Goal: Information Seeking & Learning: Learn about a topic

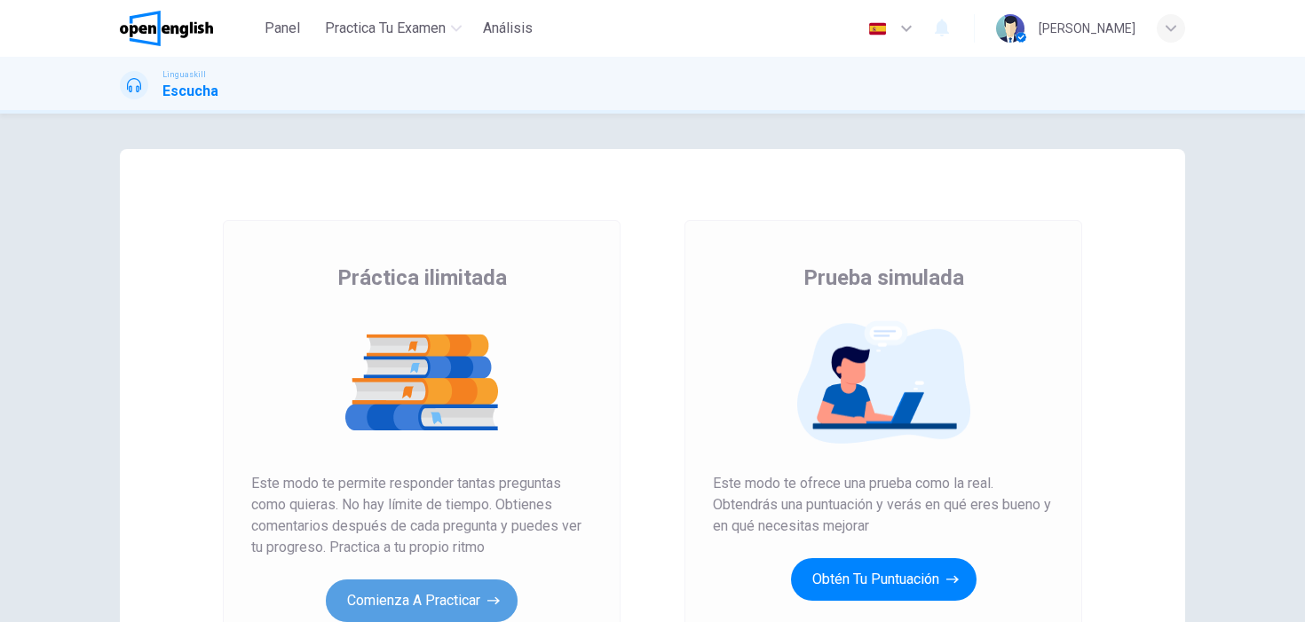
click at [391, 611] on button "Comienza a practicar" at bounding box center [422, 601] width 192 height 43
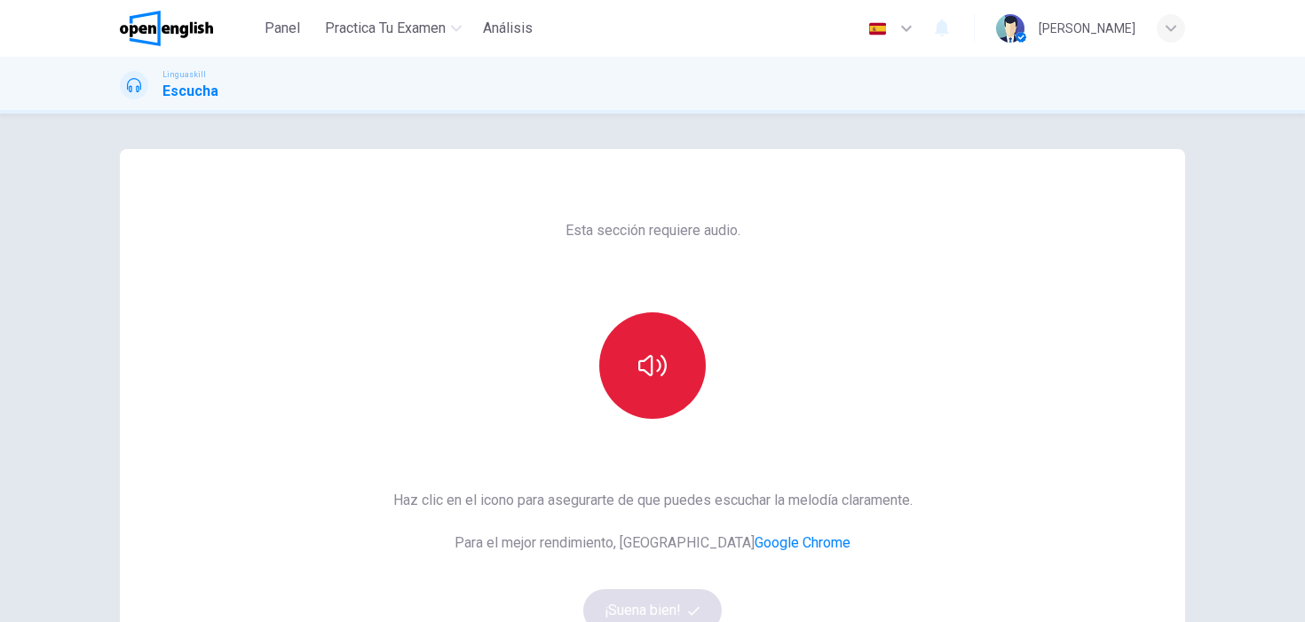
click at [663, 366] on icon "button" at bounding box center [652, 366] width 28 height 28
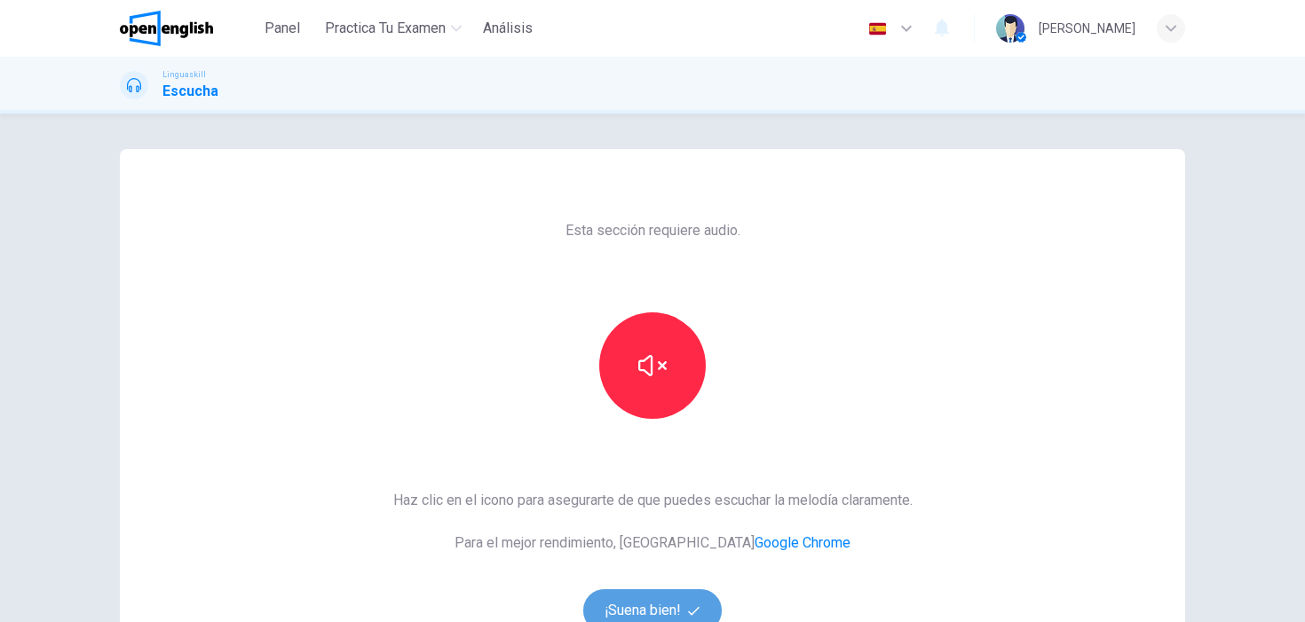
click at [662, 598] on button "¡Suena bien!" at bounding box center [652, 610] width 138 height 43
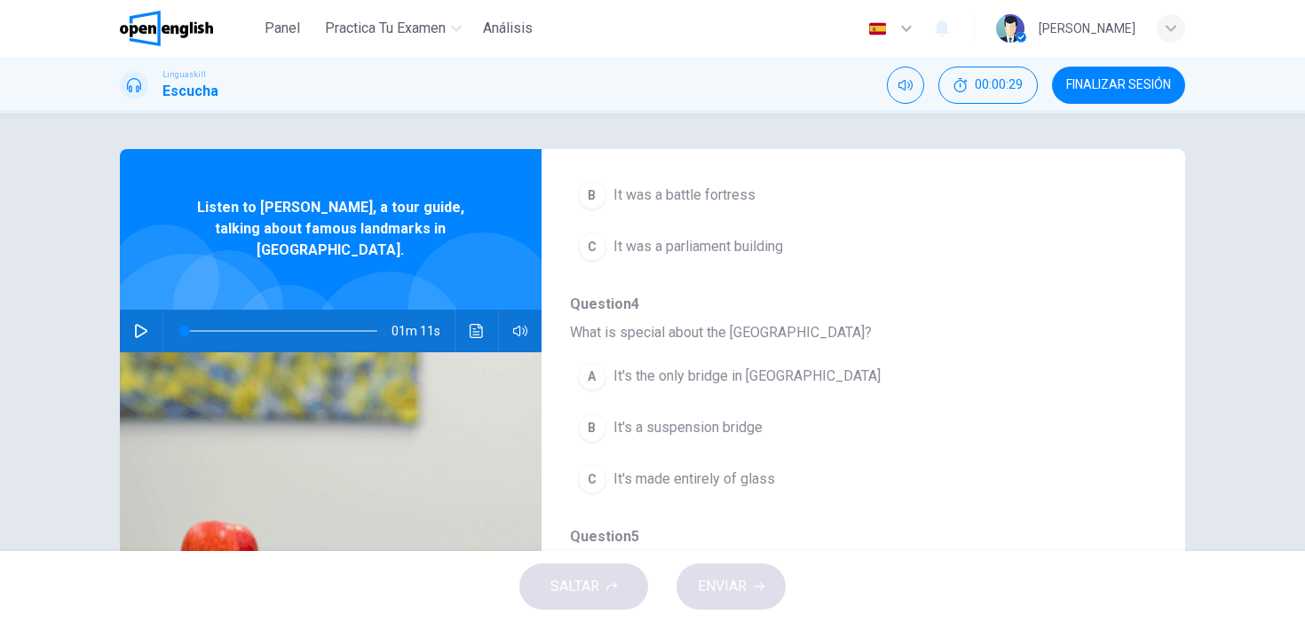
click at [134, 324] on icon "button" at bounding box center [141, 331] width 14 height 14
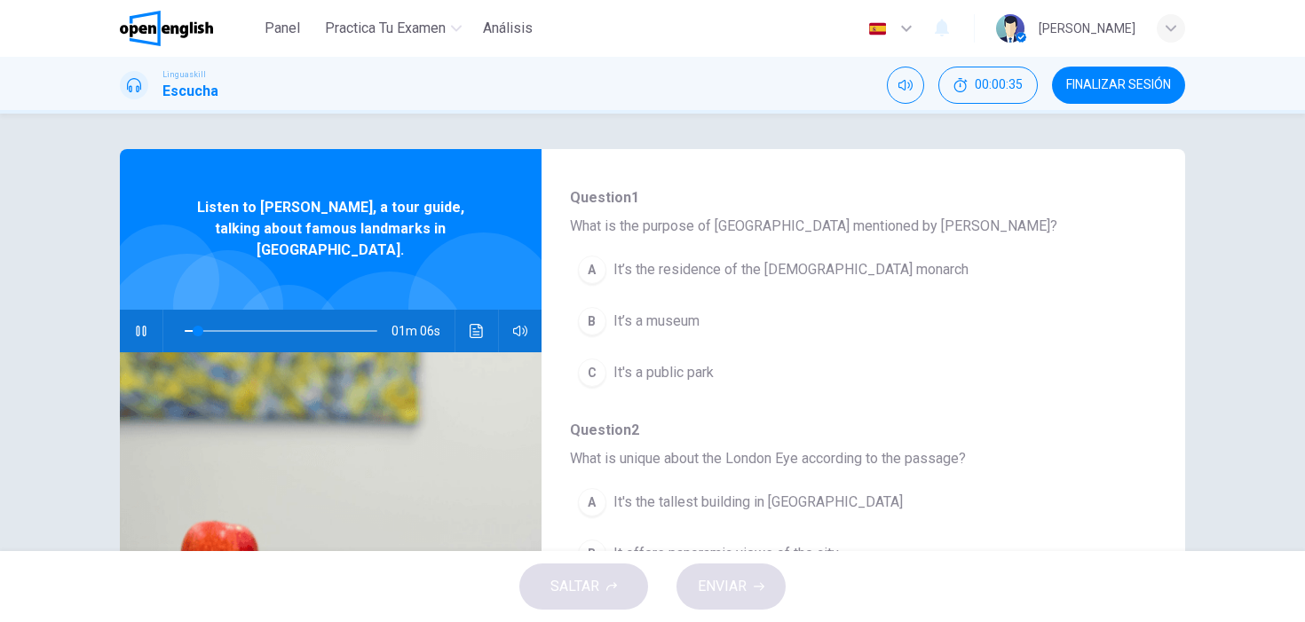
scroll to position [180, 0]
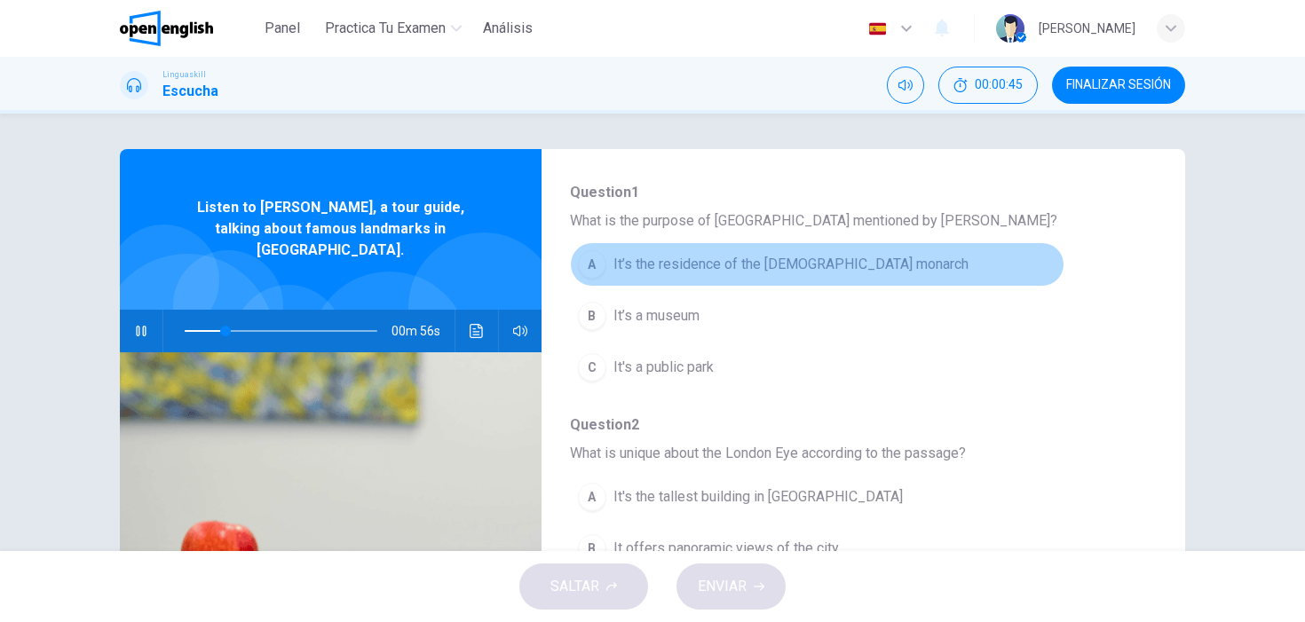
click at [592, 273] on div "A" at bounding box center [592, 264] width 28 height 28
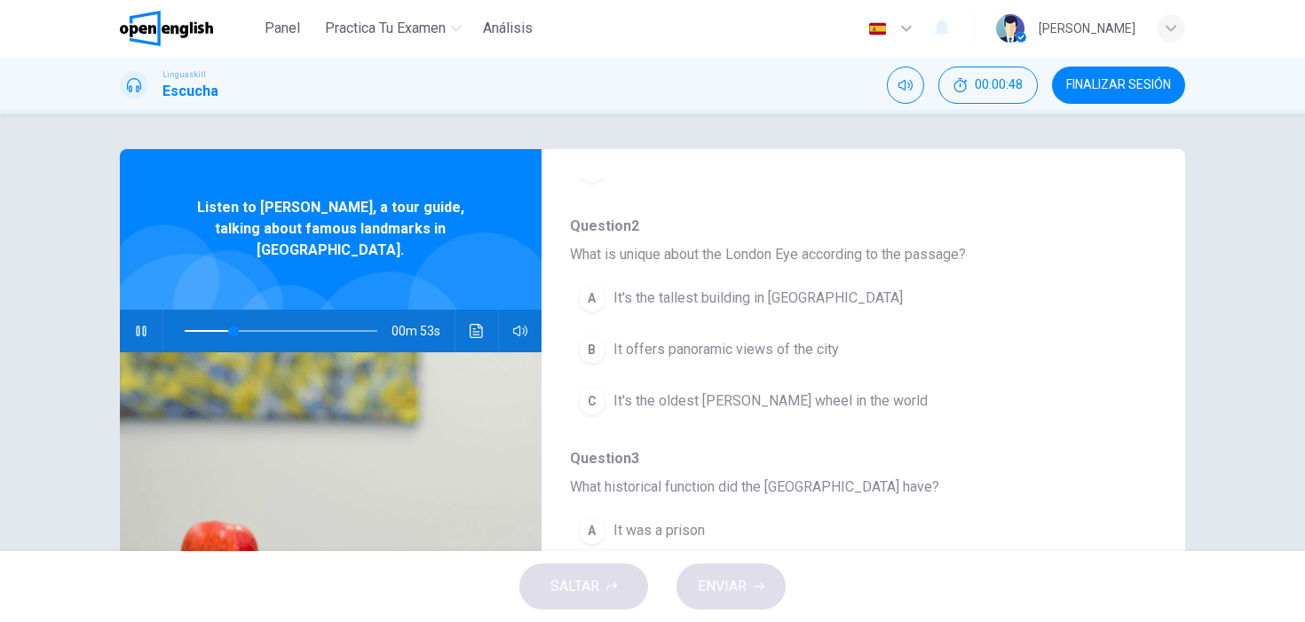
scroll to position [391, 0]
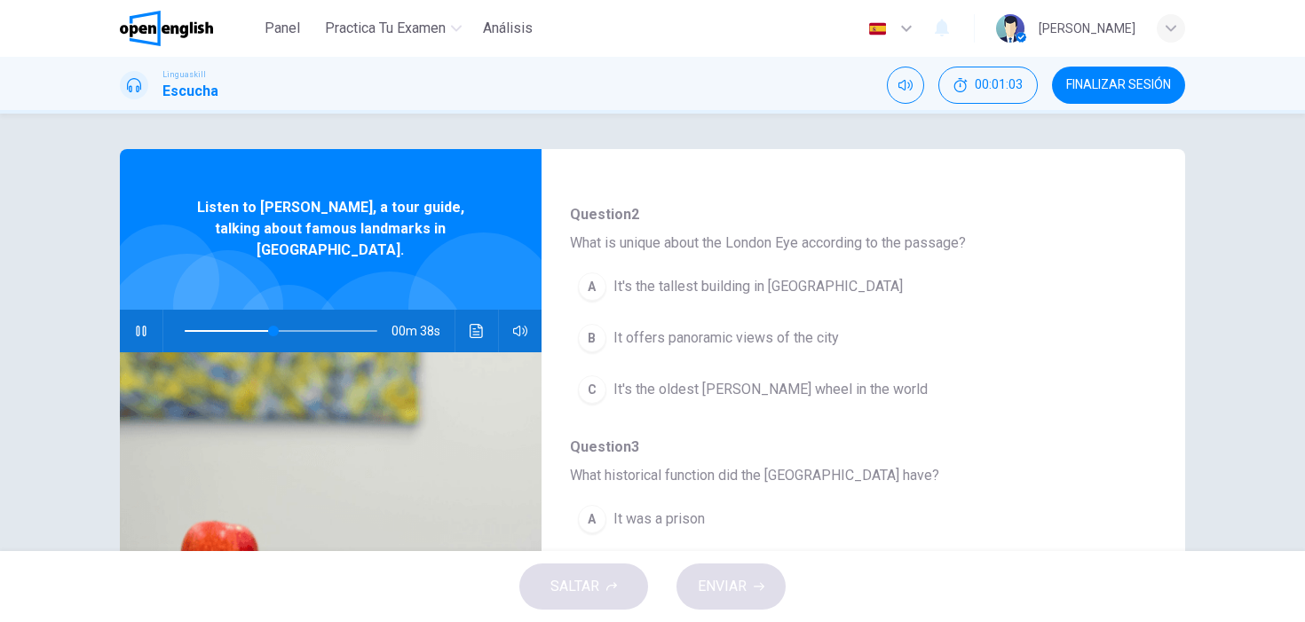
click at [607, 348] on button "B It offers panoramic views of the city" at bounding box center [817, 338] width 494 height 44
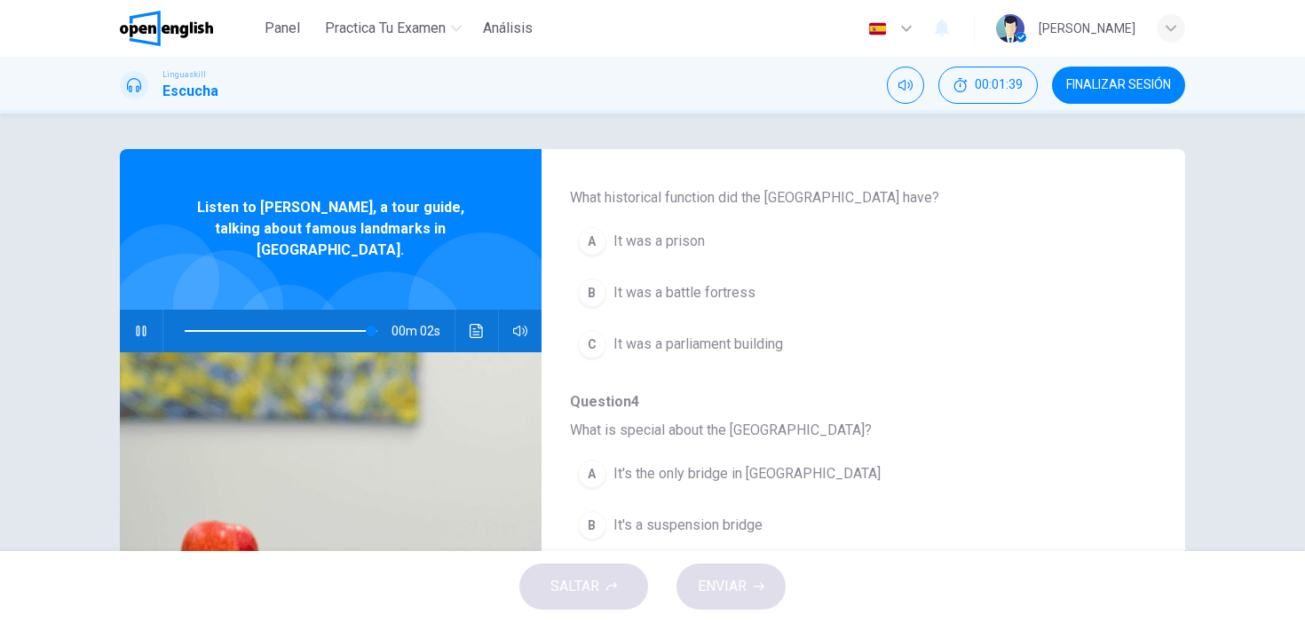
scroll to position [675, 0]
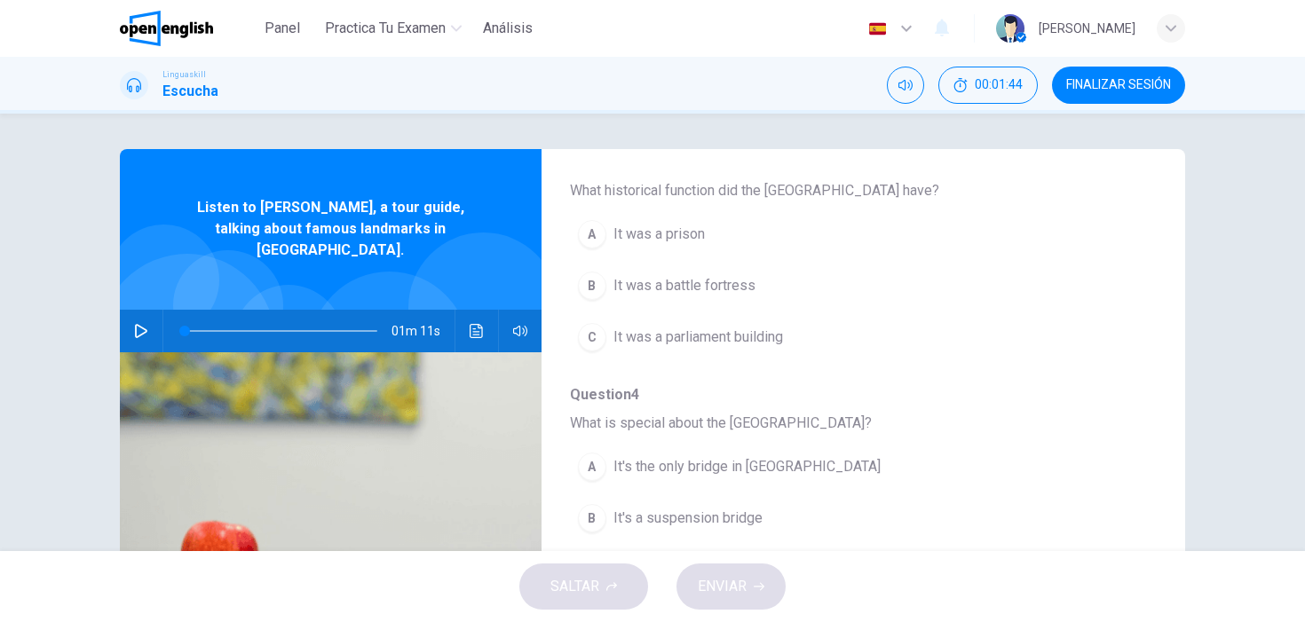
click at [147, 324] on icon "button" at bounding box center [141, 331] width 14 height 14
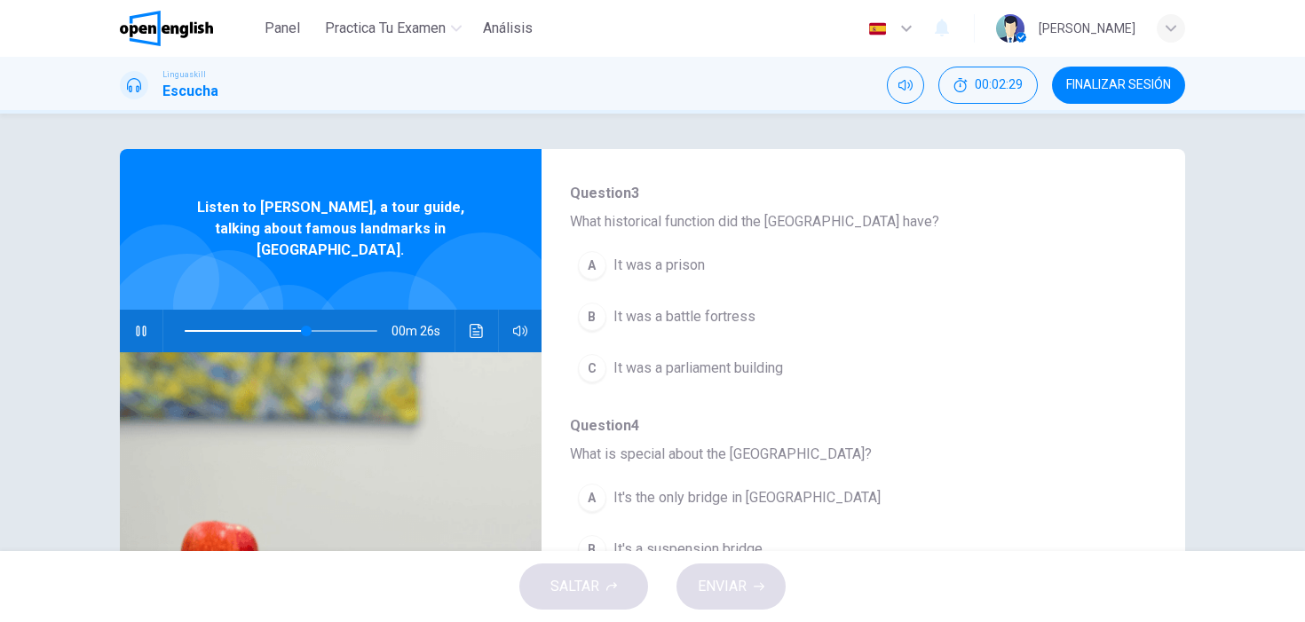
click at [682, 272] on span "It was a prison" at bounding box center [658, 265] width 91 height 21
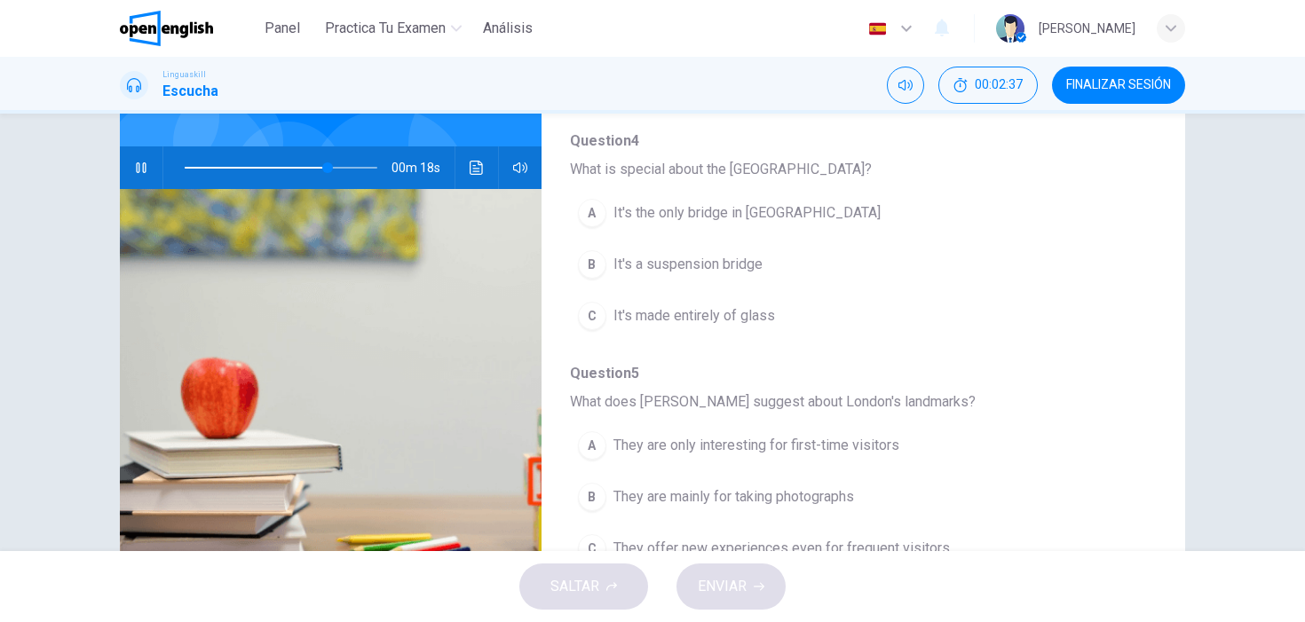
scroll to position [164, 0]
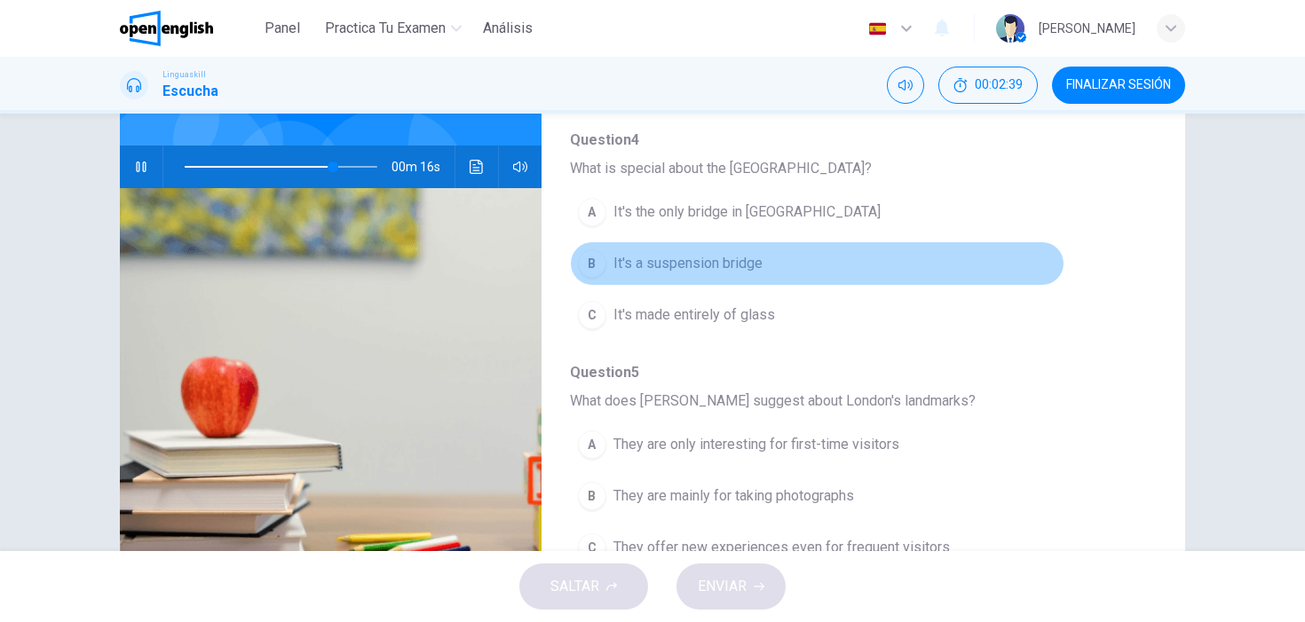
click at [682, 266] on span "It's a suspension bridge" at bounding box center [687, 263] width 149 height 21
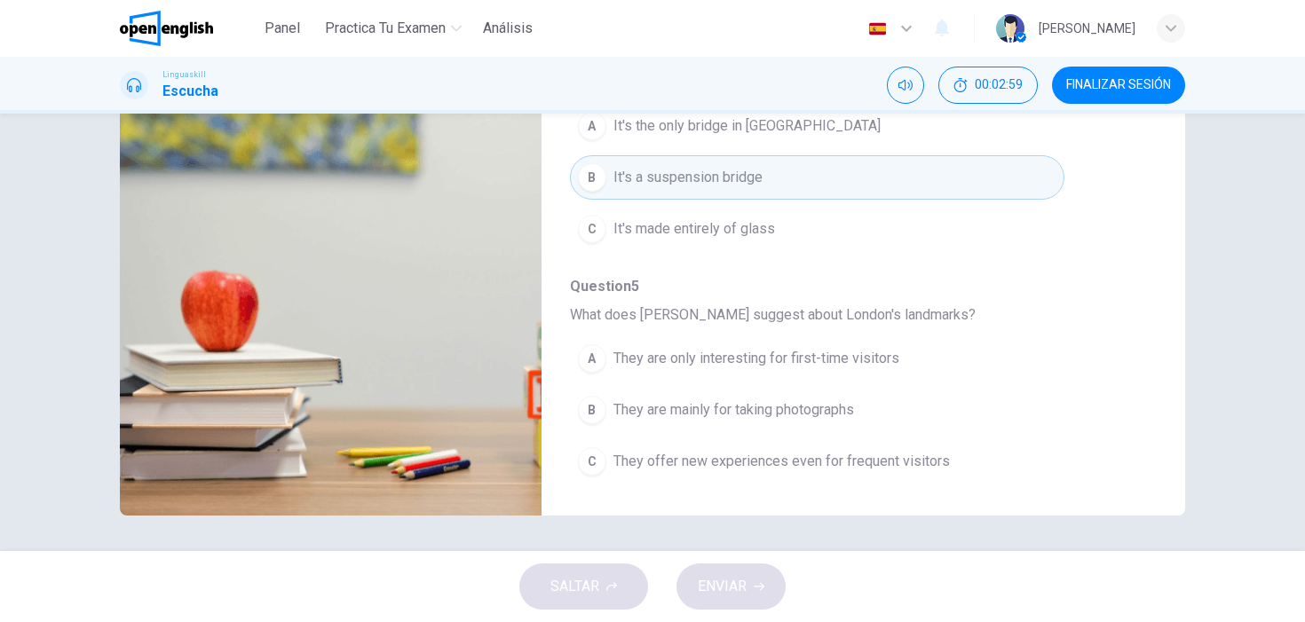
scroll to position [0, 0]
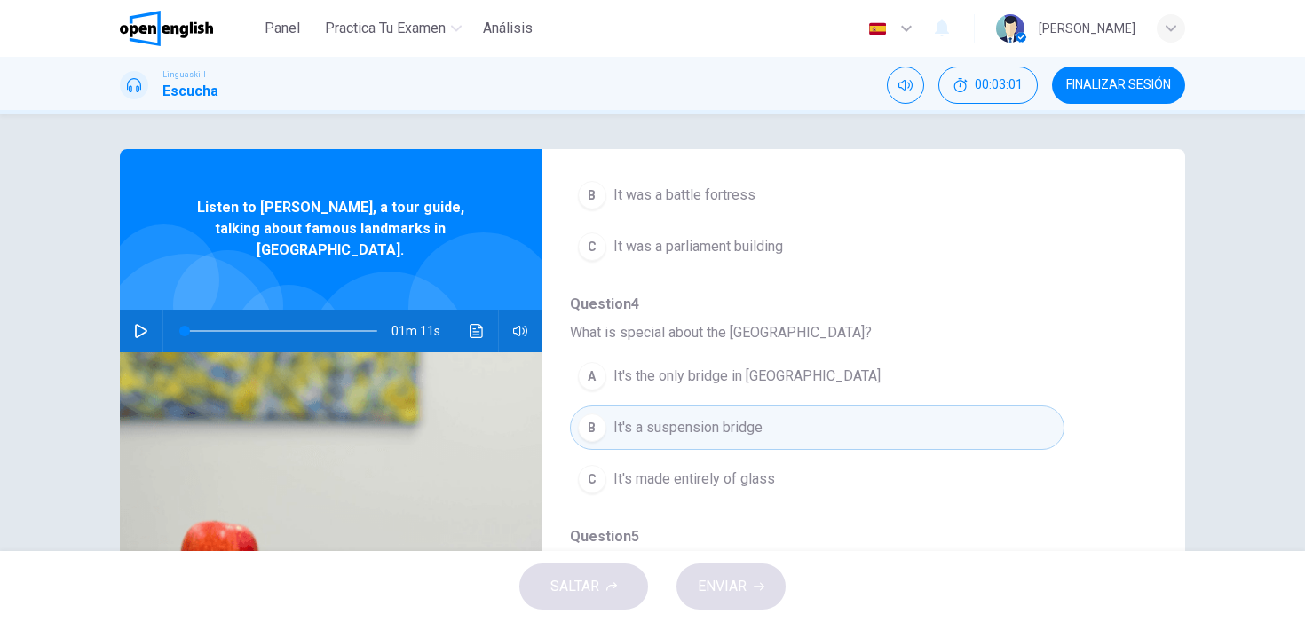
click at [139, 324] on icon "button" at bounding box center [141, 331] width 14 height 14
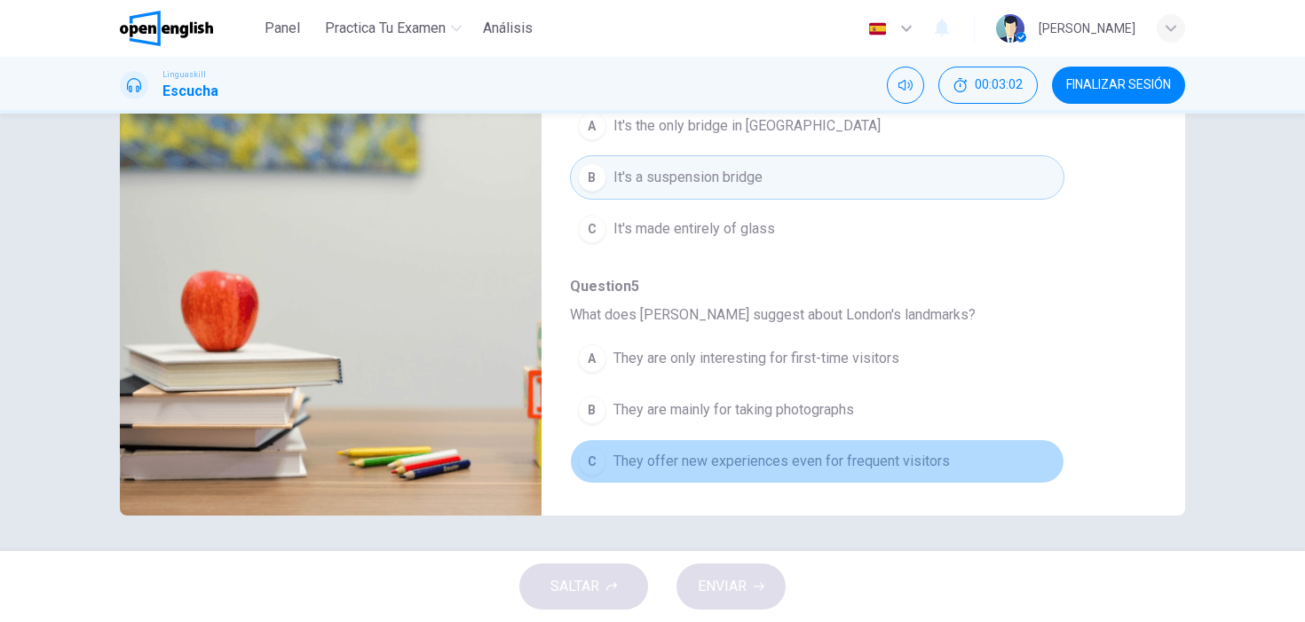
click at [689, 464] on span "They offer new experiences even for frequent visitors" at bounding box center [781, 461] width 336 height 21
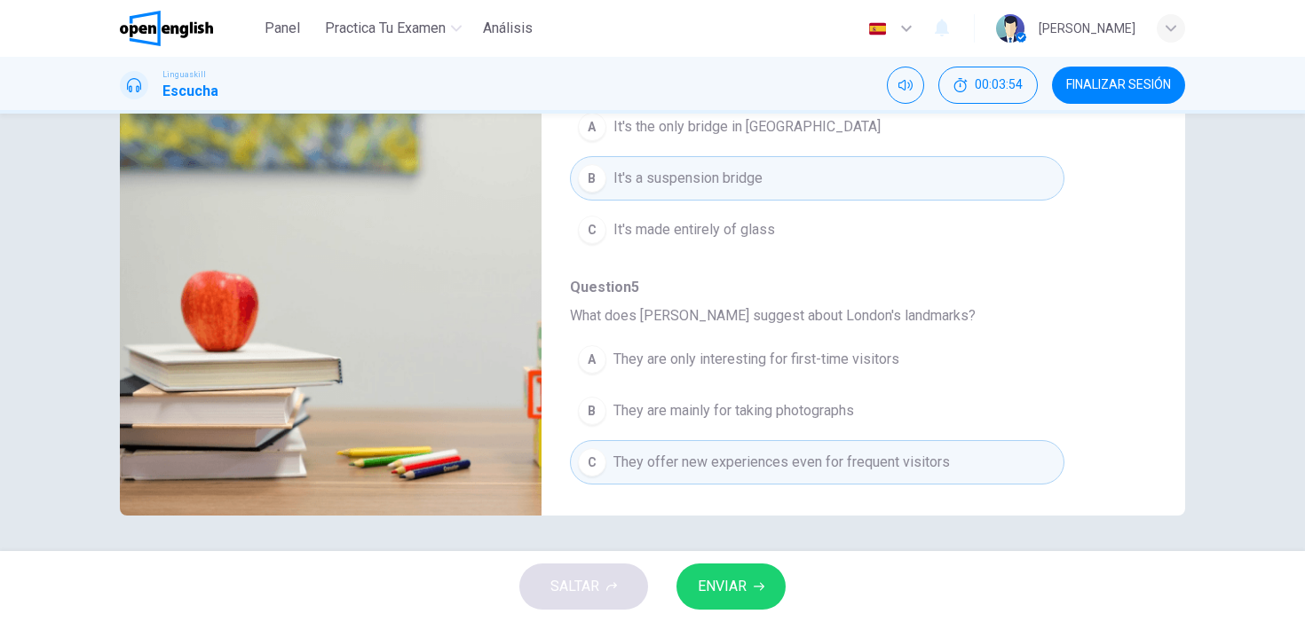
scroll to position [766, 0]
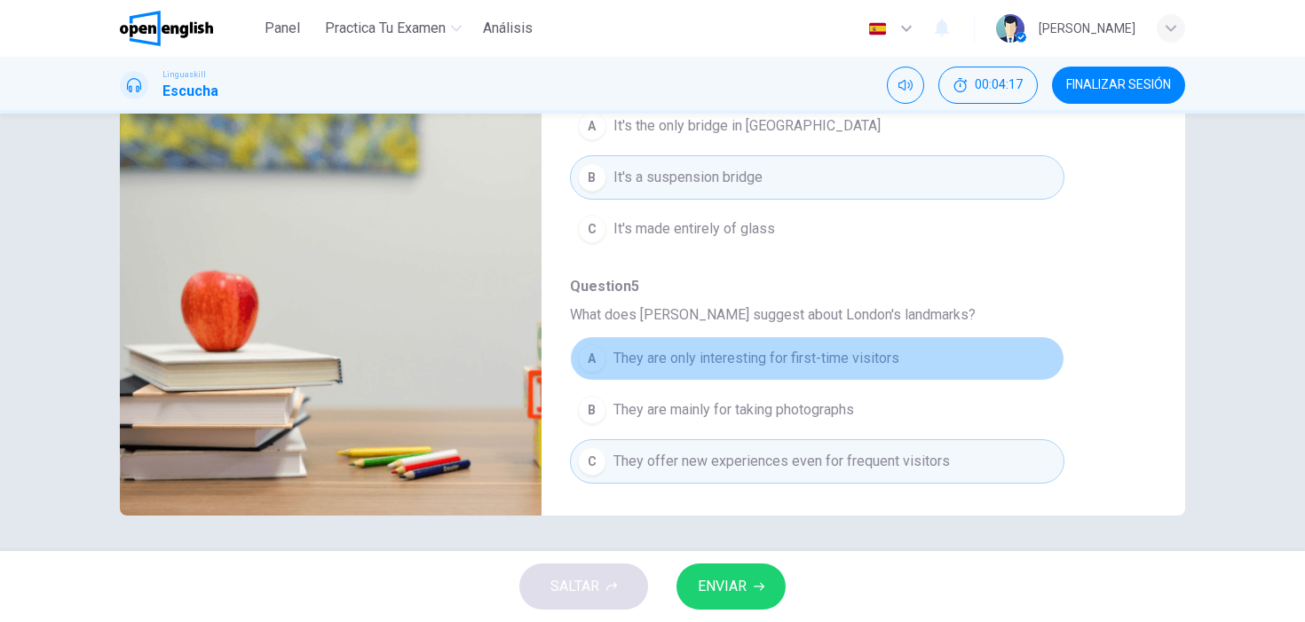
click at [808, 354] on span "They are only interesting for first-time visitors" at bounding box center [756, 358] width 286 height 21
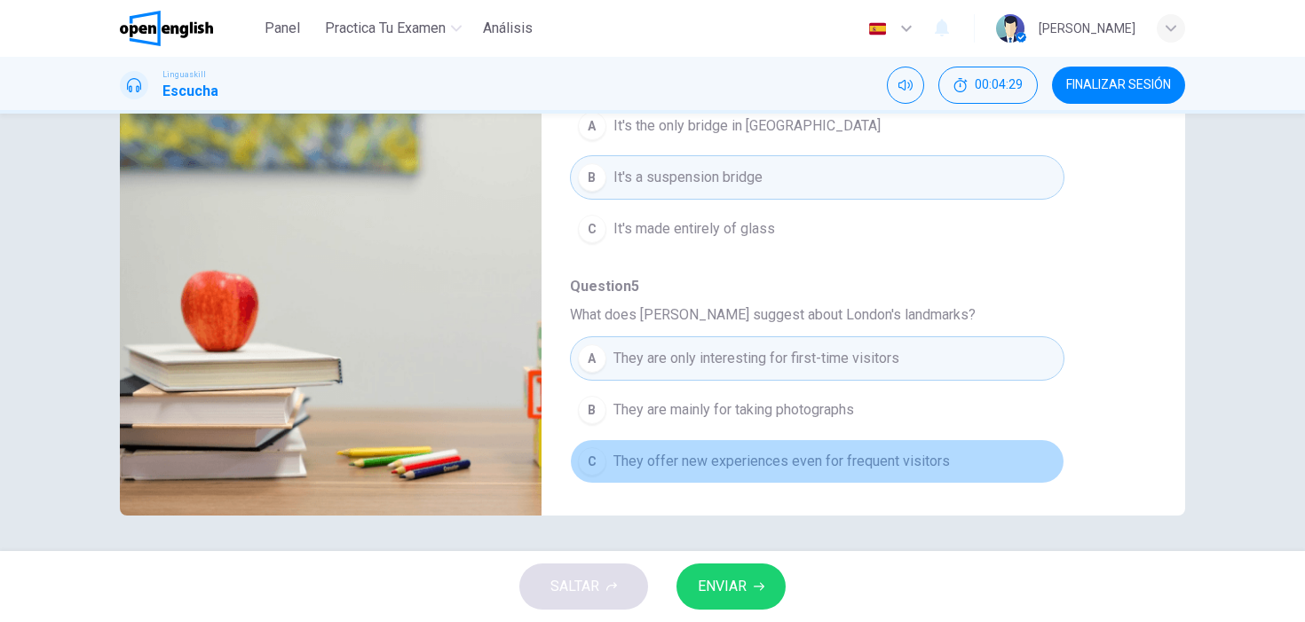
click at [728, 454] on span "They offer new experiences even for frequent visitors" at bounding box center [781, 461] width 336 height 21
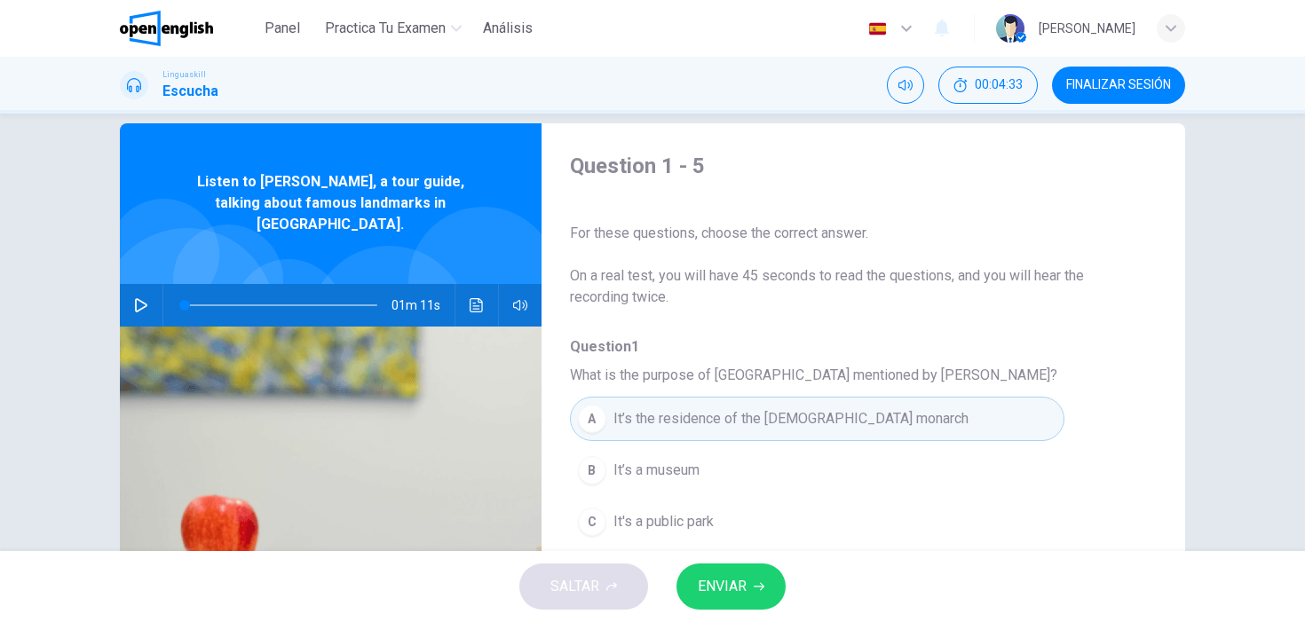
scroll to position [5, 0]
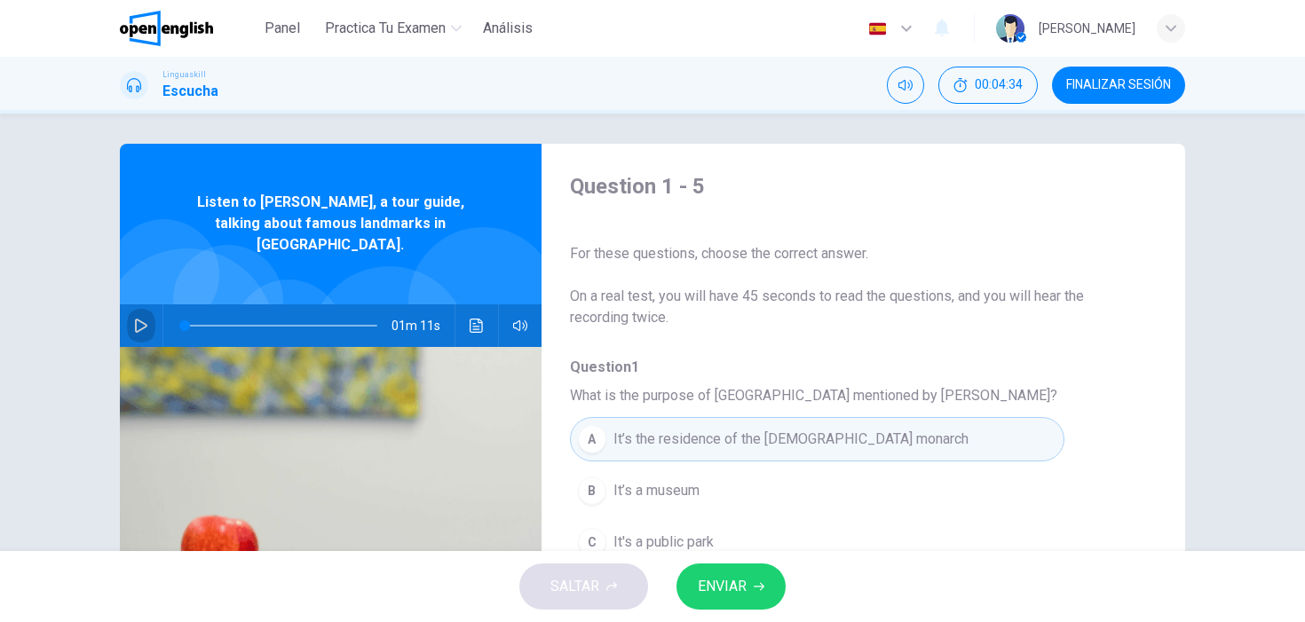
click at [144, 319] on icon "button" at bounding box center [141, 326] width 12 height 14
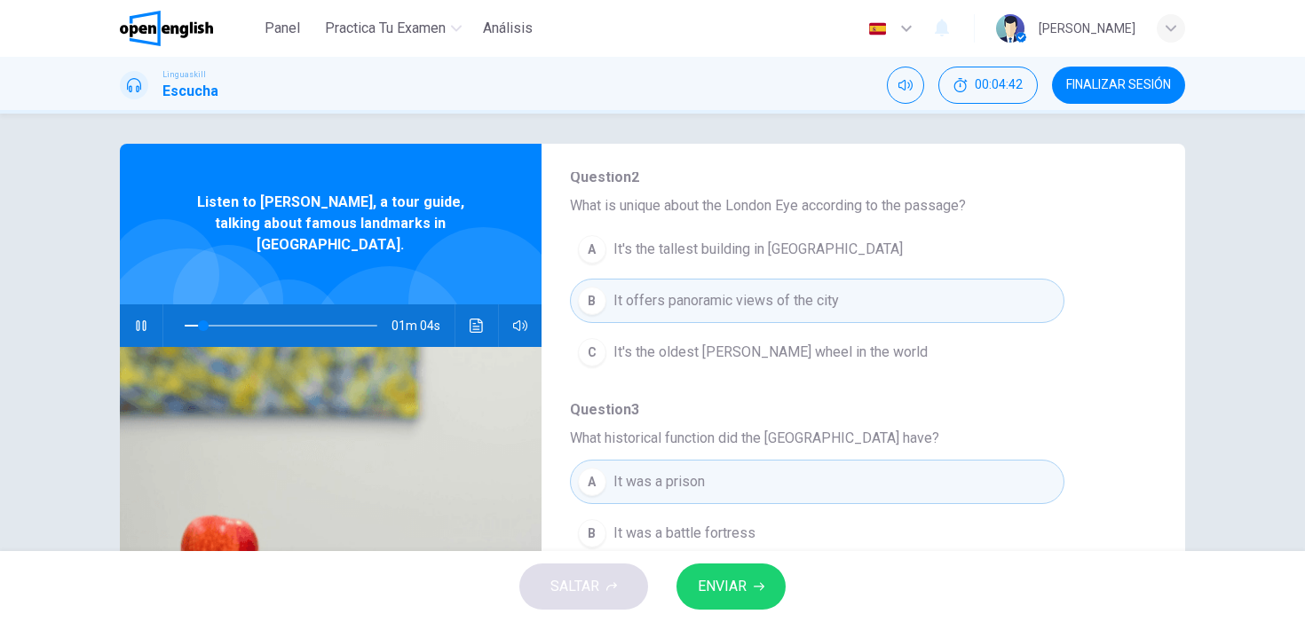
scroll to position [424, 0]
click at [722, 580] on span "ENVIAR" at bounding box center [722, 586] width 49 height 25
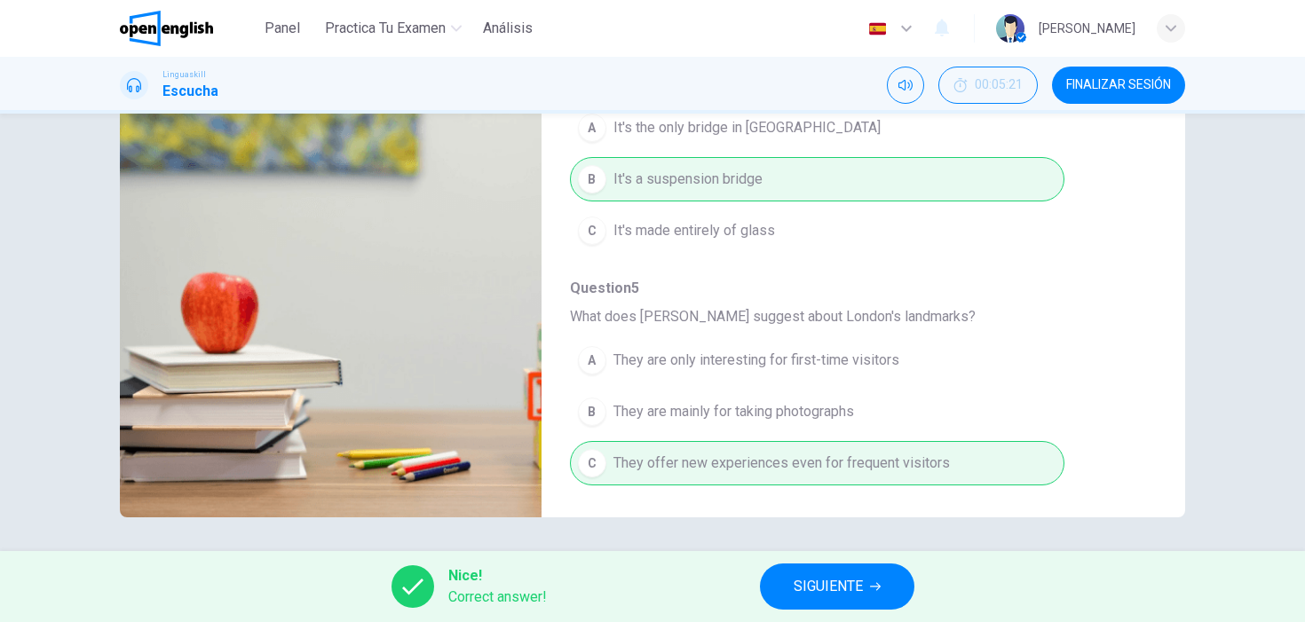
scroll to position [250, 0]
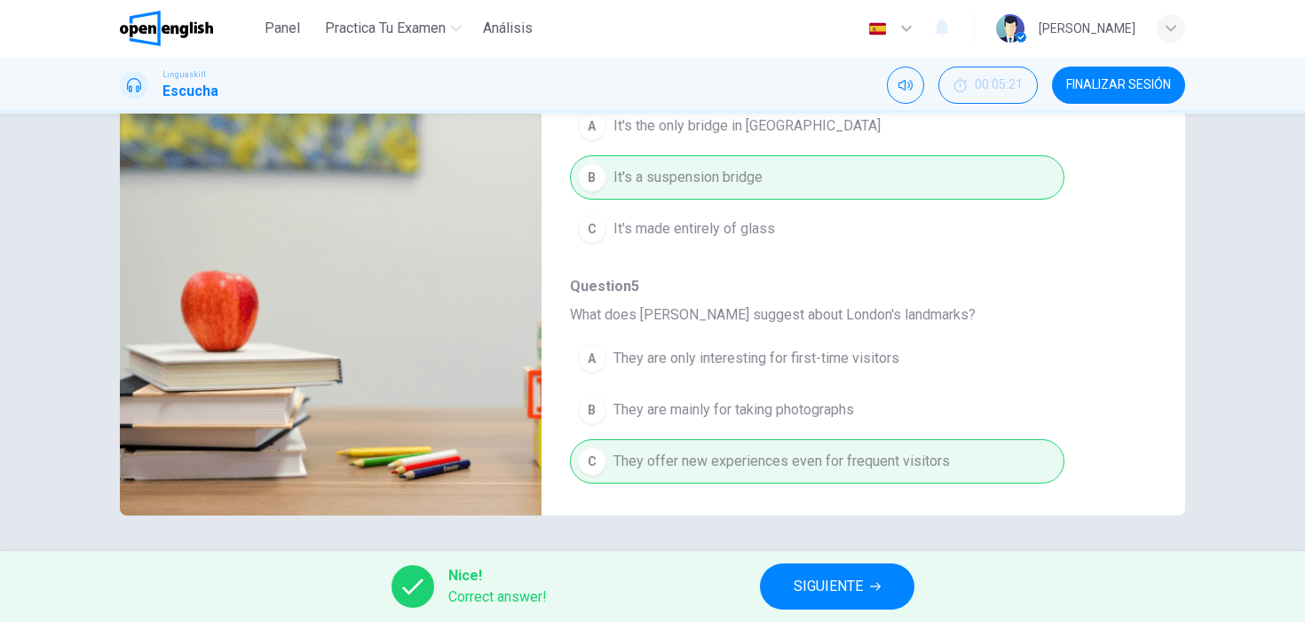
type input "**"
click at [807, 574] on span "SIGUIENTE" at bounding box center [828, 586] width 69 height 25
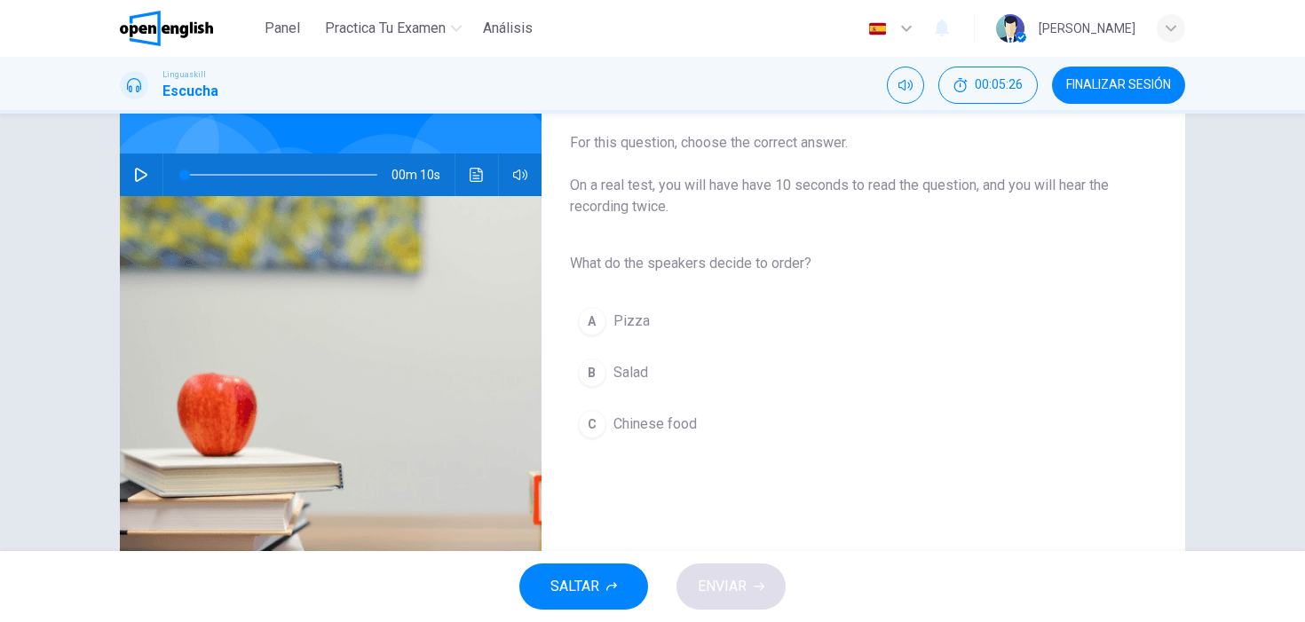
scroll to position [135, 0]
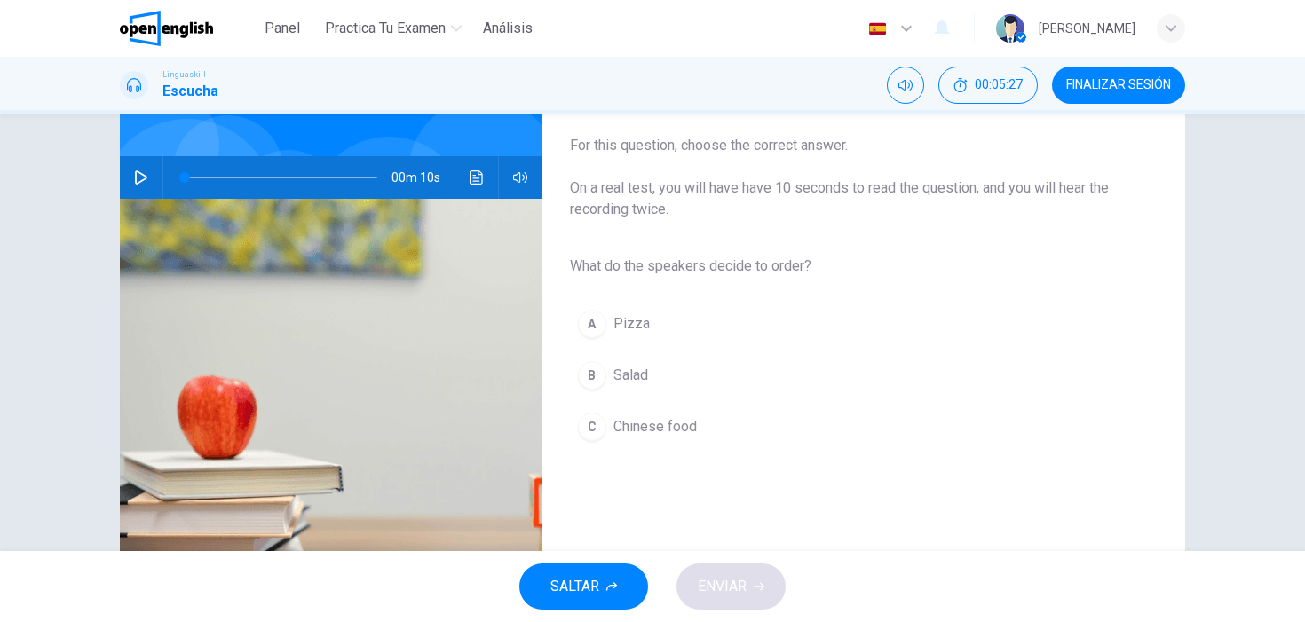
click at [150, 170] on button "button" at bounding box center [141, 177] width 28 height 43
type input "*"
click at [642, 375] on span "Salad" at bounding box center [630, 375] width 35 height 21
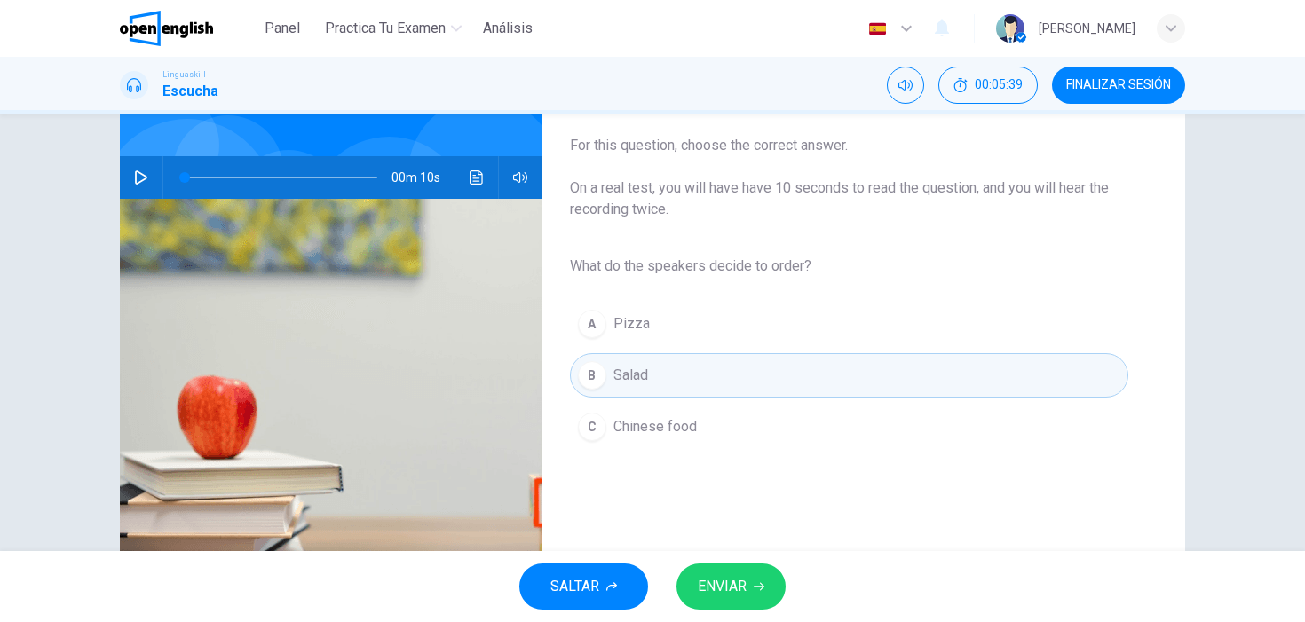
click at [730, 573] on button "ENVIAR" at bounding box center [730, 587] width 109 height 46
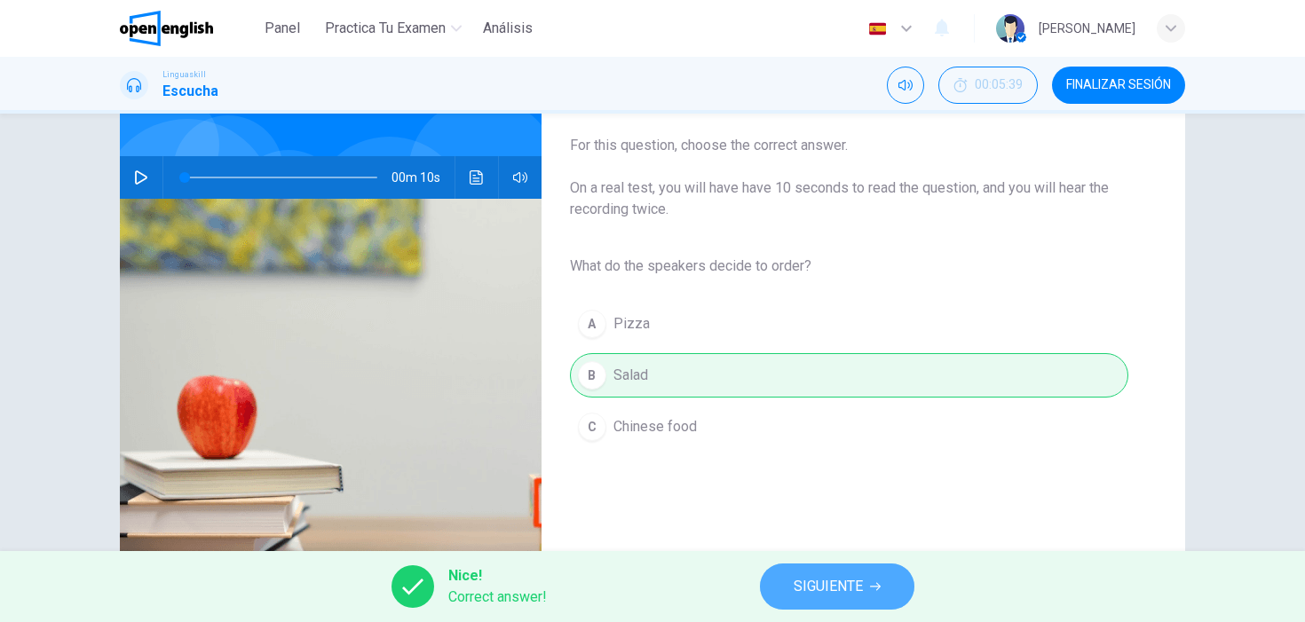
click at [792, 586] on button "SIGUIENTE" at bounding box center [837, 587] width 154 height 46
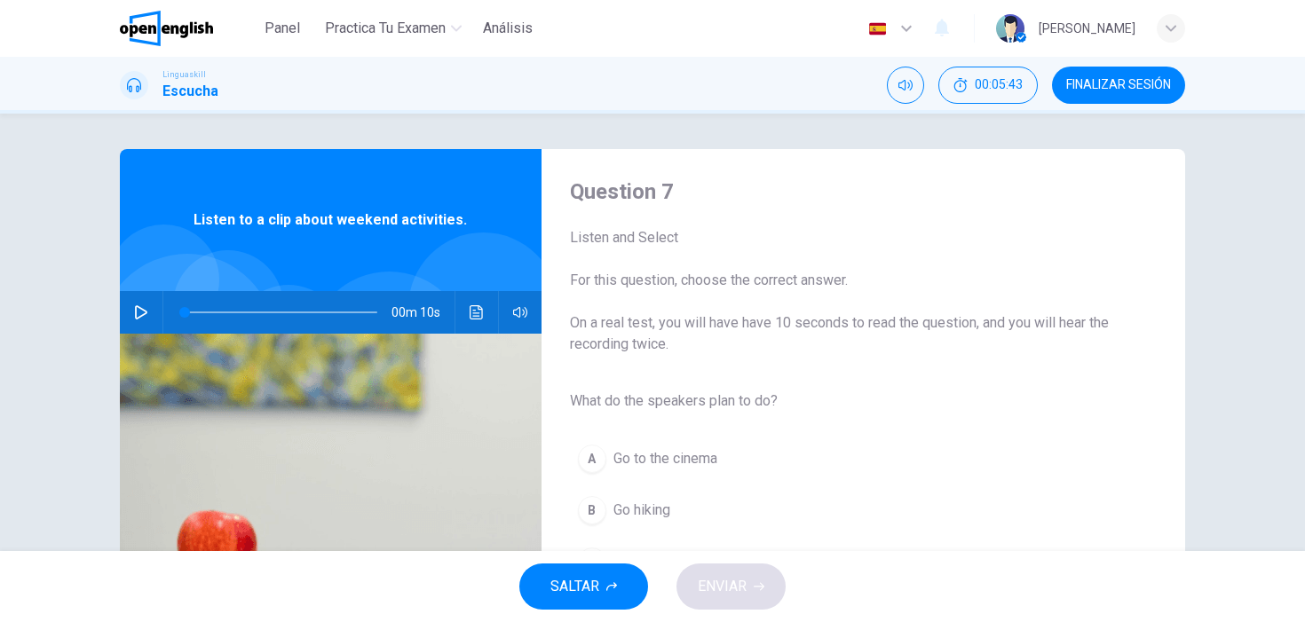
click at [122, 310] on div "00m 10s" at bounding box center [331, 312] width 422 height 43
click at [141, 311] on icon "button" at bounding box center [141, 312] width 14 height 14
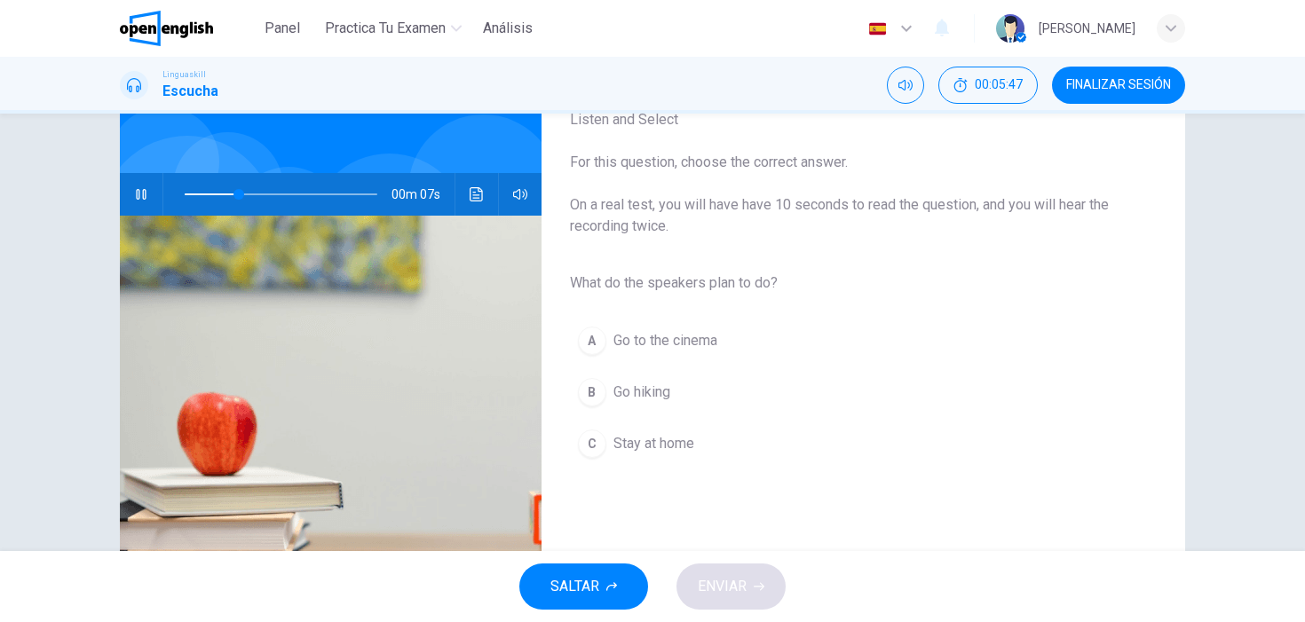
scroll to position [119, 0]
type input "*"
click at [660, 394] on span "Go hiking" at bounding box center [641, 391] width 57 height 21
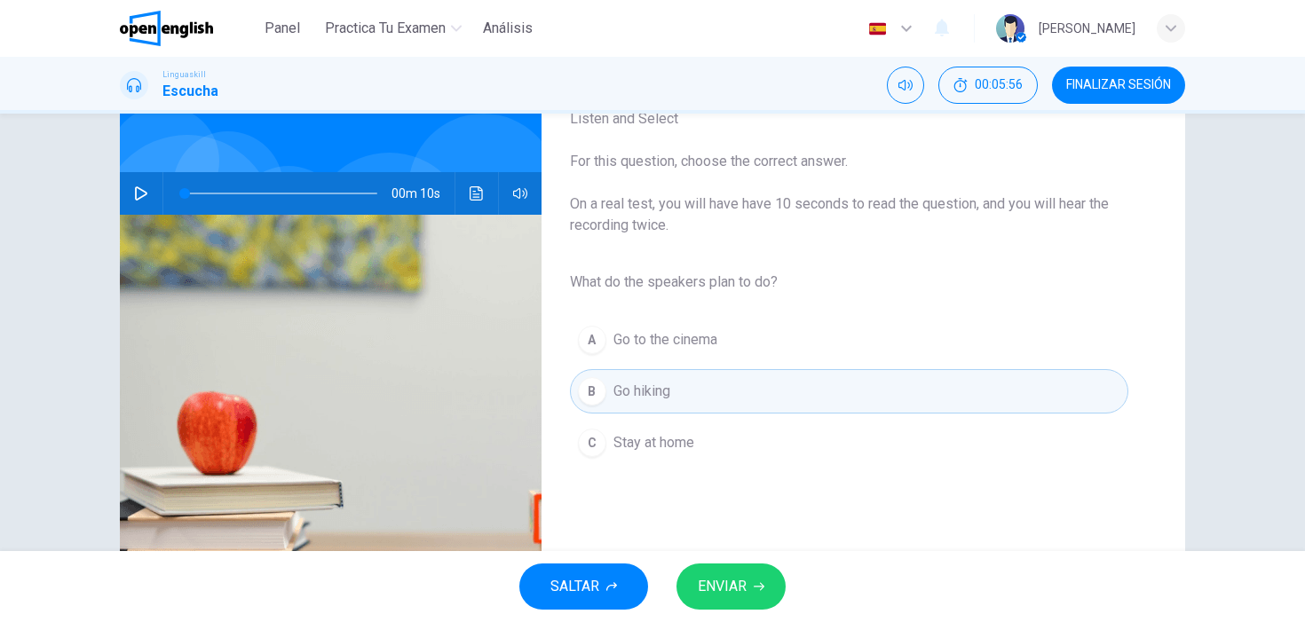
click at [734, 570] on button "ENVIAR" at bounding box center [730, 587] width 109 height 46
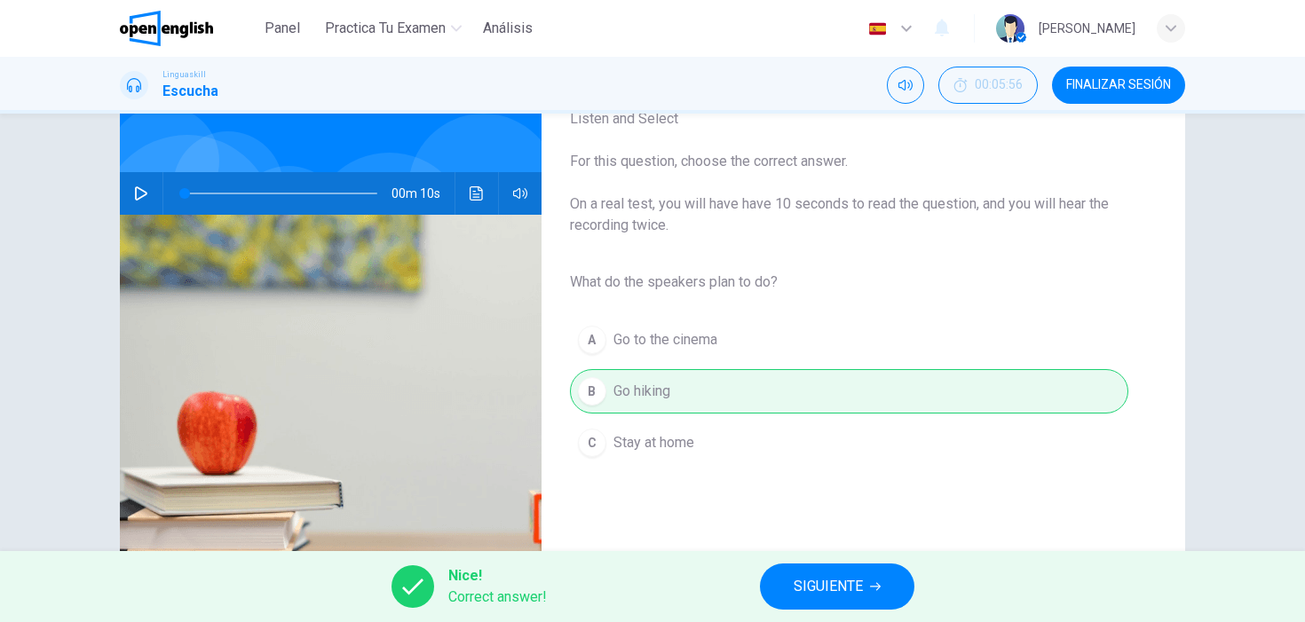
click at [844, 598] on span "SIGUIENTE" at bounding box center [828, 586] width 69 height 25
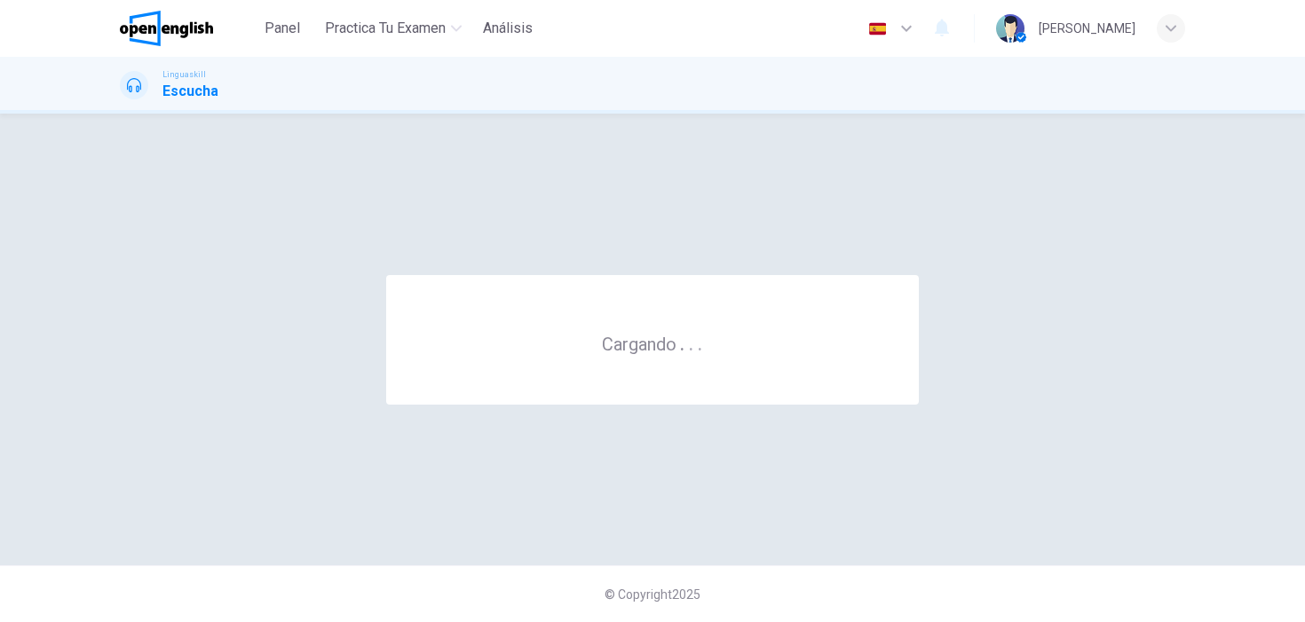
scroll to position [0, 0]
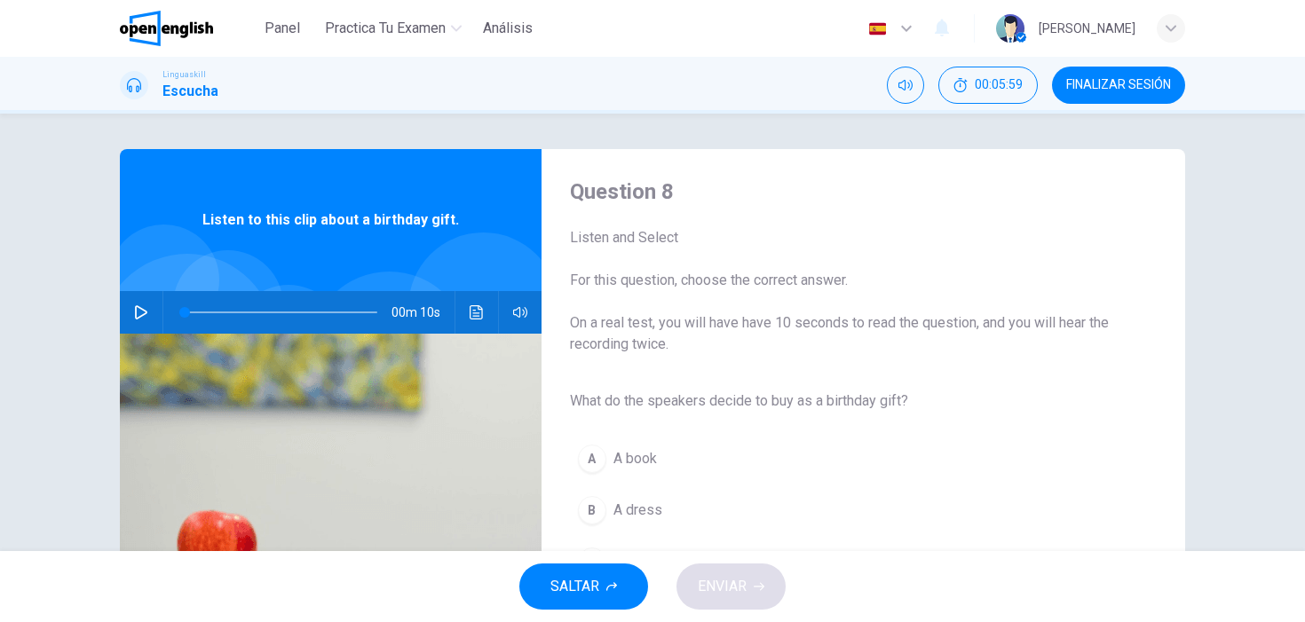
click at [148, 310] on button "button" at bounding box center [141, 312] width 28 height 43
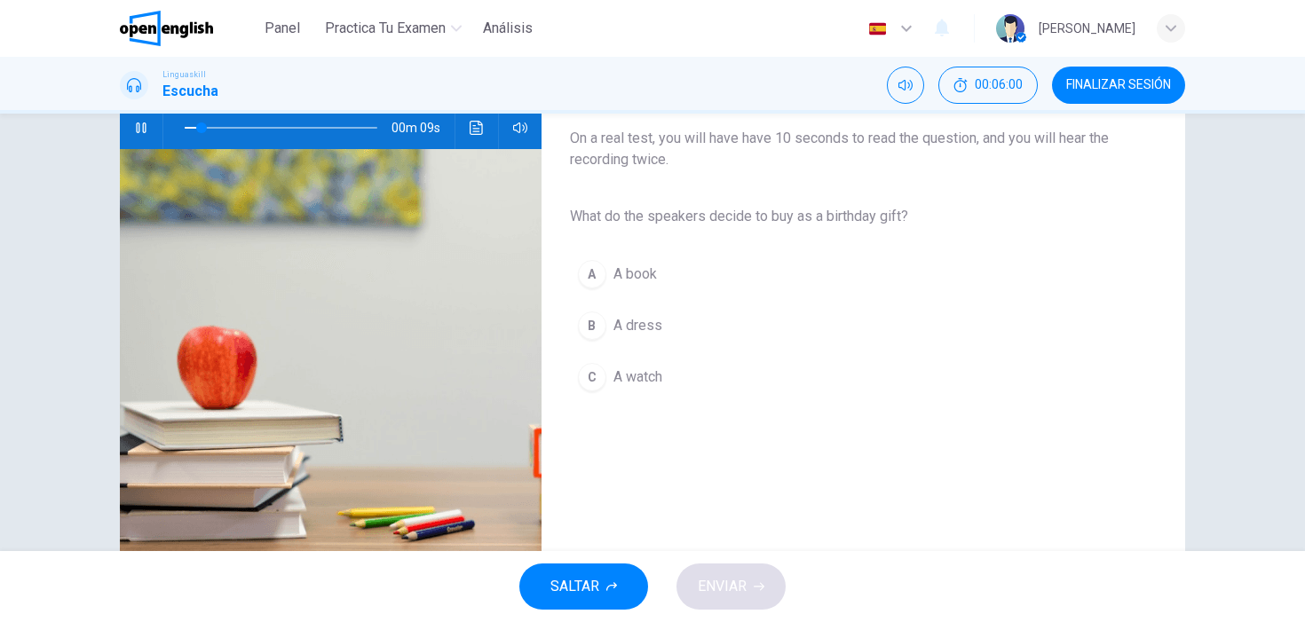
scroll to position [187, 0]
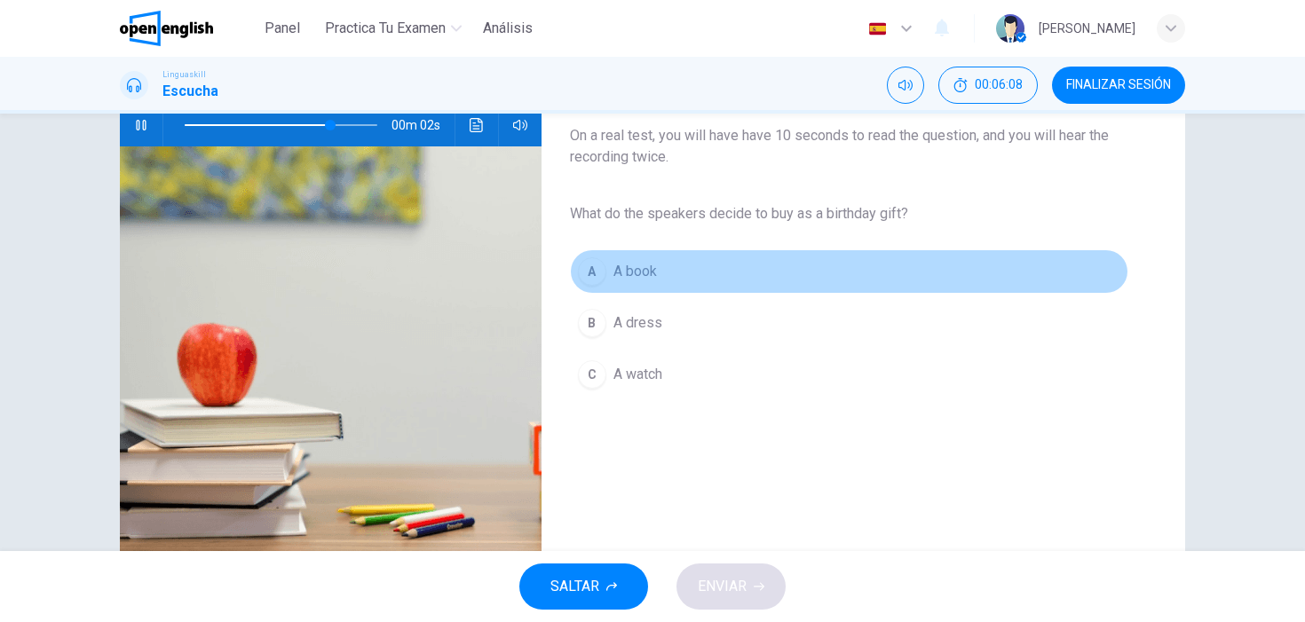
click at [637, 267] on span "A book" at bounding box center [634, 271] width 43 height 21
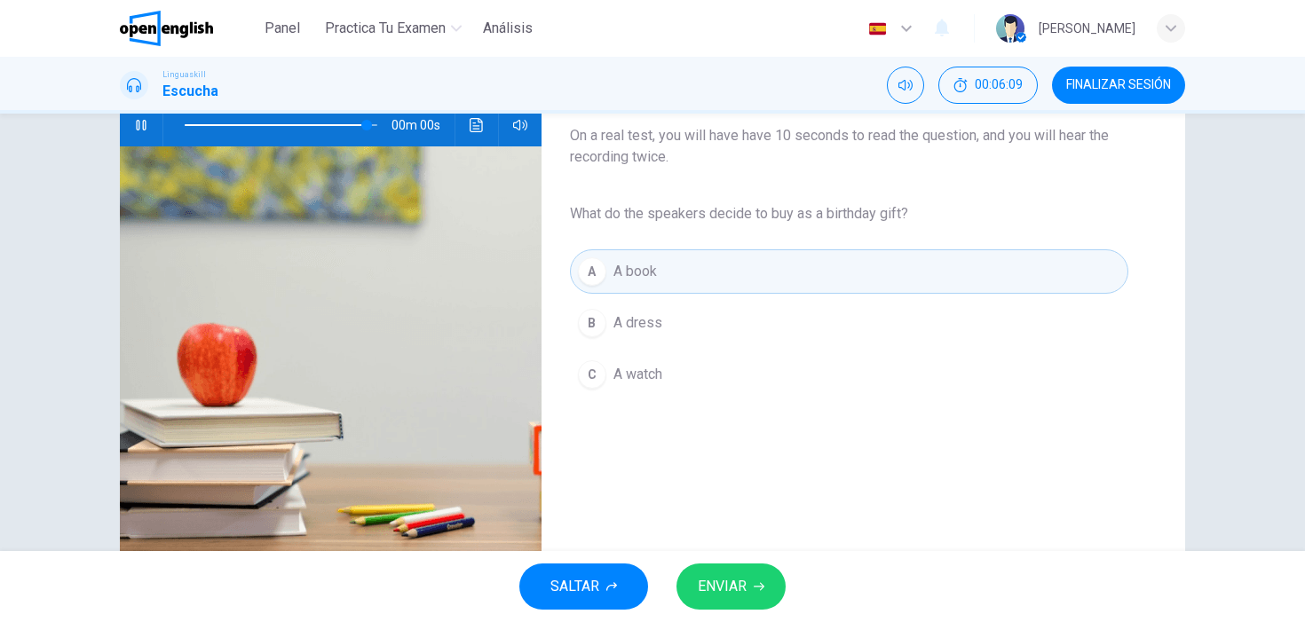
click at [745, 589] on span "ENVIAR" at bounding box center [722, 586] width 49 height 25
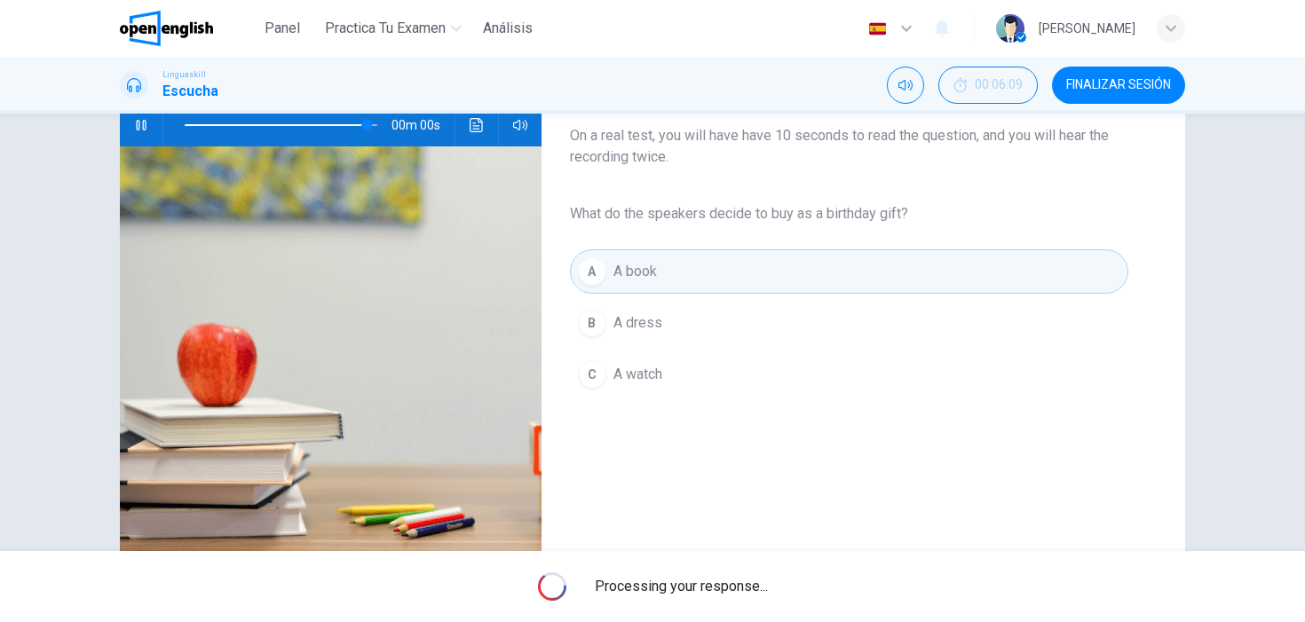
type input "*"
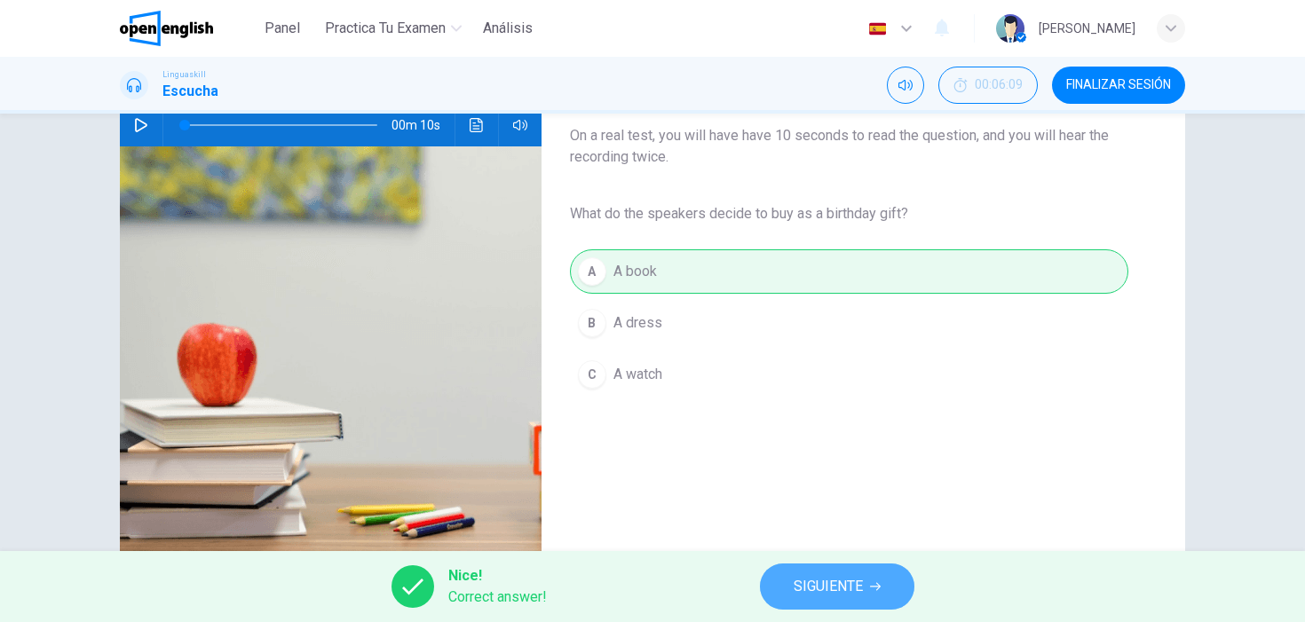
click at [801, 581] on span "SIGUIENTE" at bounding box center [828, 586] width 69 height 25
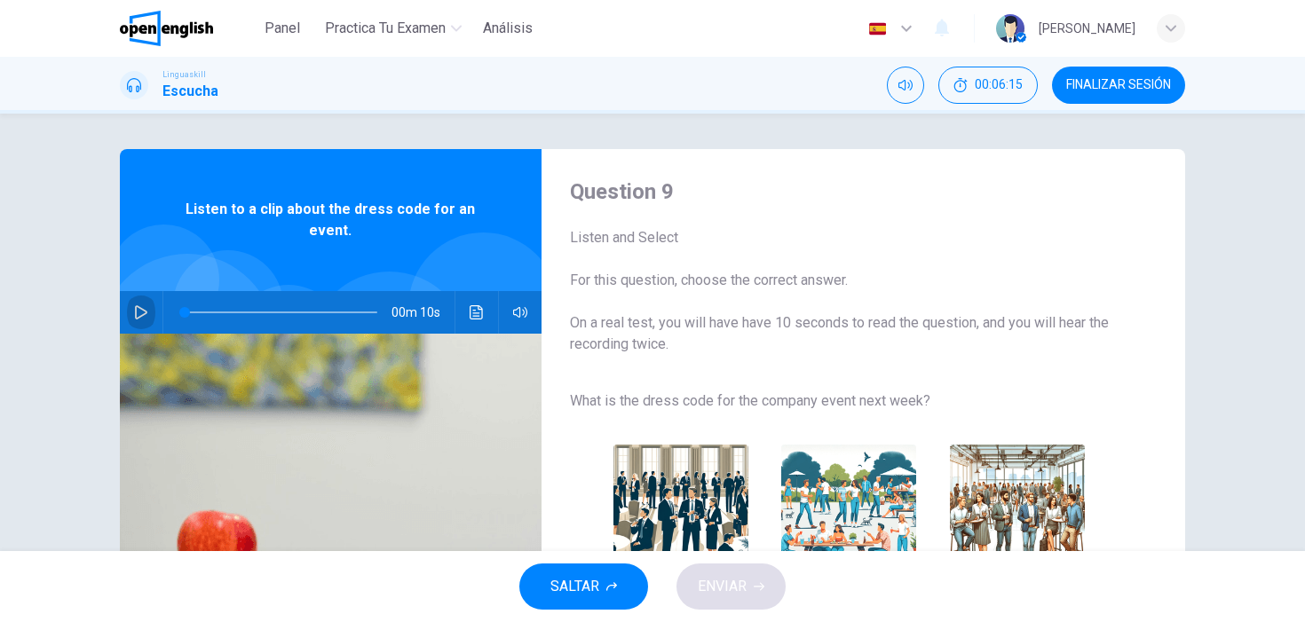
click at [138, 307] on icon "button" at bounding box center [141, 312] width 12 height 14
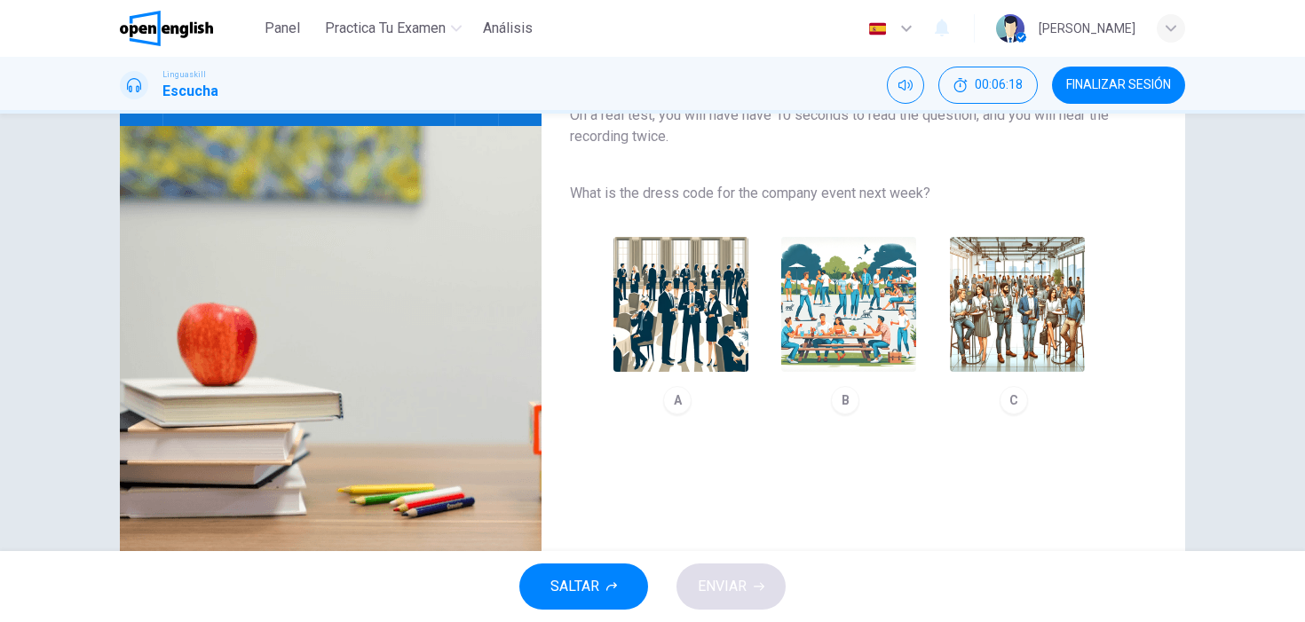
scroll to position [206, 0]
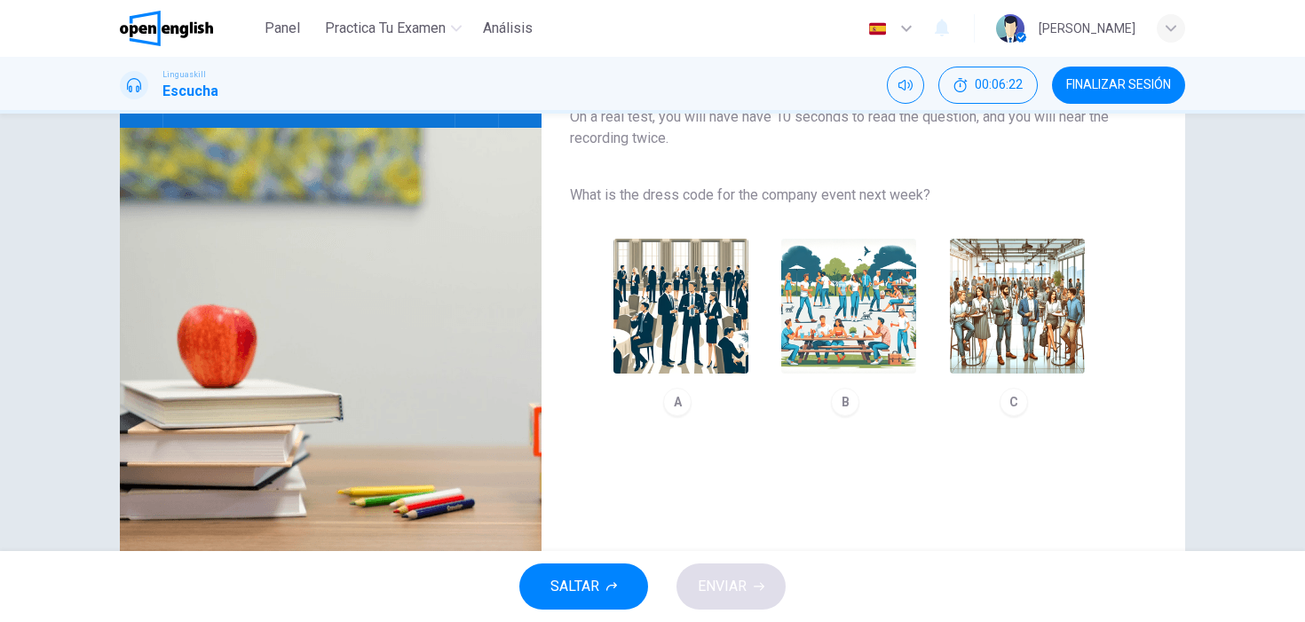
click at [1012, 335] on img "button" at bounding box center [1017, 306] width 135 height 135
click at [746, 581] on span "ENVIAR" at bounding box center [722, 586] width 49 height 25
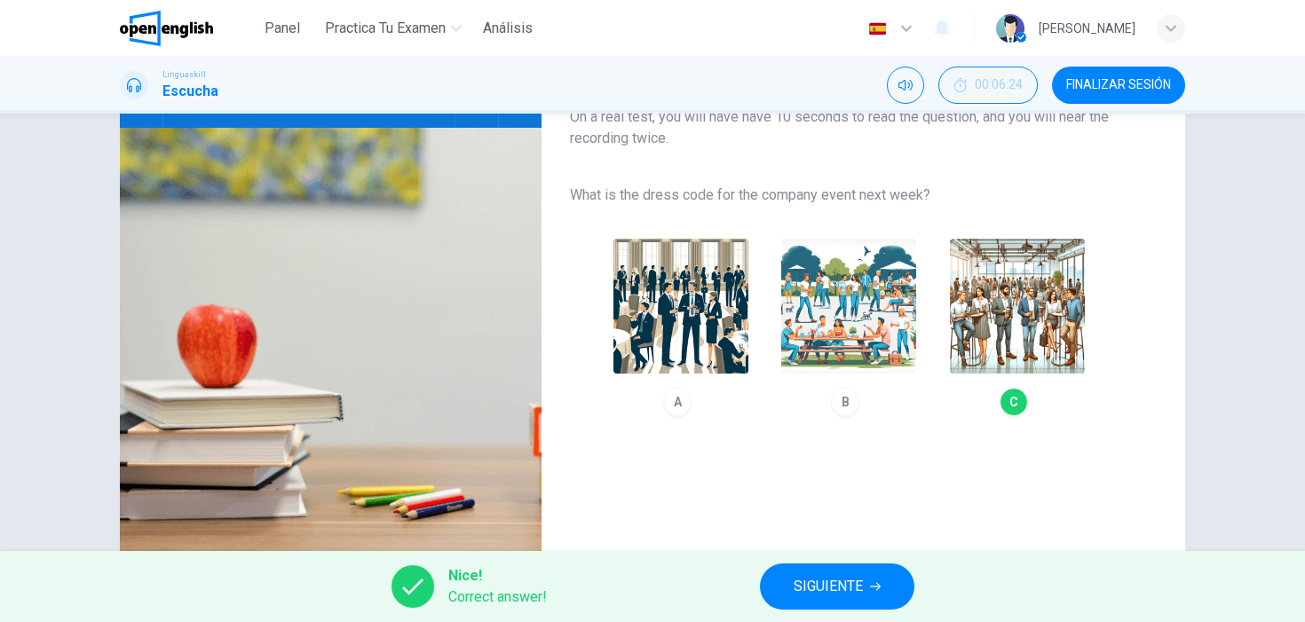
type input "**"
click at [809, 569] on button "SIGUIENTE" at bounding box center [837, 587] width 154 height 46
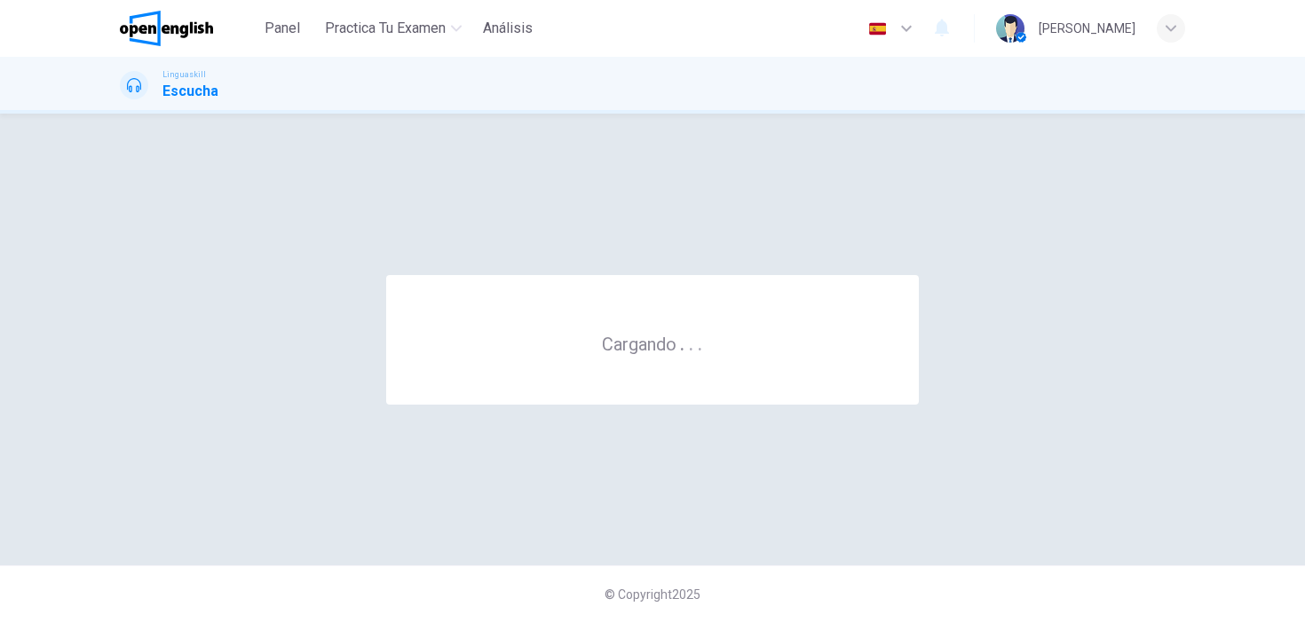
scroll to position [0, 0]
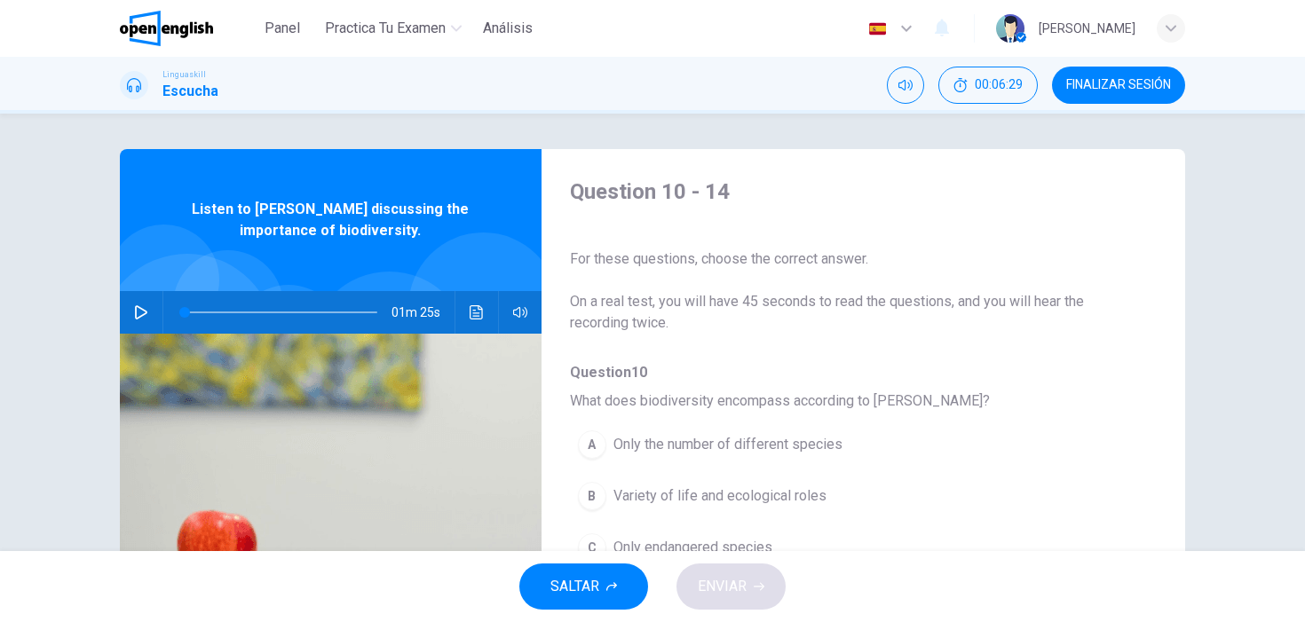
click at [146, 311] on icon "button" at bounding box center [141, 312] width 12 height 14
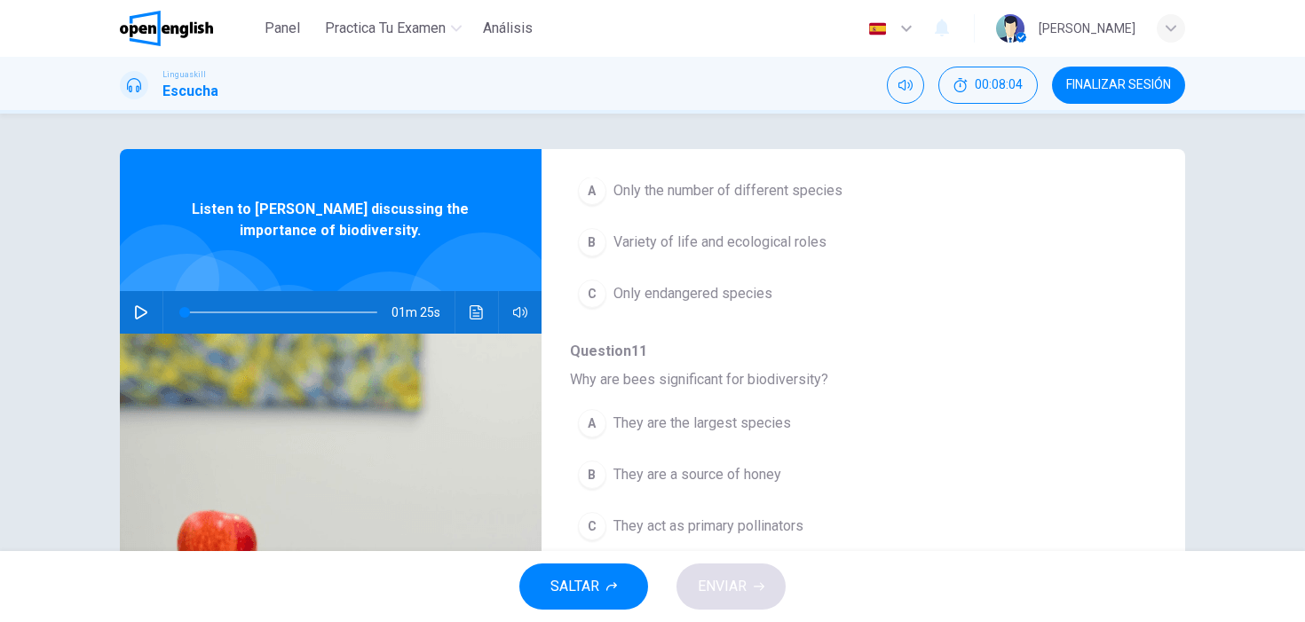
scroll to position [258, 0]
click at [710, 247] on span "Variety of life and ecological roles" at bounding box center [719, 237] width 213 height 21
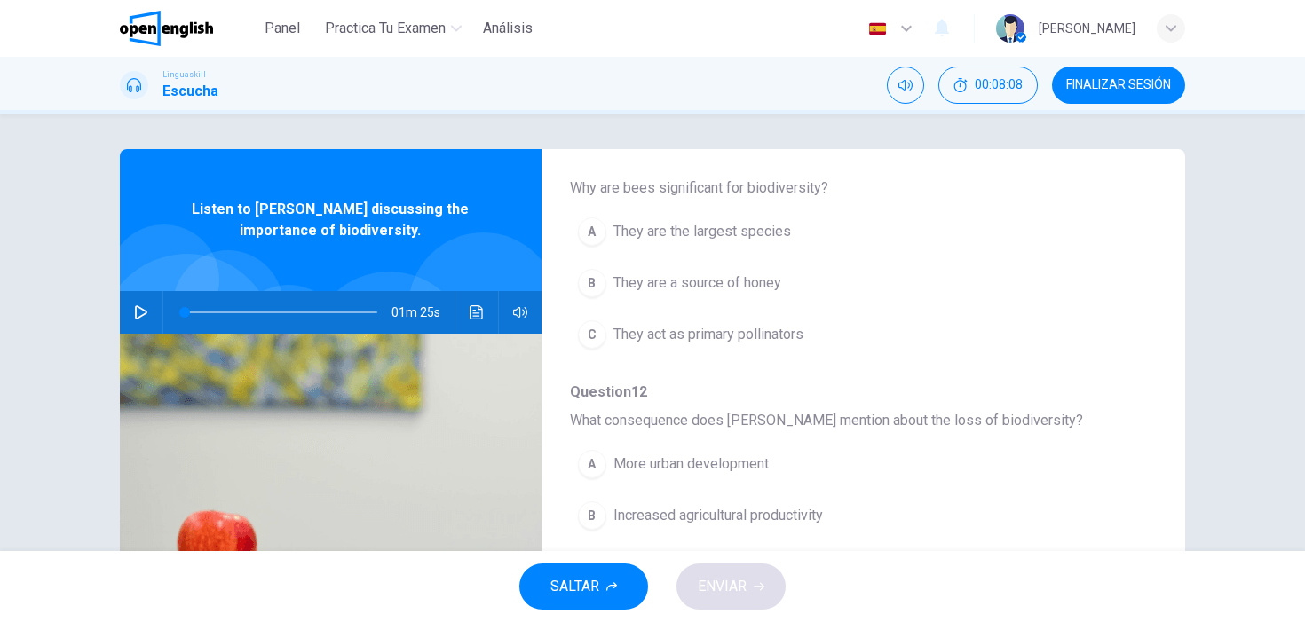
scroll to position [445, 0]
click at [696, 225] on span "They are the largest species" at bounding box center [702, 232] width 178 height 21
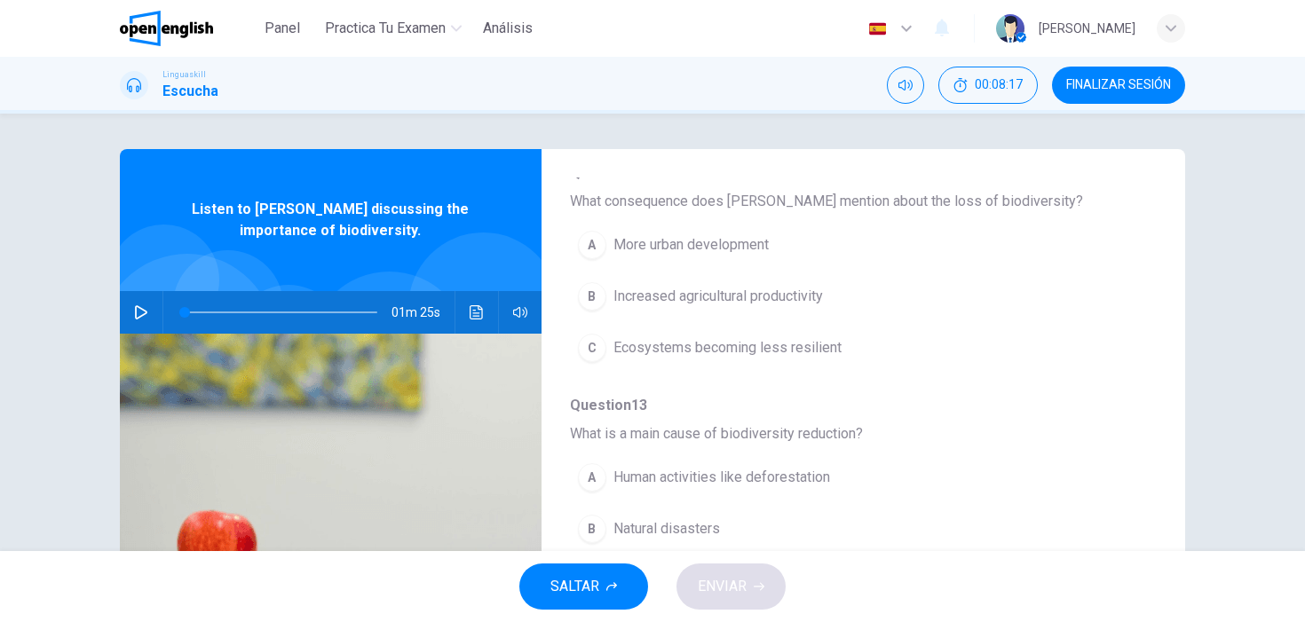
scroll to position [669, 0]
click at [764, 347] on span "Ecosystems becoming less resilient" at bounding box center [727, 343] width 228 height 21
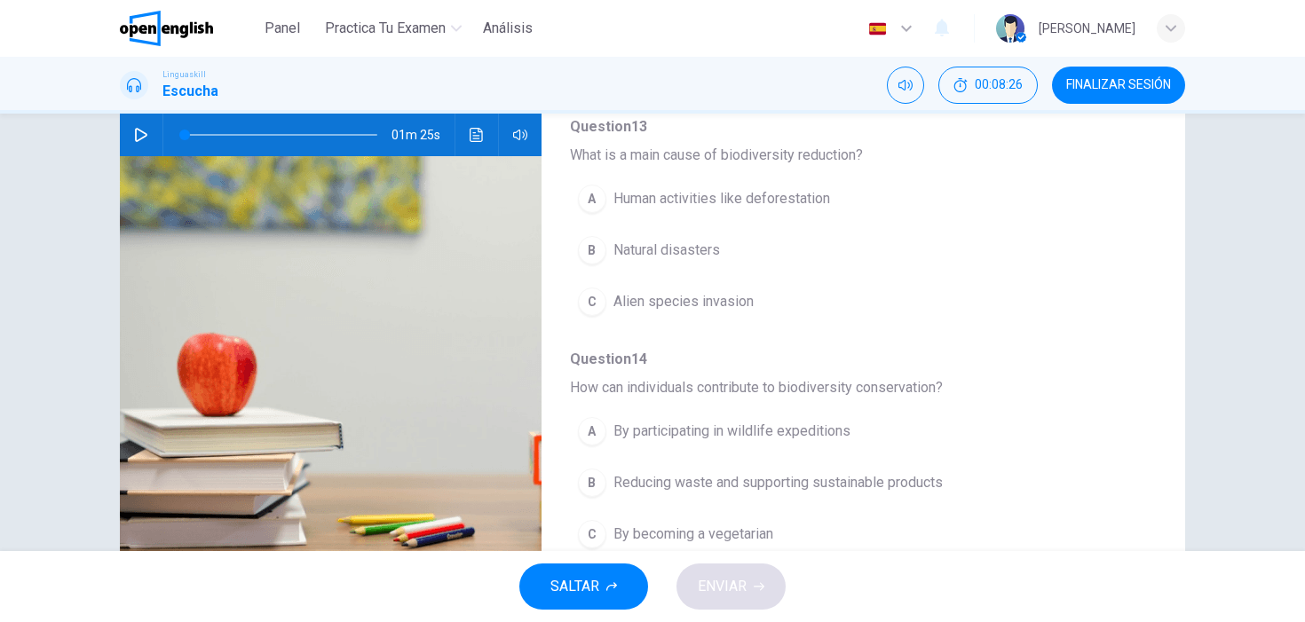
scroll to position [178, 0]
click at [754, 211] on button "A Human activities like deforestation" at bounding box center [817, 198] width 494 height 44
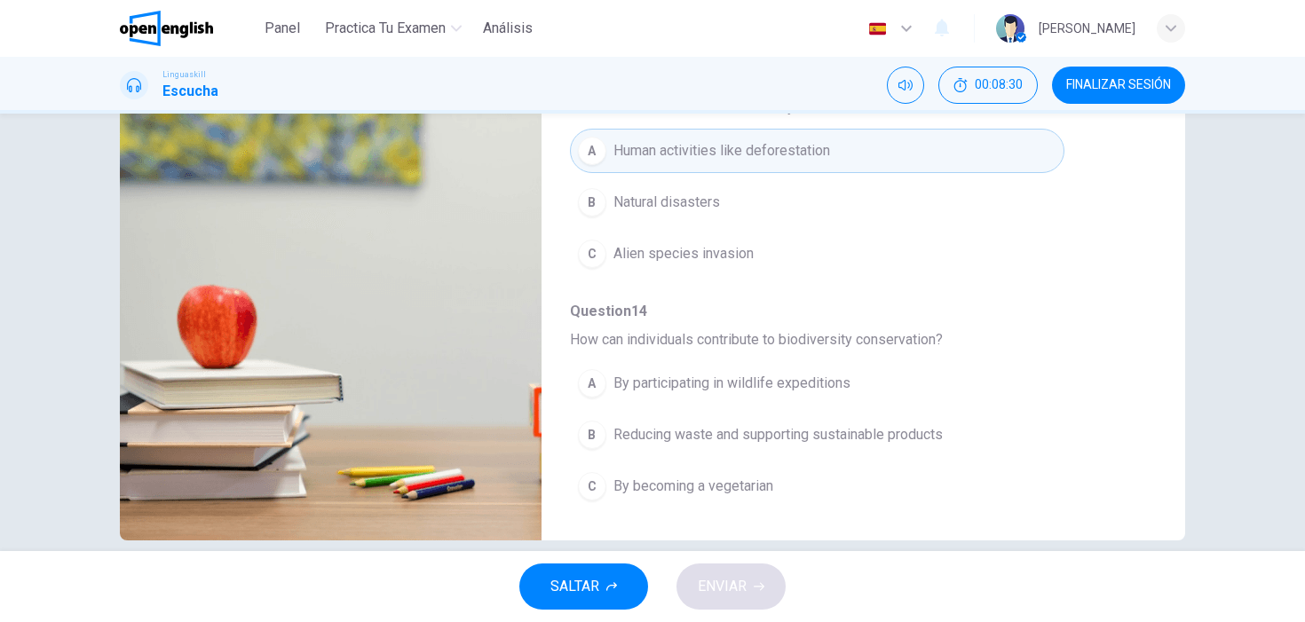
scroll to position [250, 0]
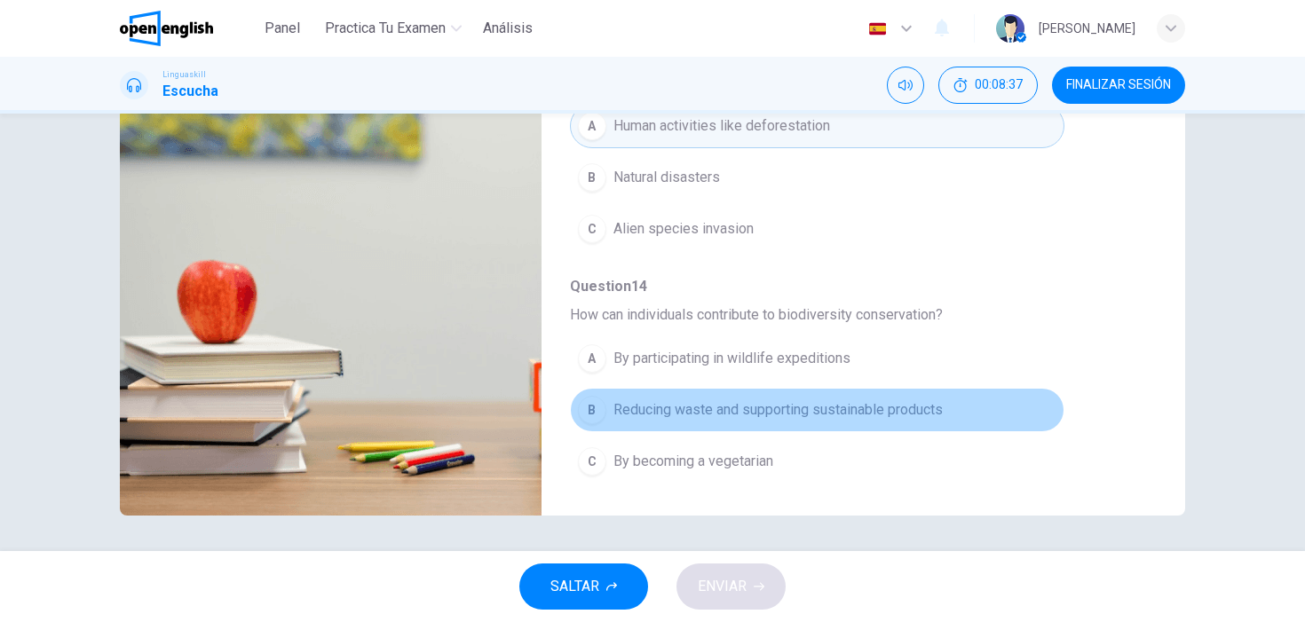
click at [773, 404] on span "Reducing waste and supporting sustainable products" at bounding box center [777, 409] width 329 height 21
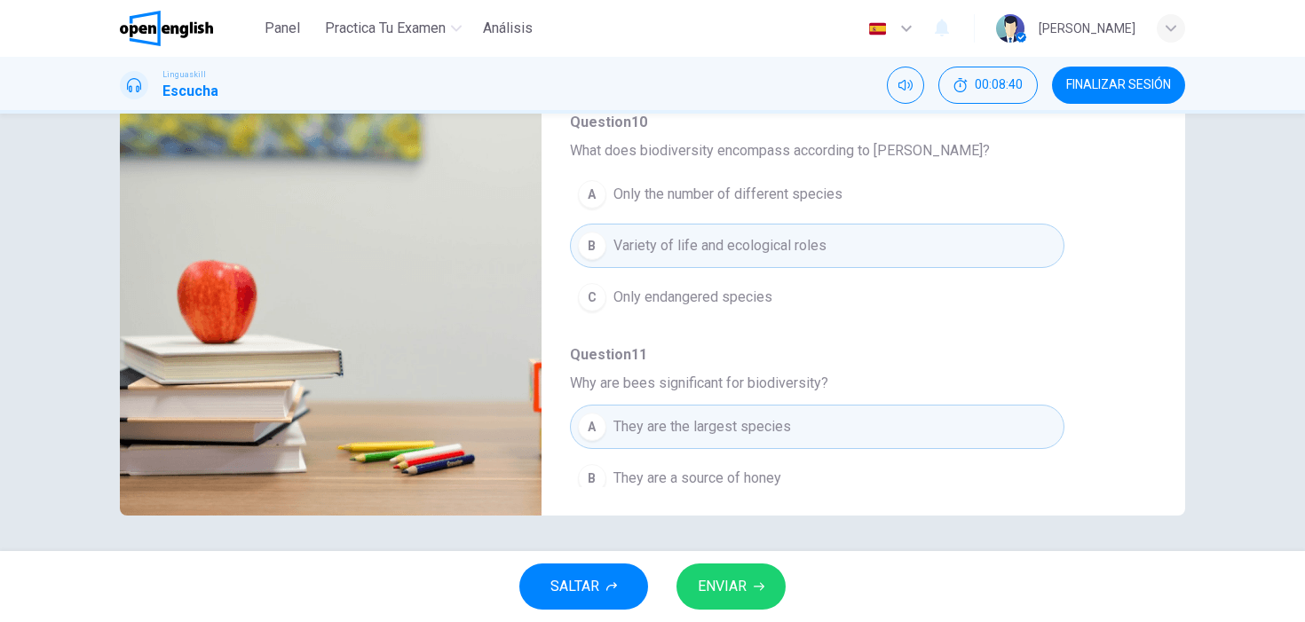
scroll to position [0, 0]
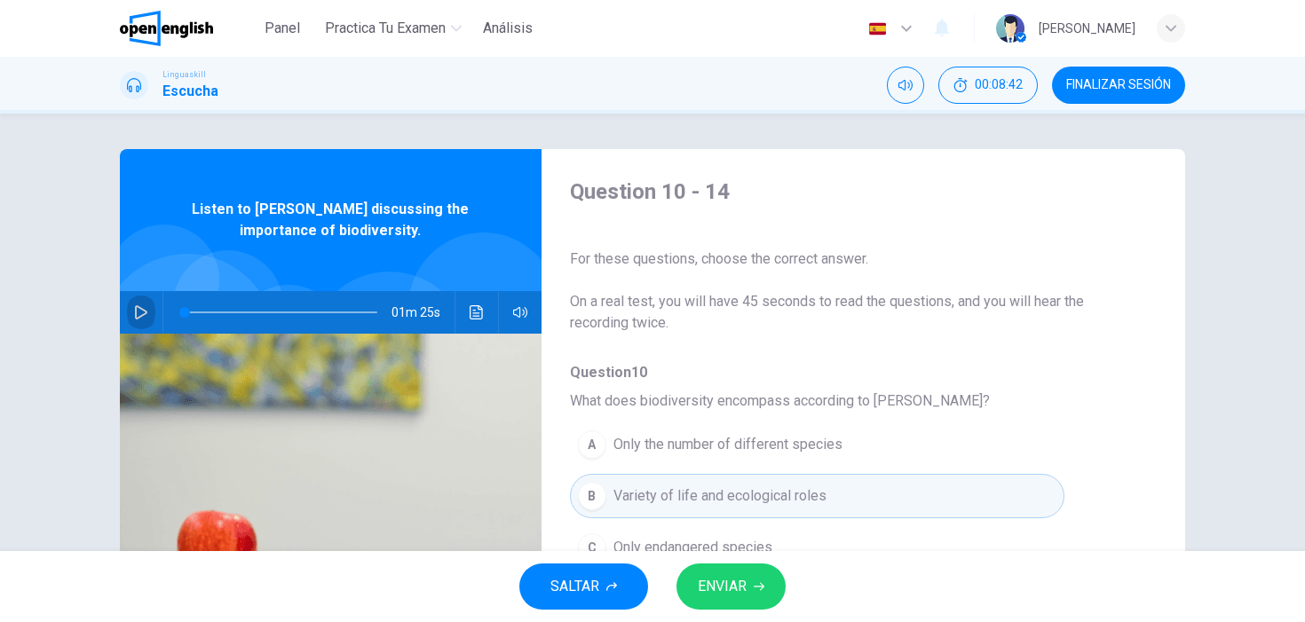
click at [143, 311] on icon "button" at bounding box center [141, 312] width 14 height 14
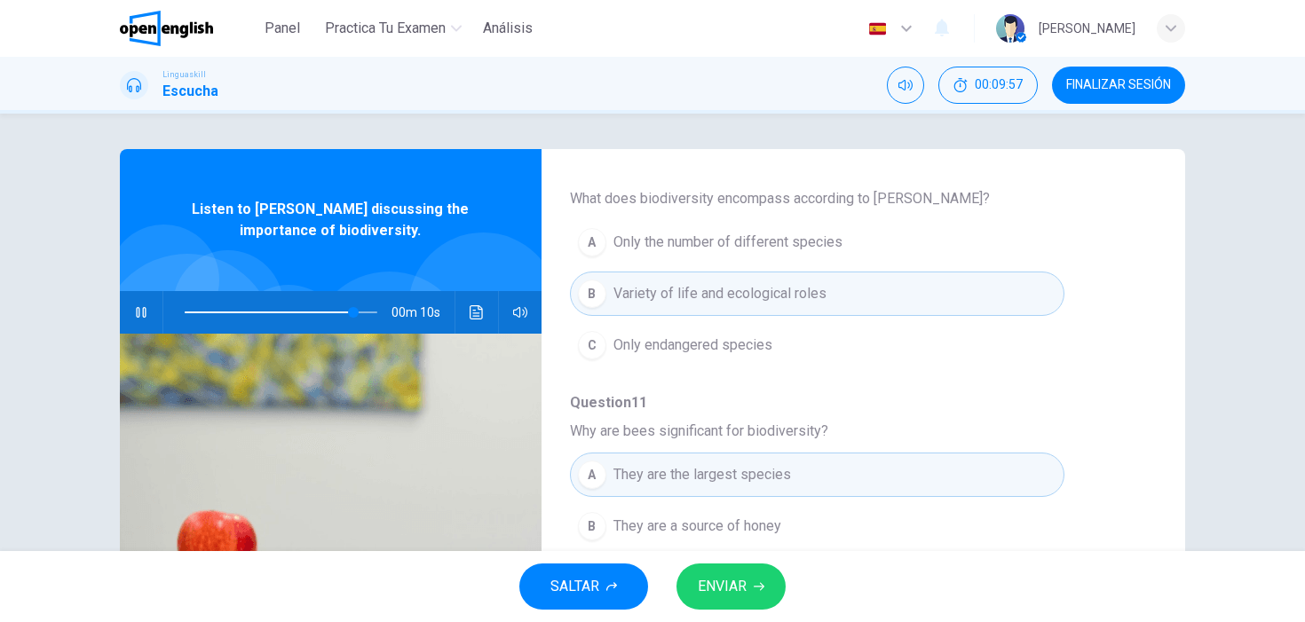
scroll to position [209, 0]
type input "*"
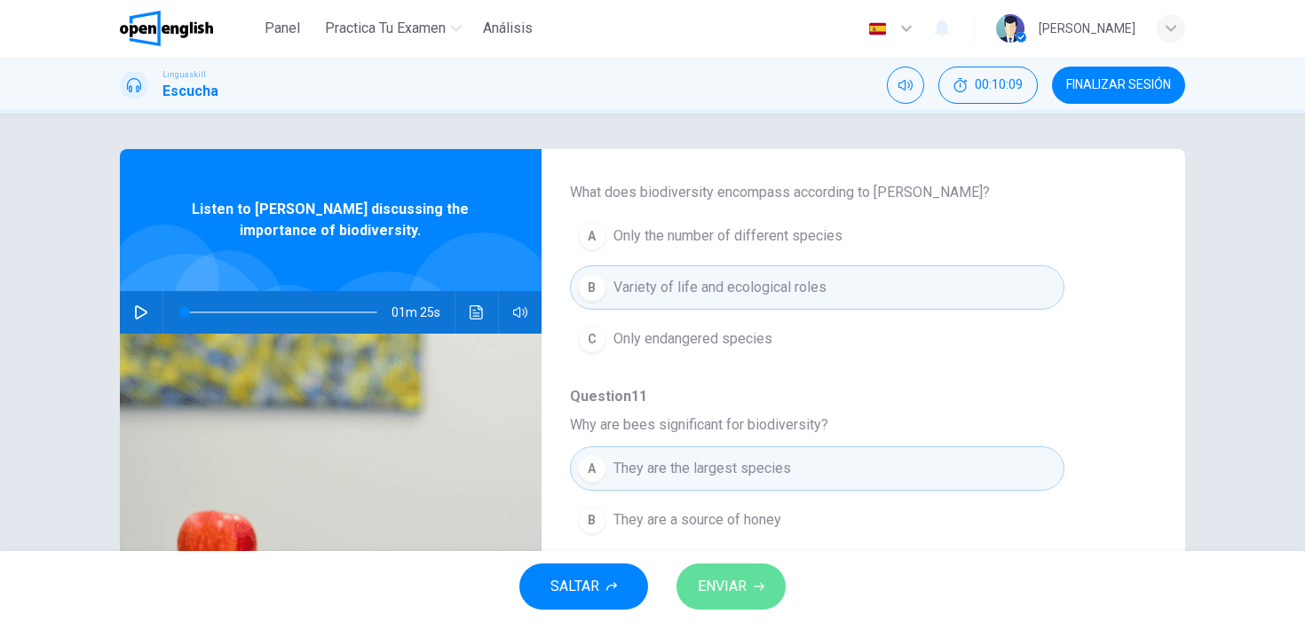
click at [721, 587] on span "ENVIAR" at bounding box center [722, 586] width 49 height 25
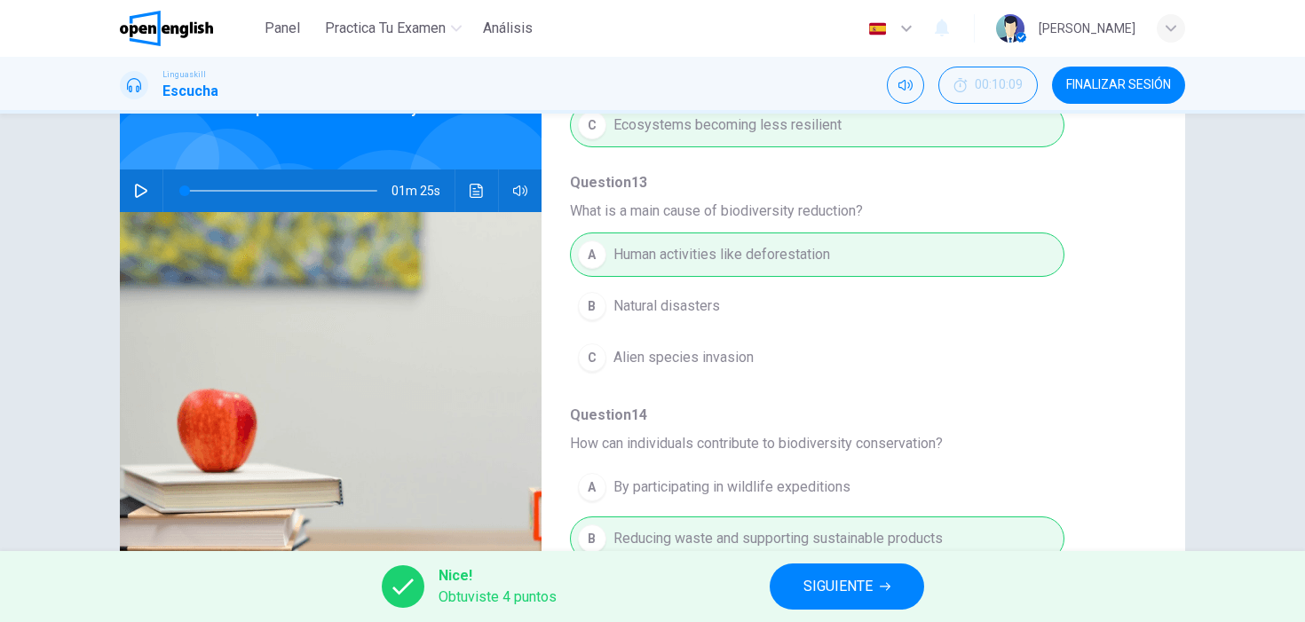
scroll to position [250, 0]
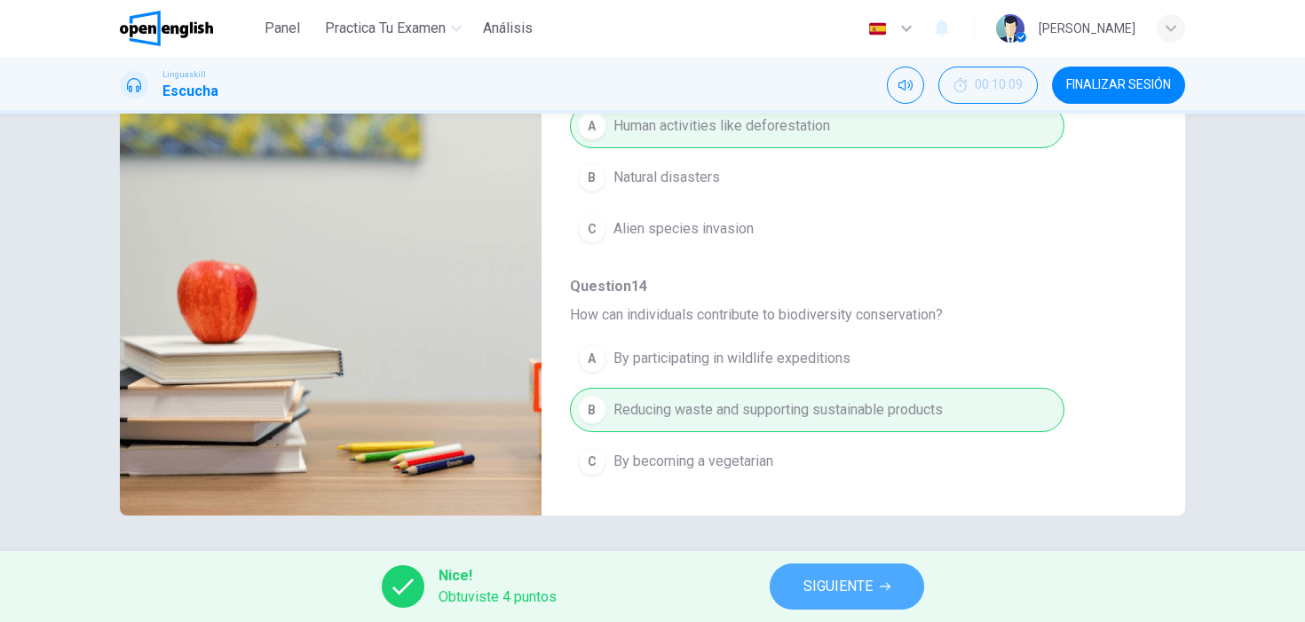
click at [824, 583] on span "SIGUIENTE" at bounding box center [837, 586] width 69 height 25
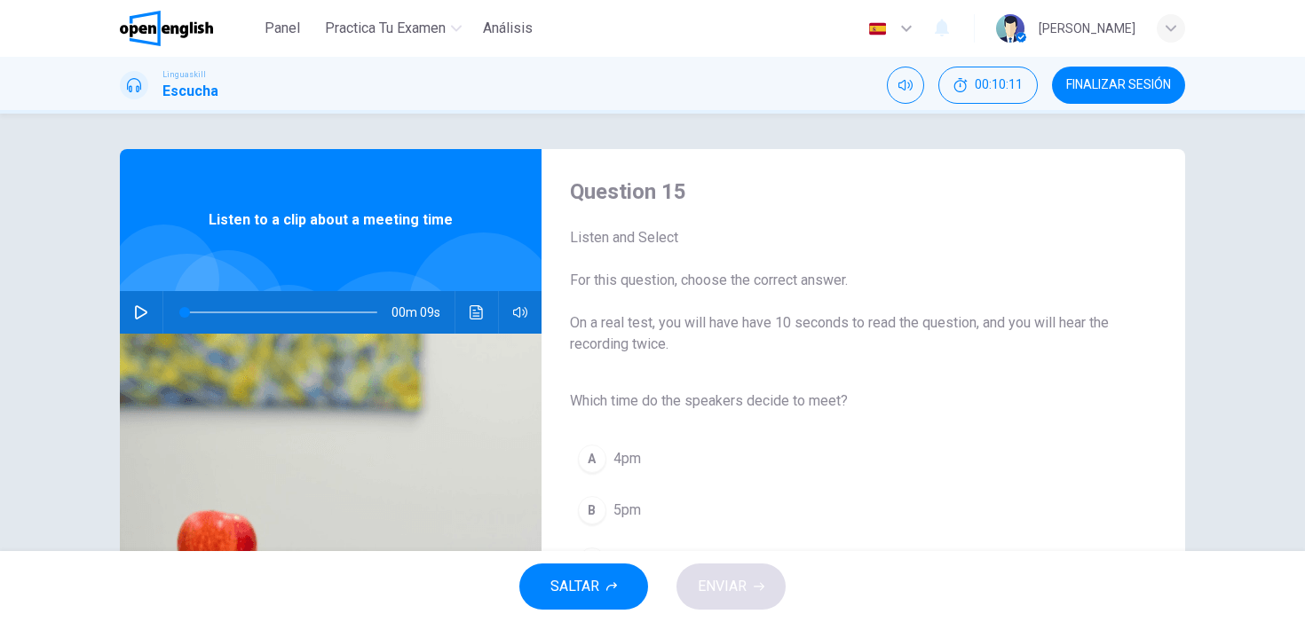
click at [134, 307] on icon "button" at bounding box center [141, 312] width 14 height 14
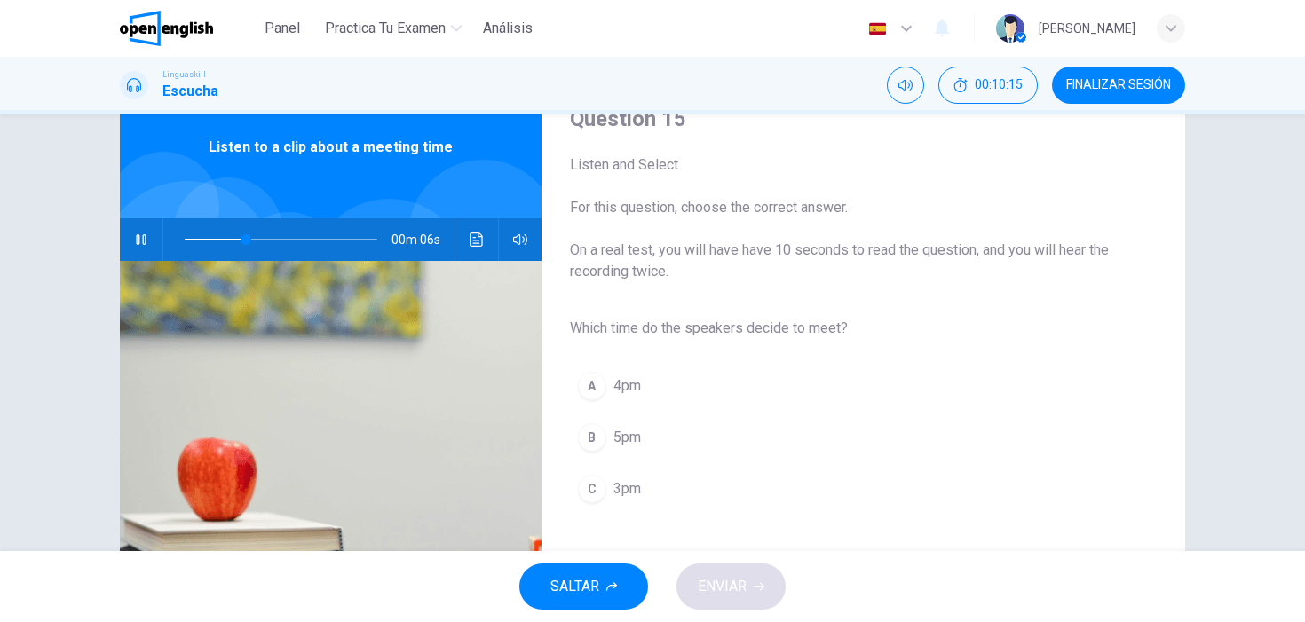
scroll to position [78, 0]
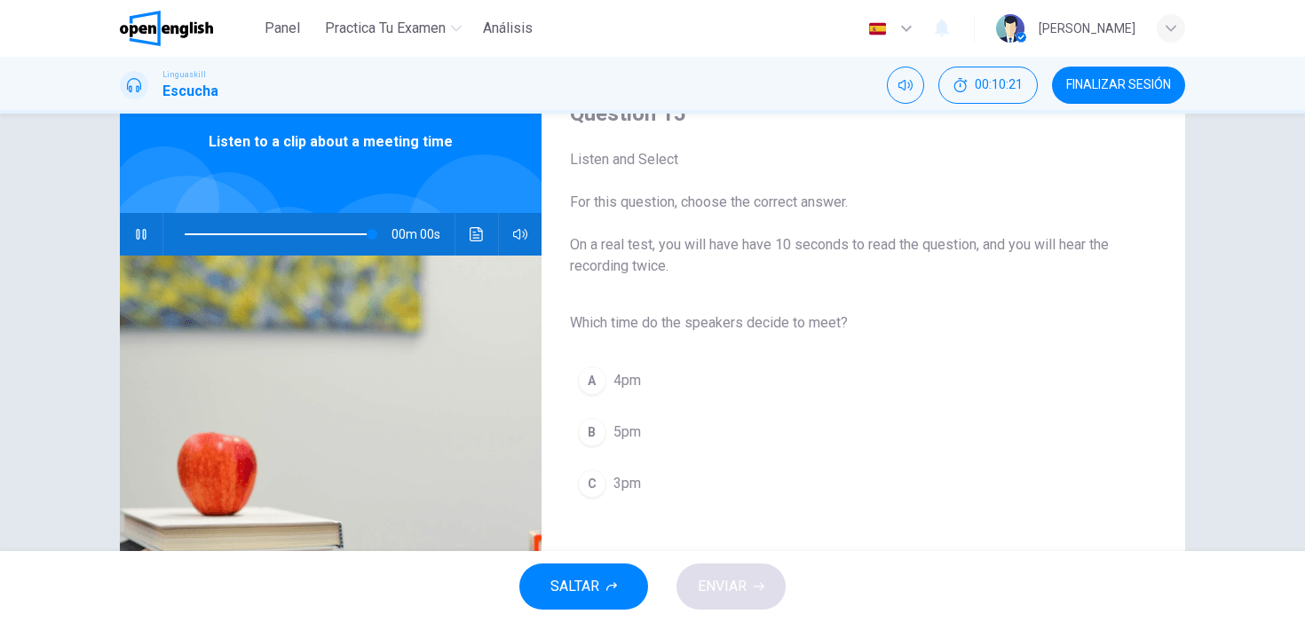
click at [650, 480] on button "C 3pm" at bounding box center [849, 484] width 558 height 44
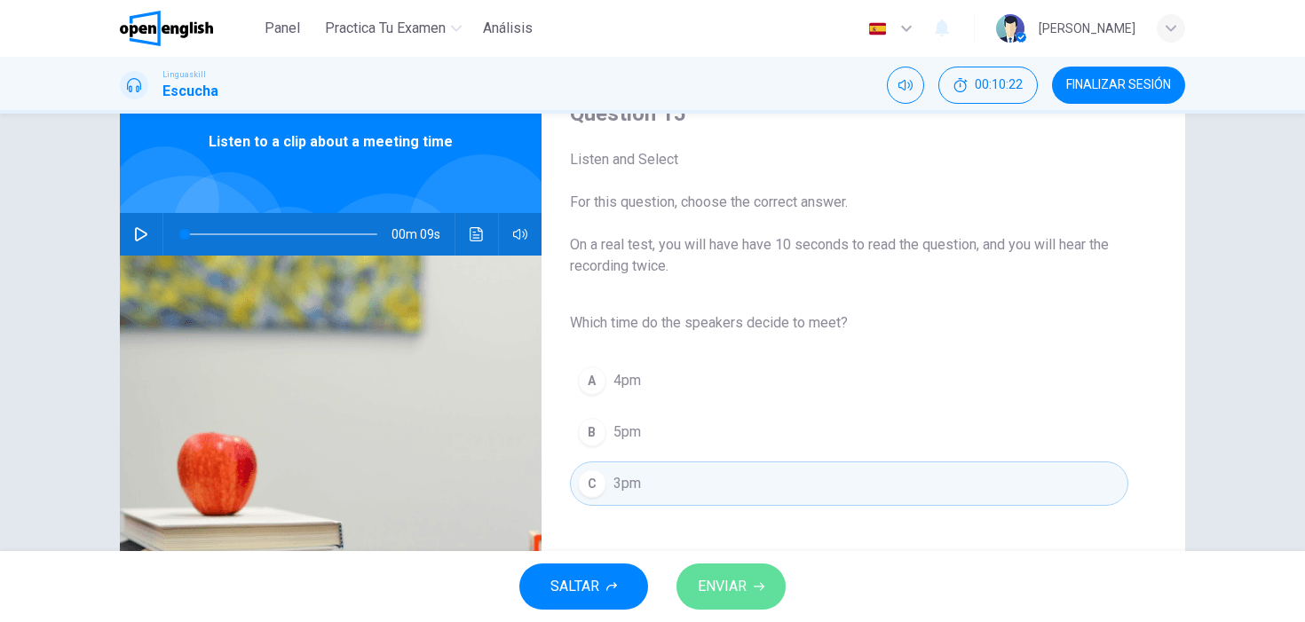
click at [717, 578] on span "ENVIAR" at bounding box center [722, 586] width 49 height 25
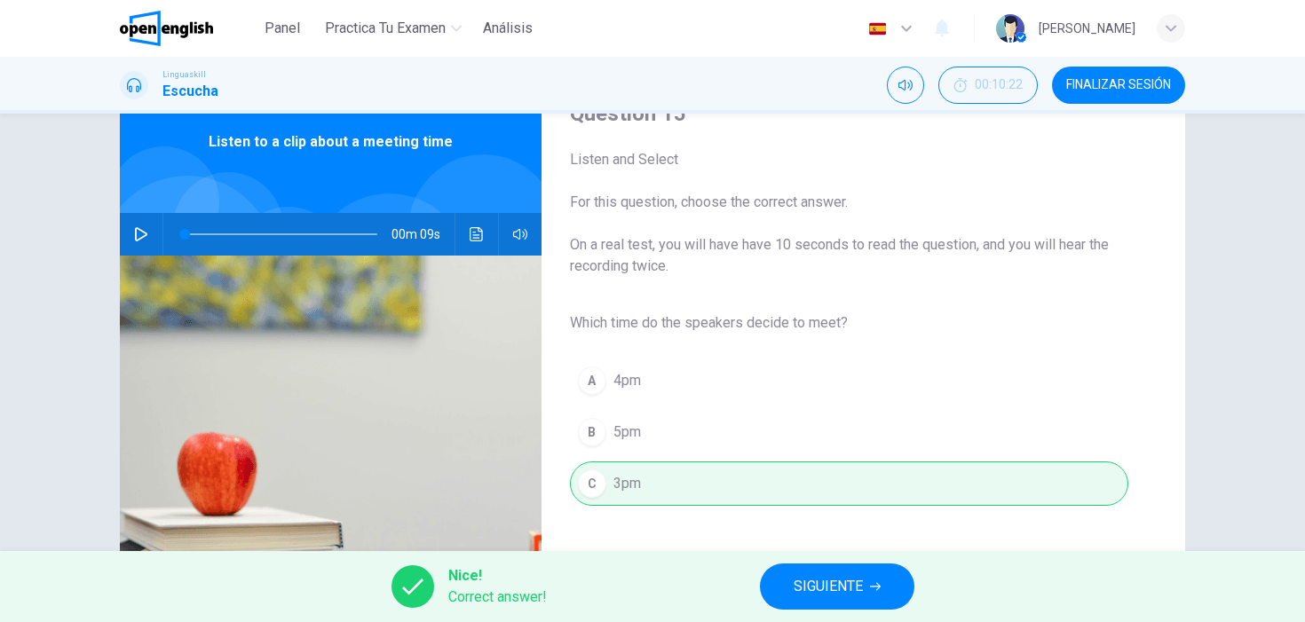
click at [778, 588] on button "SIGUIENTE" at bounding box center [837, 587] width 154 height 46
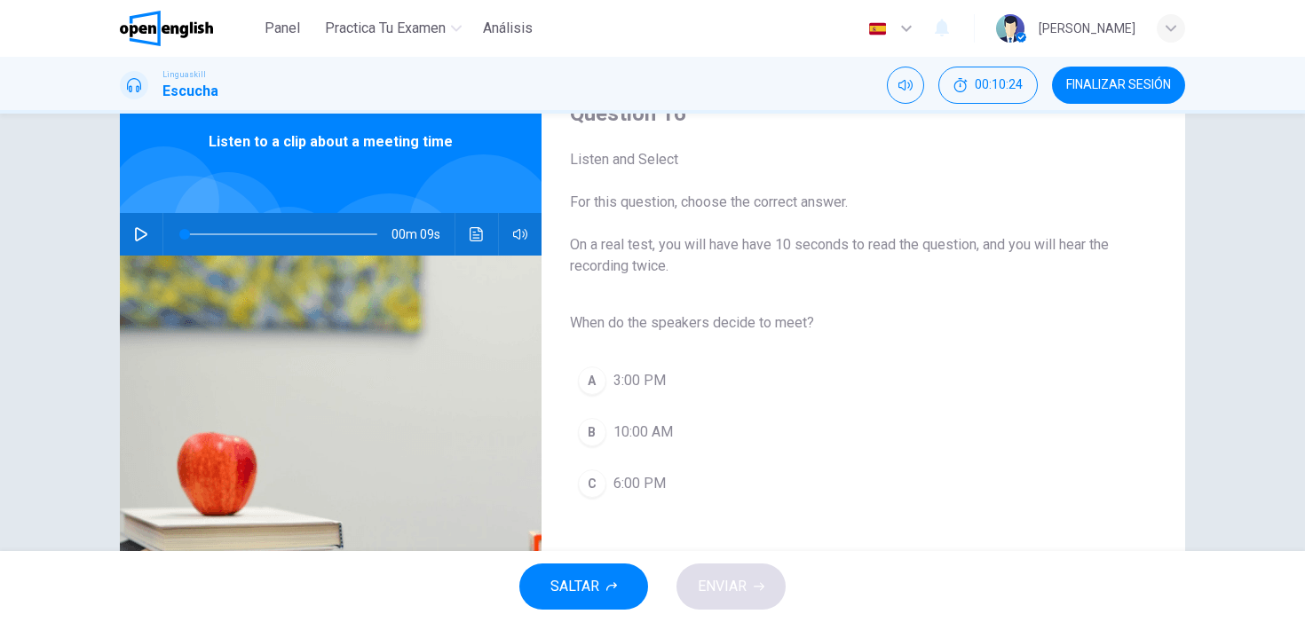
click at [110, 222] on div "Question 16 Listen and Select For this question, choose the correct answer. On …" at bounding box center [652, 379] width 1122 height 617
click at [153, 245] on button "button" at bounding box center [141, 234] width 28 height 43
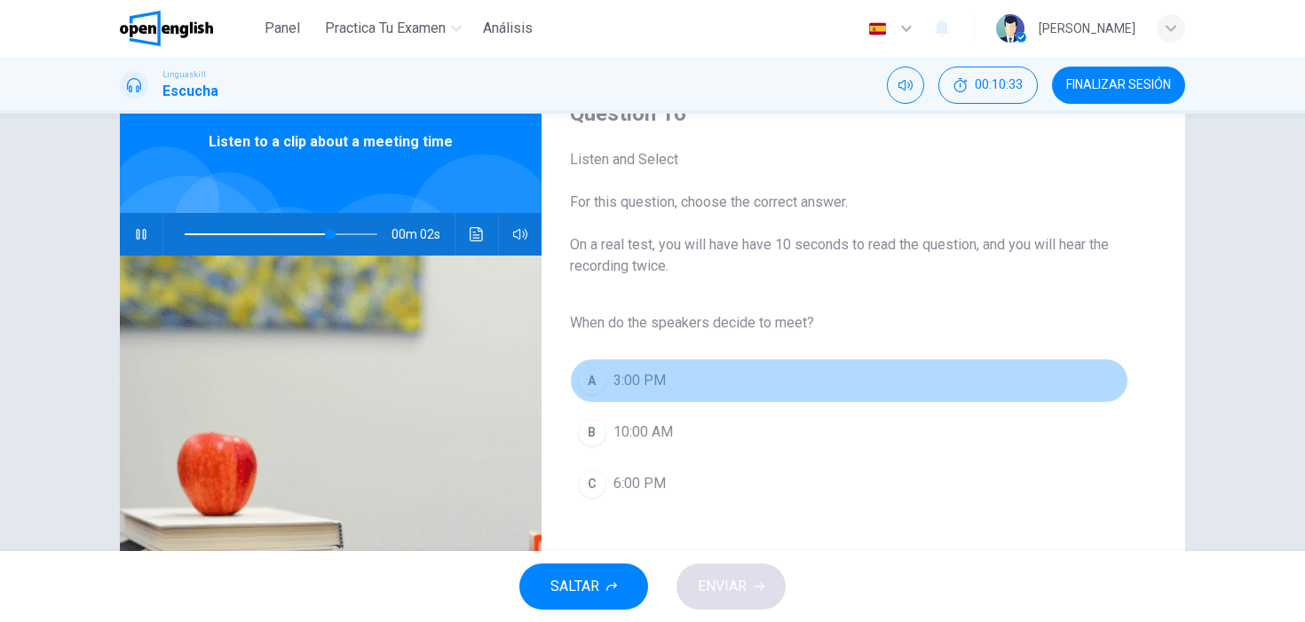
click at [664, 389] on span "3:00 PM" at bounding box center [639, 380] width 52 height 21
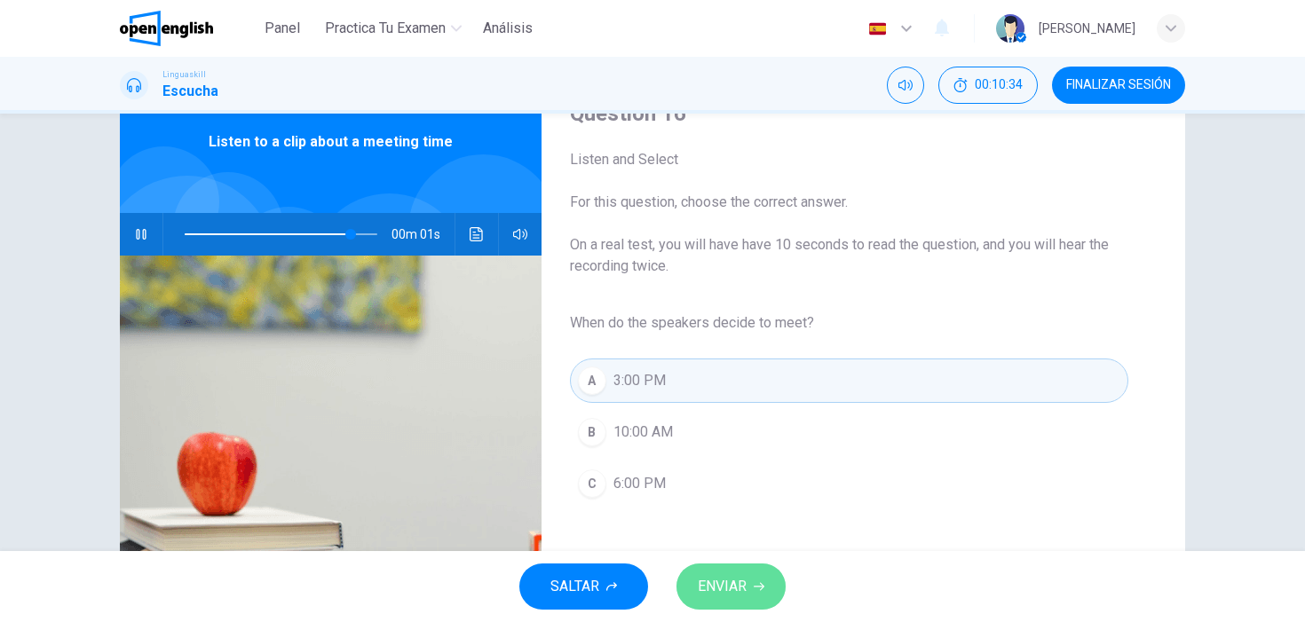
click at [737, 578] on span "ENVIAR" at bounding box center [722, 586] width 49 height 25
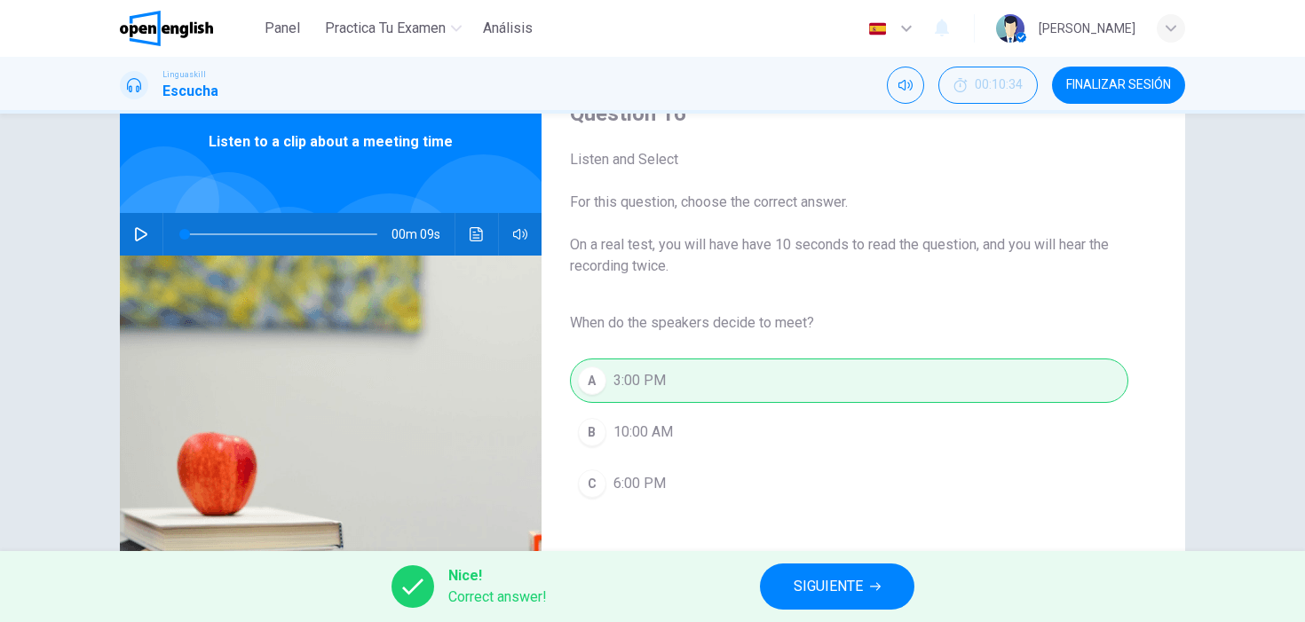
type input "*"
click at [790, 572] on button "SIGUIENTE" at bounding box center [837, 587] width 154 height 46
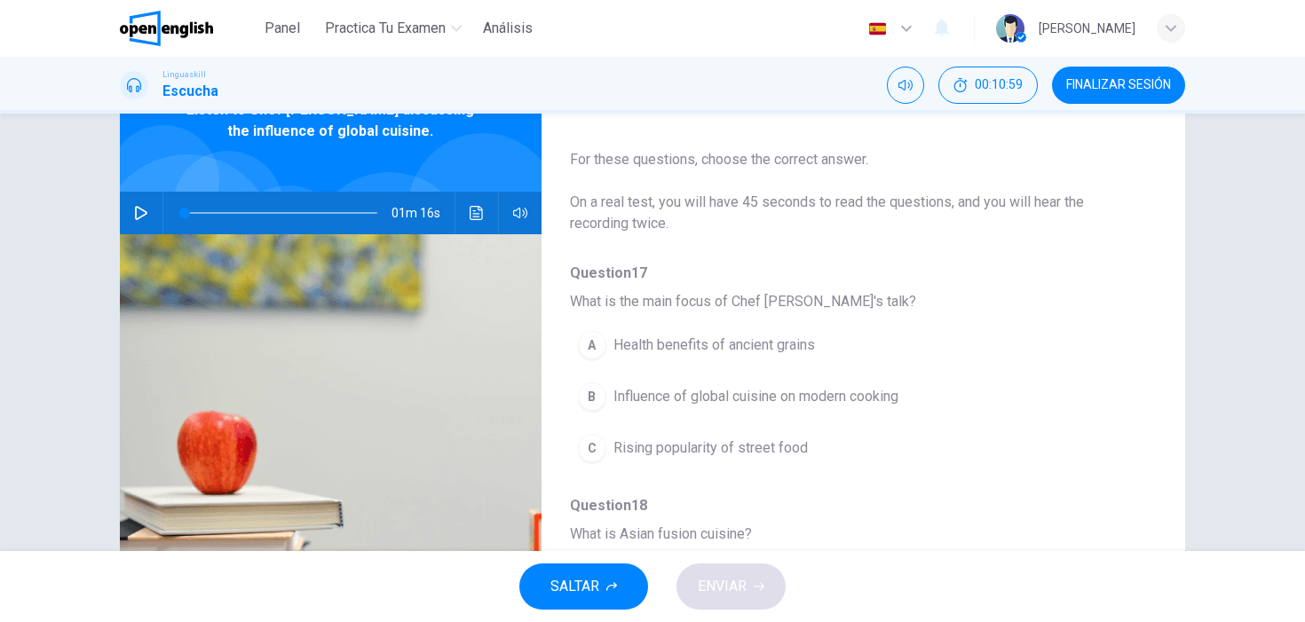
scroll to position [36, 0]
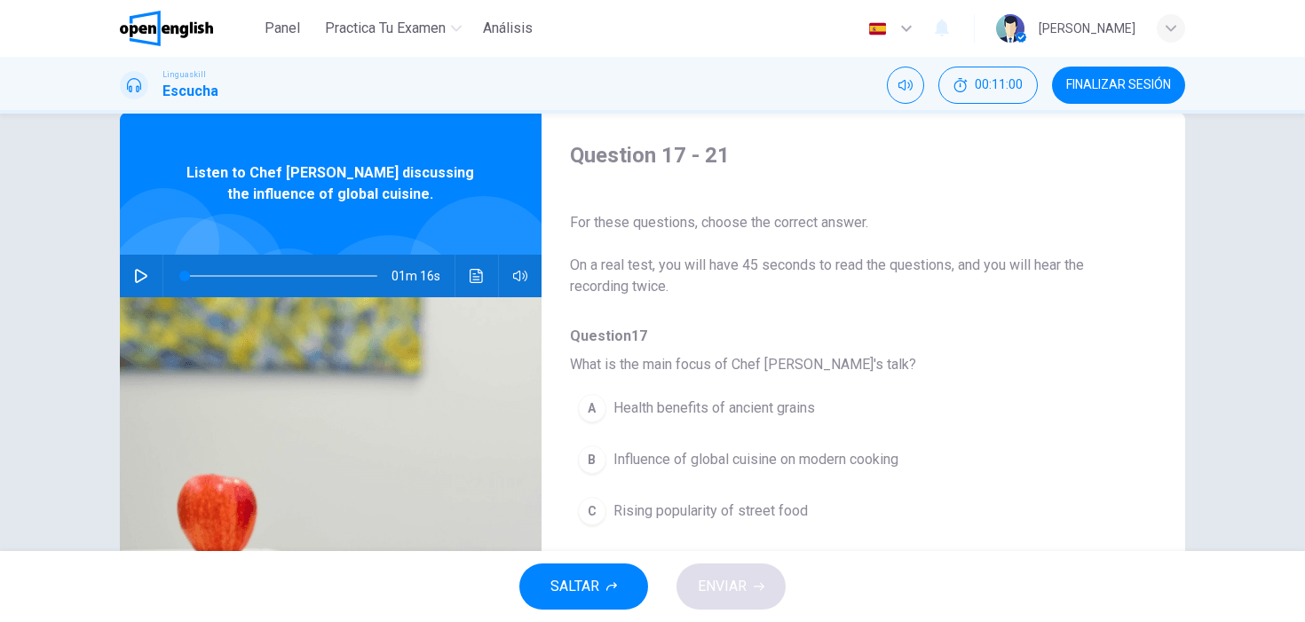
click at [150, 277] on button "button" at bounding box center [141, 276] width 28 height 43
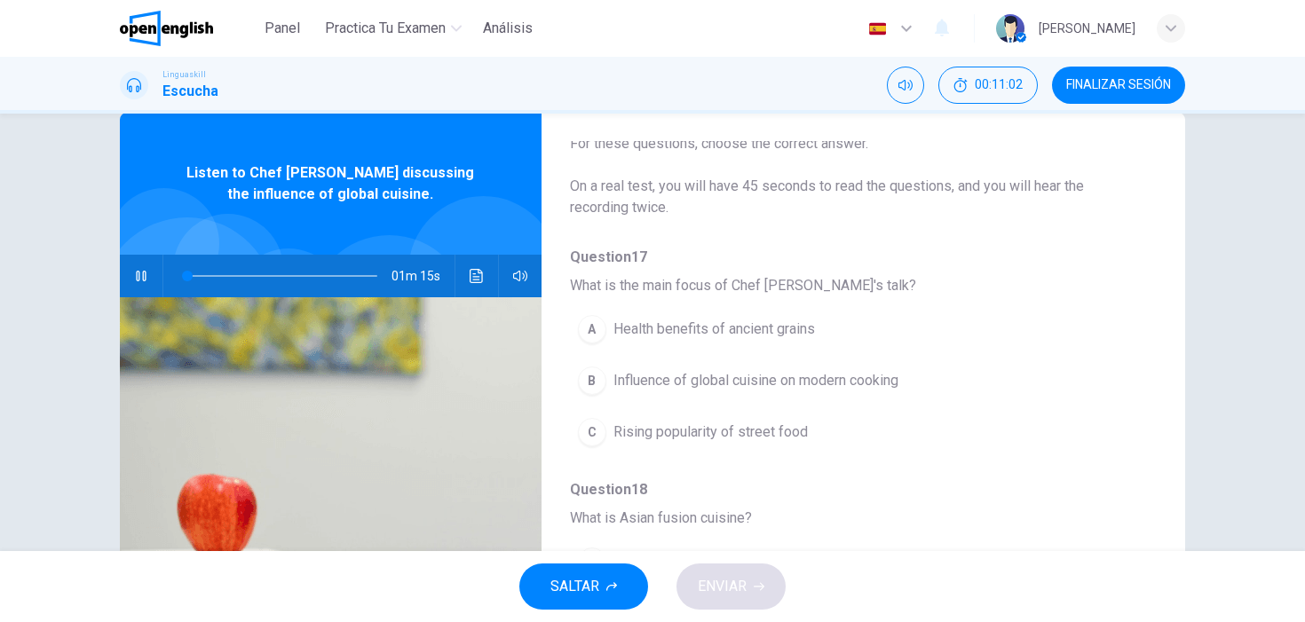
scroll to position [105, 0]
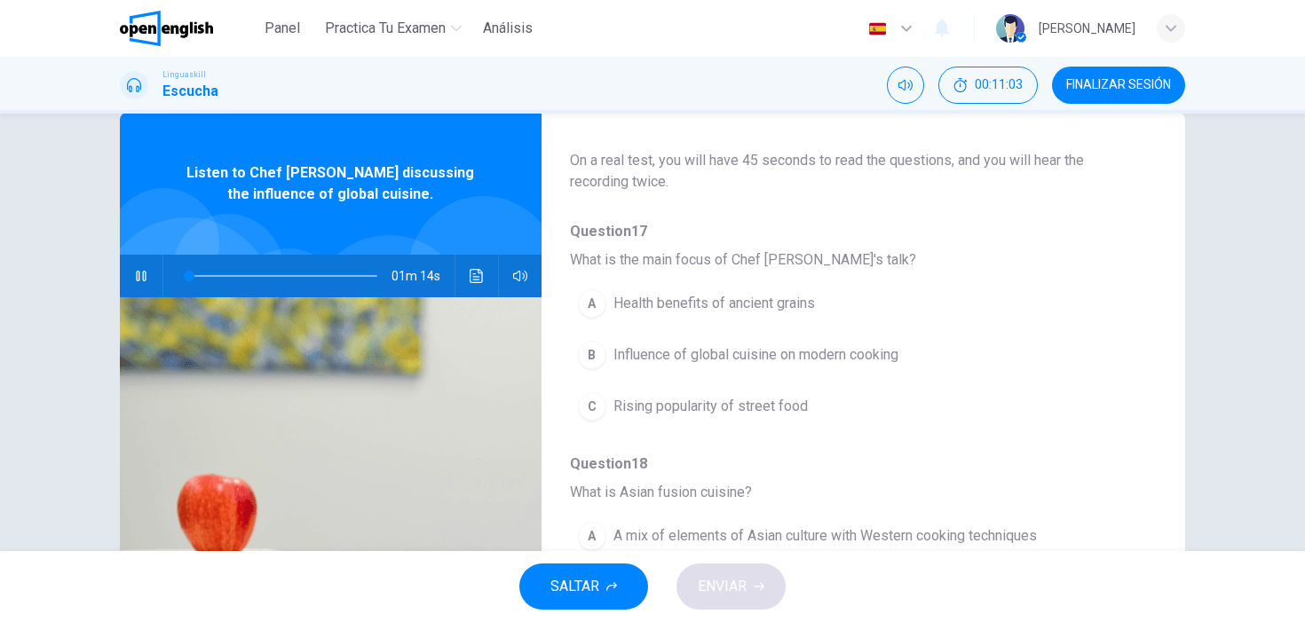
click at [139, 279] on icon "button" at bounding box center [141, 276] width 14 height 14
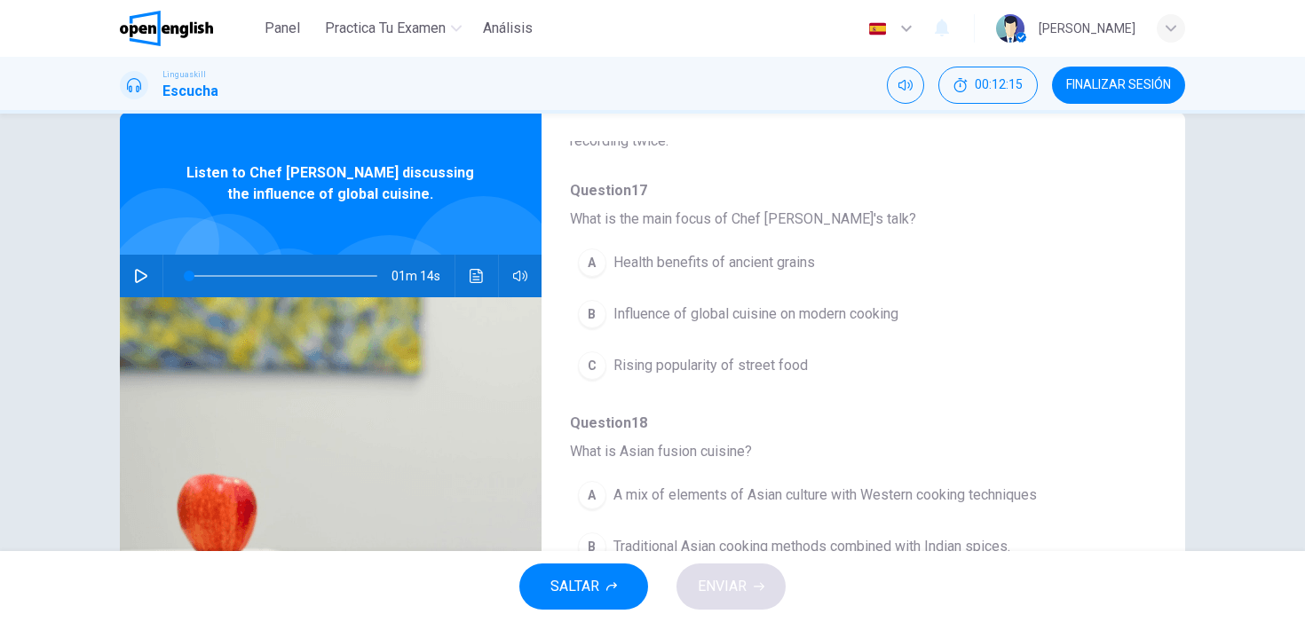
scroll to position [147, 0]
click at [146, 274] on icon "button" at bounding box center [141, 276] width 12 height 14
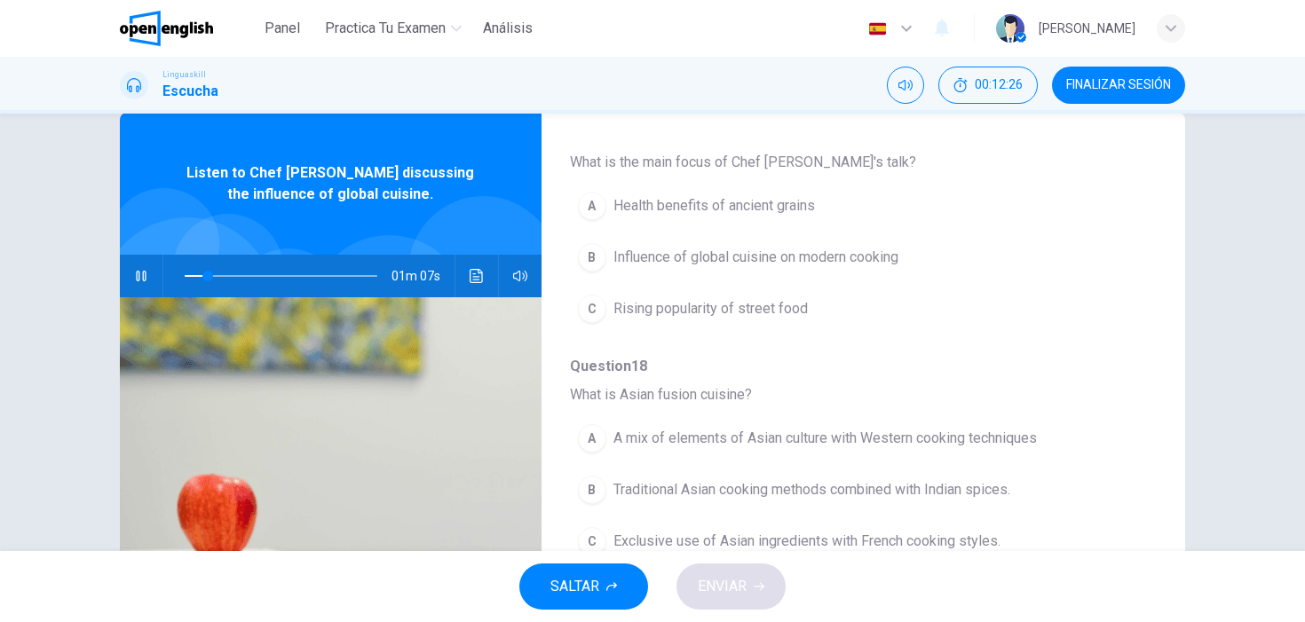
scroll to position [203, 0]
click at [748, 256] on span "Influence of global cuisine on modern cooking" at bounding box center [755, 256] width 285 height 21
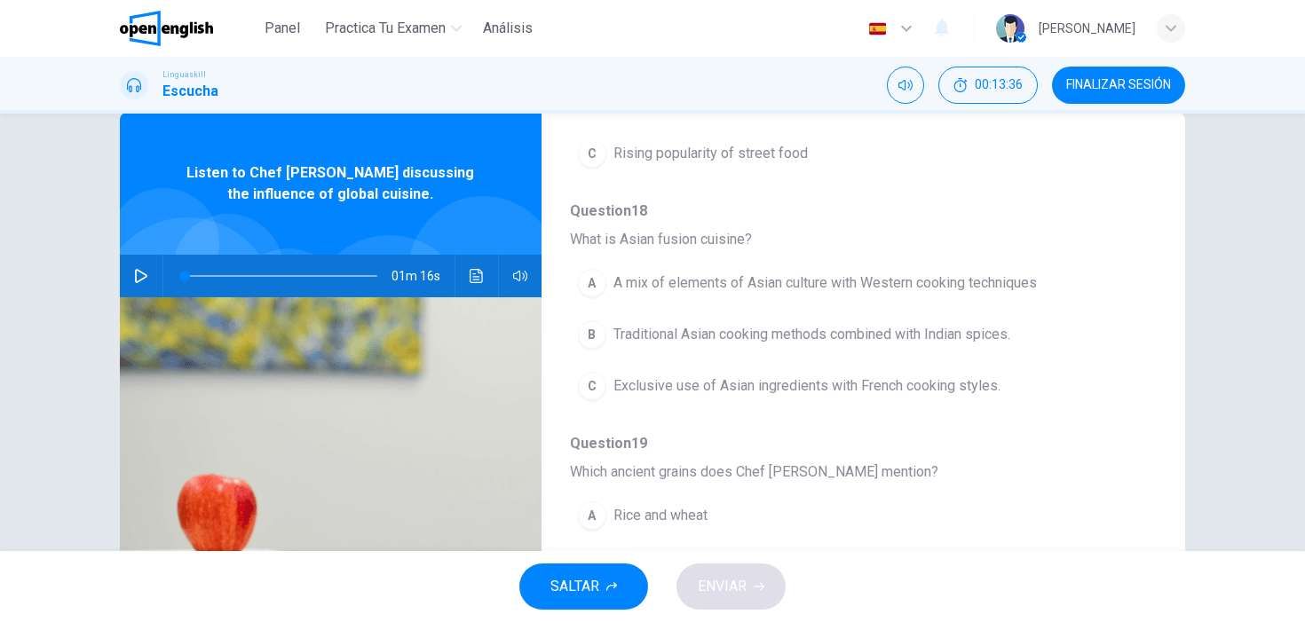
scroll to position [355, 0]
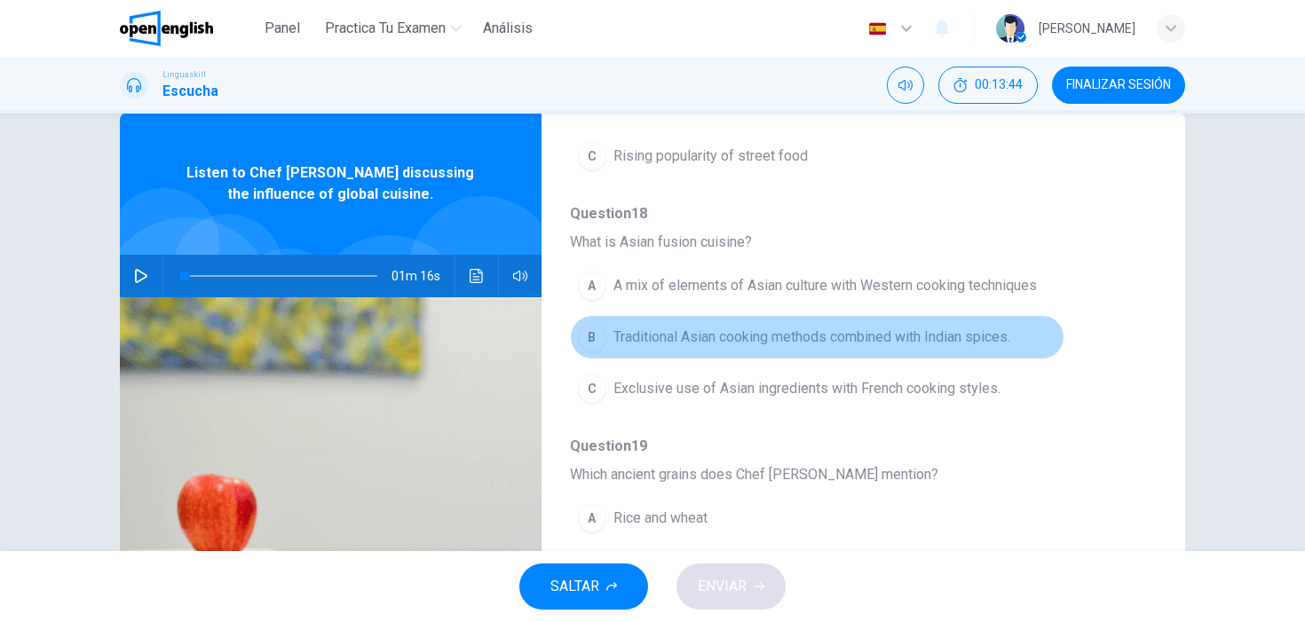
click at [724, 344] on span "Traditional Asian cooking methods combined with Indian spices." at bounding box center [811, 337] width 397 height 21
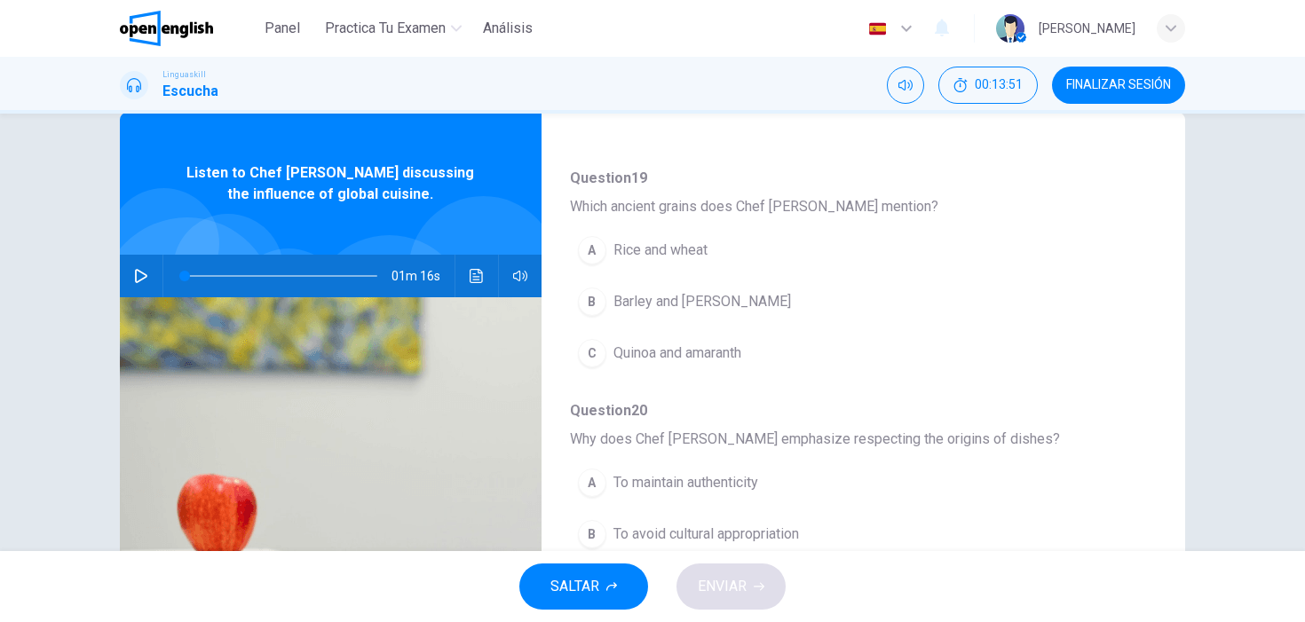
scroll to position [626, 0]
click at [659, 248] on span "Rice and wheat" at bounding box center [660, 247] width 94 height 21
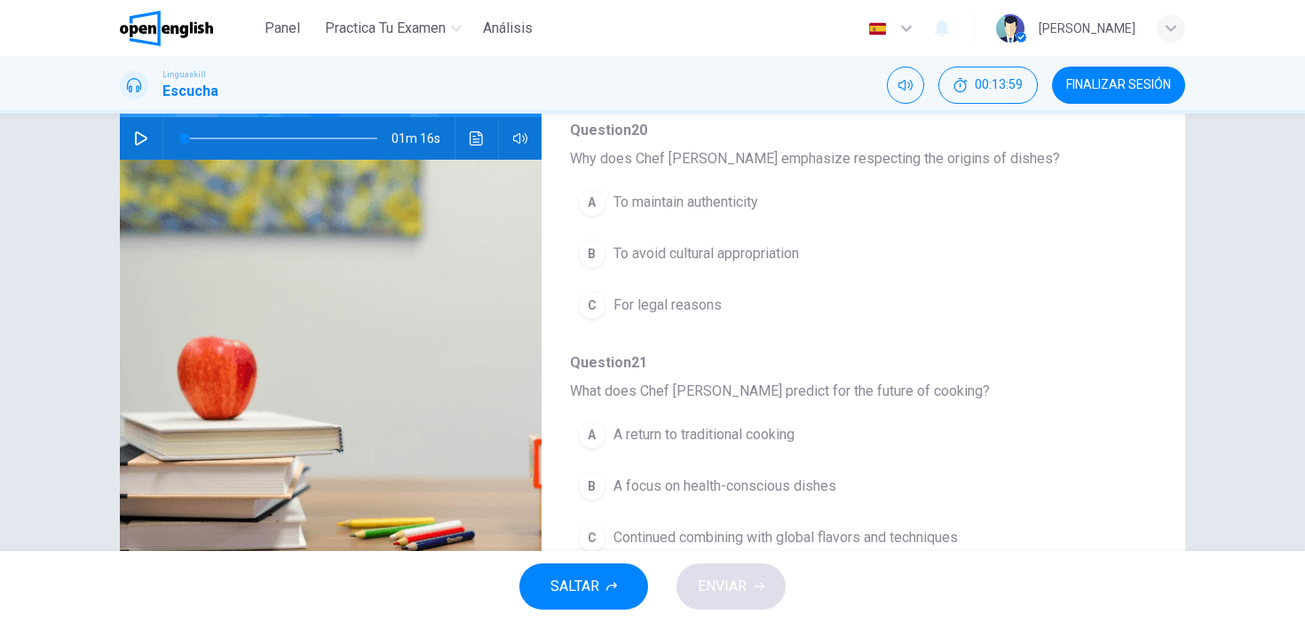
scroll to position [176, 0]
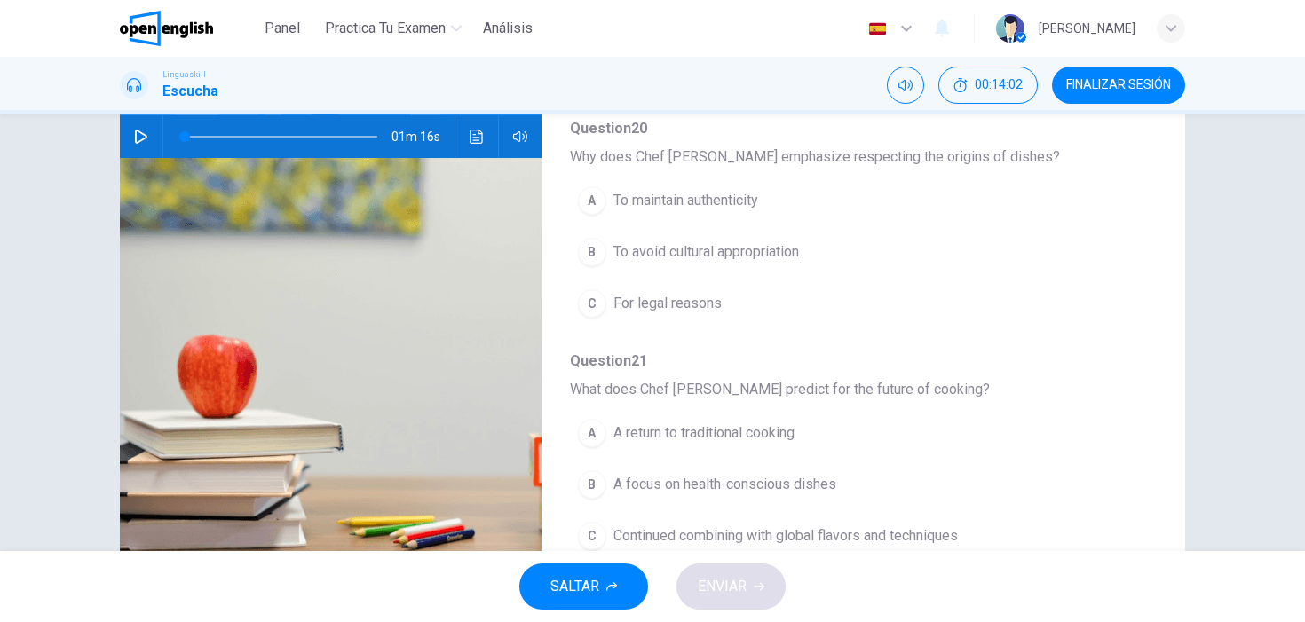
click at [712, 196] on span "To maintain authenticity" at bounding box center [685, 200] width 145 height 21
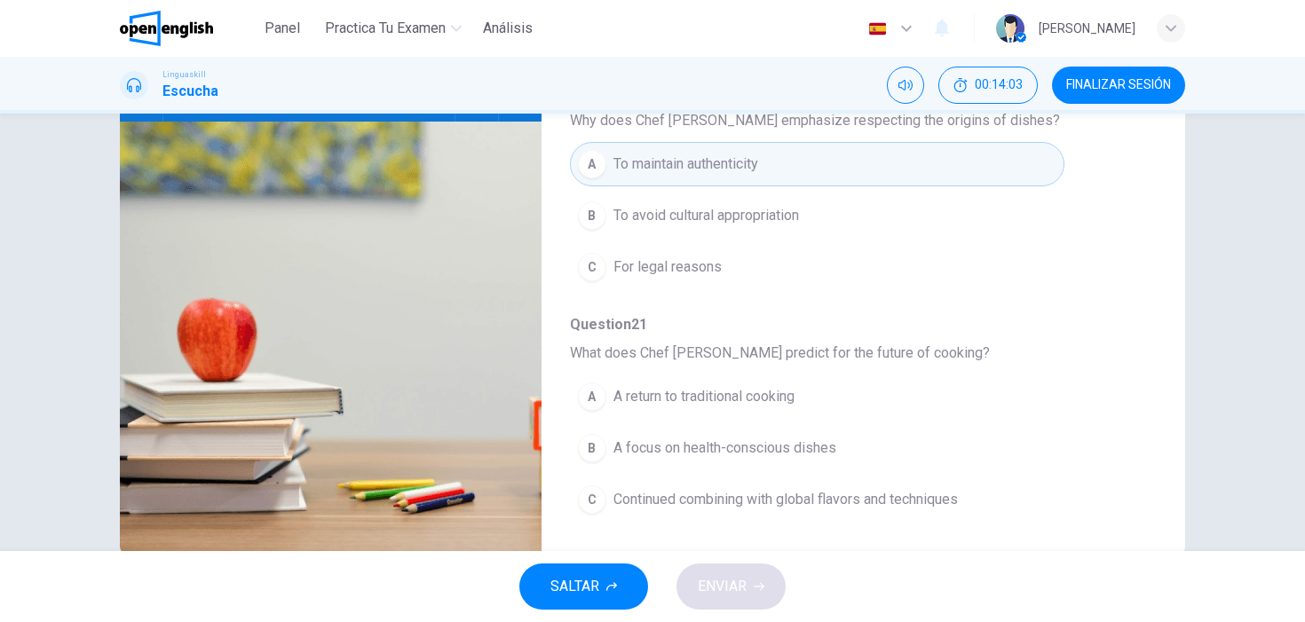
scroll to position [250, 0]
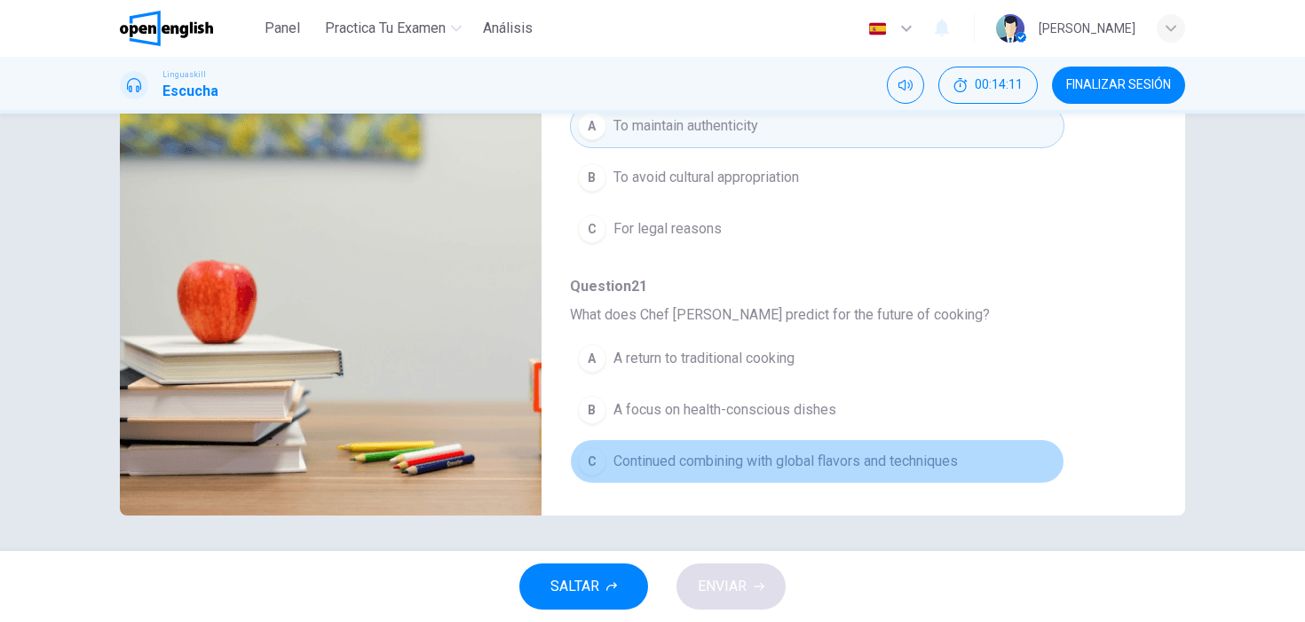
click at [750, 462] on span "Continued combining with global flavors and techniques" at bounding box center [785, 461] width 344 height 21
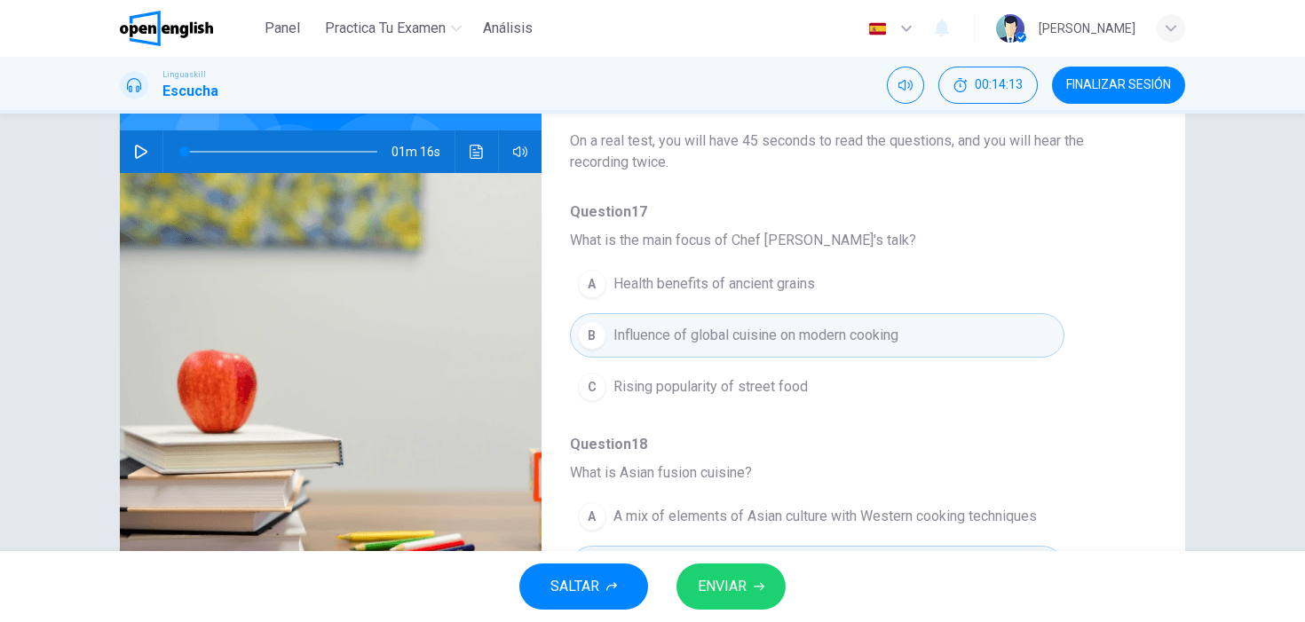
scroll to position [0, 0]
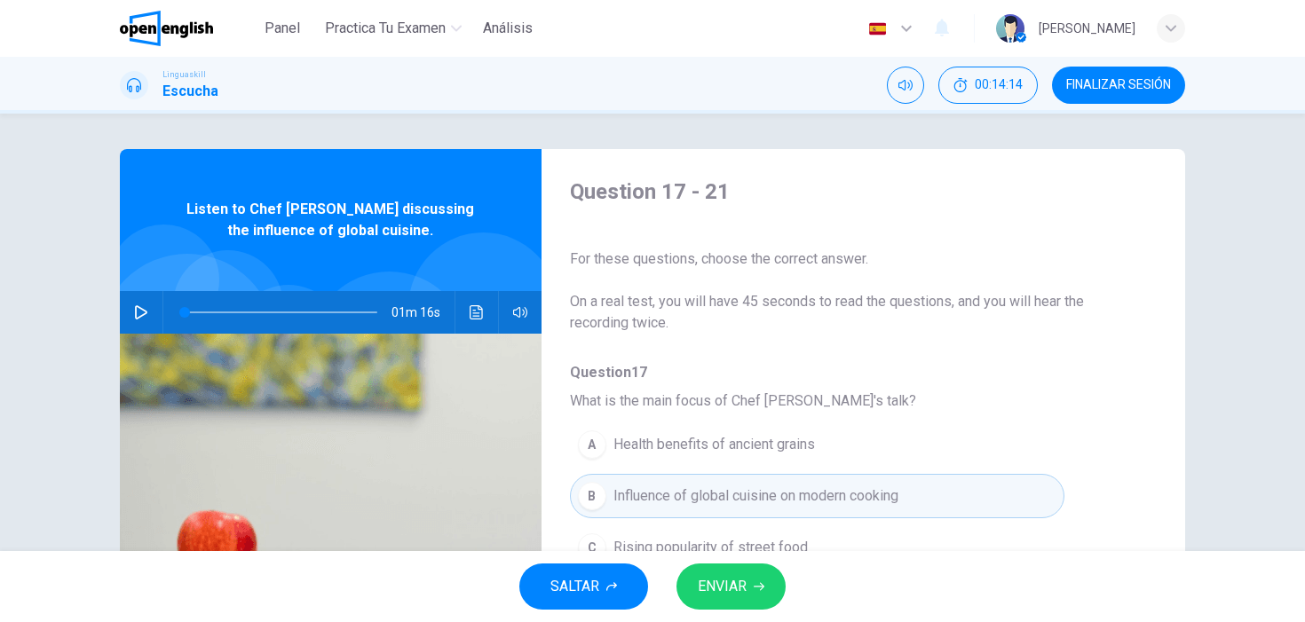
click at [143, 313] on icon "button" at bounding box center [141, 312] width 14 height 14
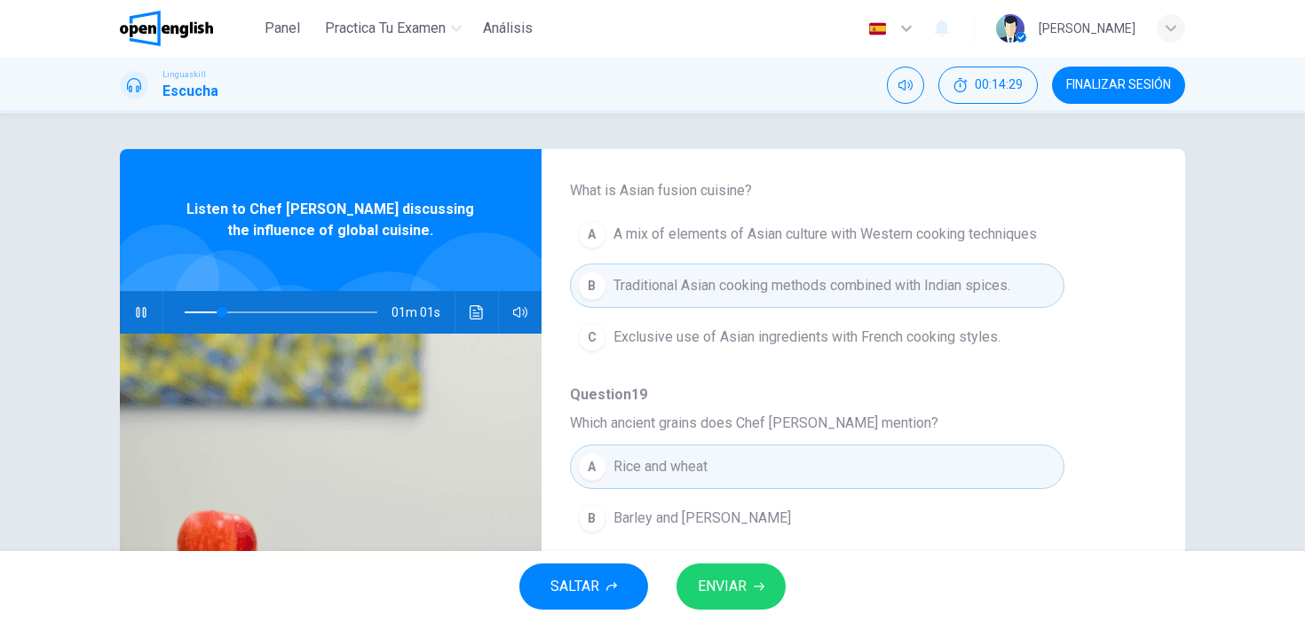
scroll to position [444, 0]
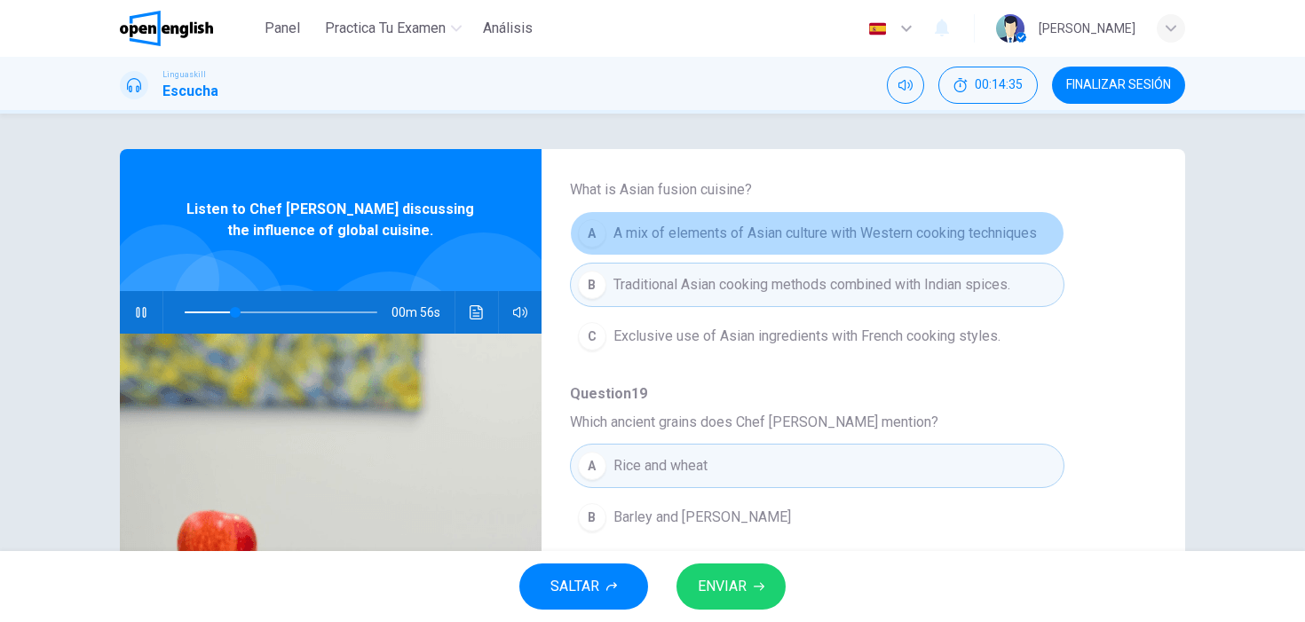
click at [897, 233] on span "A mix of elements of Asian culture with Western cooking techniques" at bounding box center [824, 233] width 423 height 21
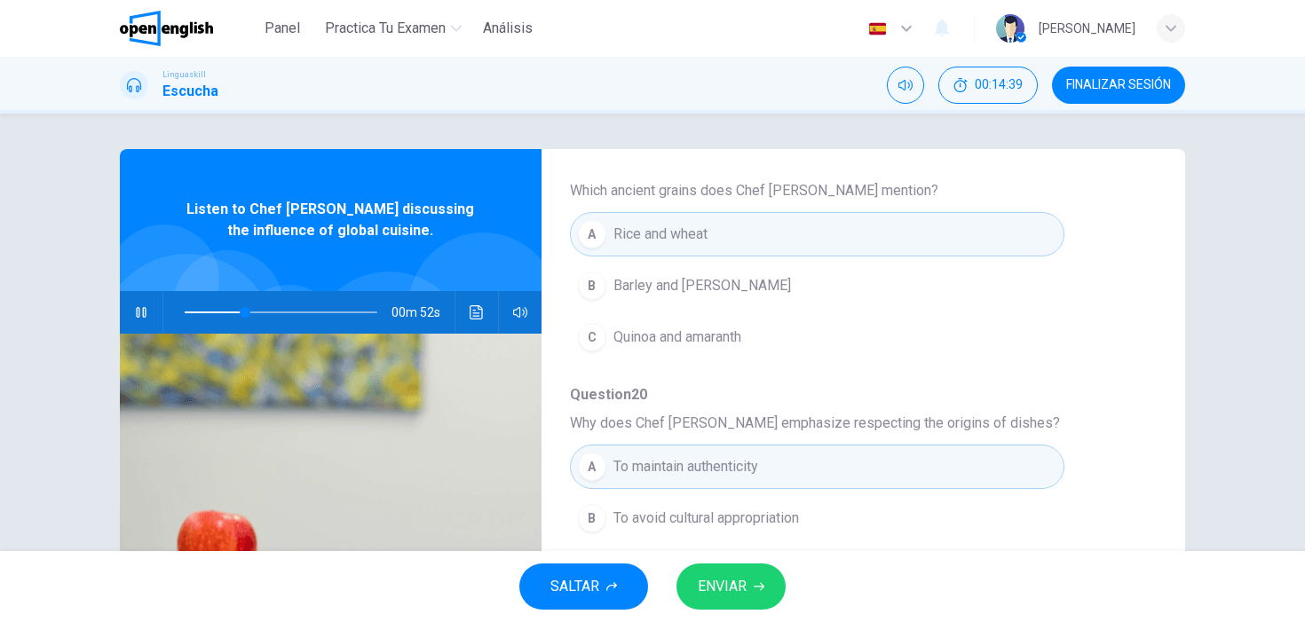
scroll to position [677, 0]
click at [700, 358] on div "A Rice and wheat B Barley and millet C Quinoa and amaranth" at bounding box center [849, 284] width 558 height 154
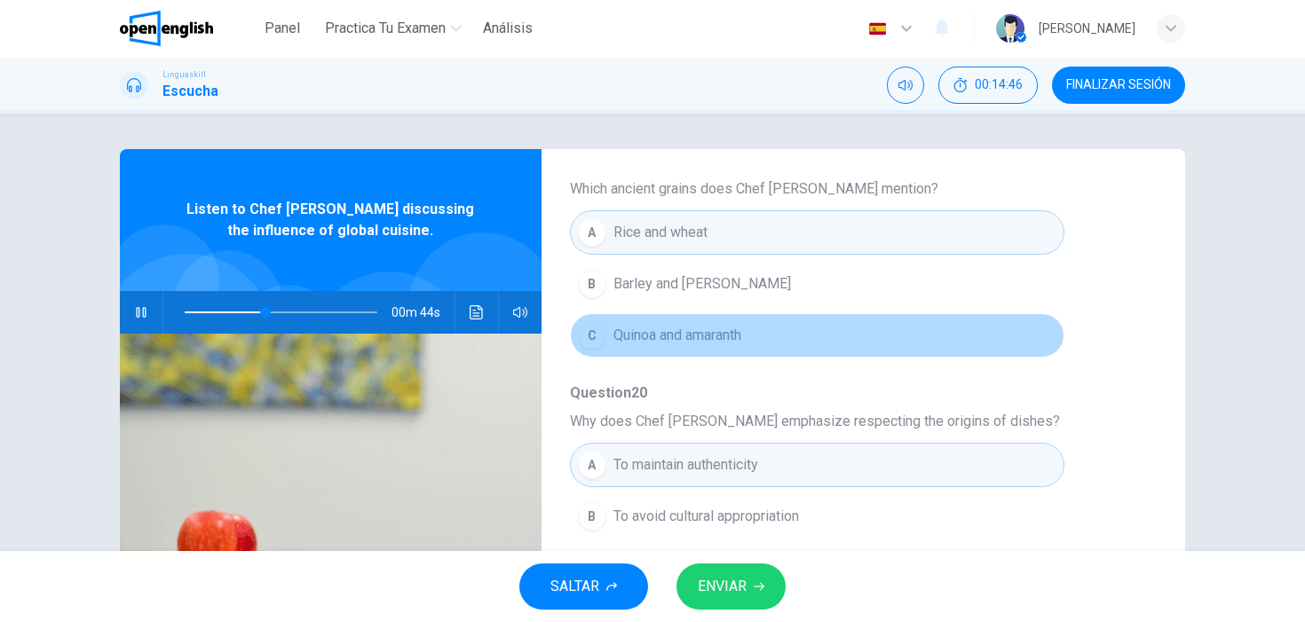
click at [705, 343] on span "Quinoa and amaranth" at bounding box center [677, 335] width 128 height 21
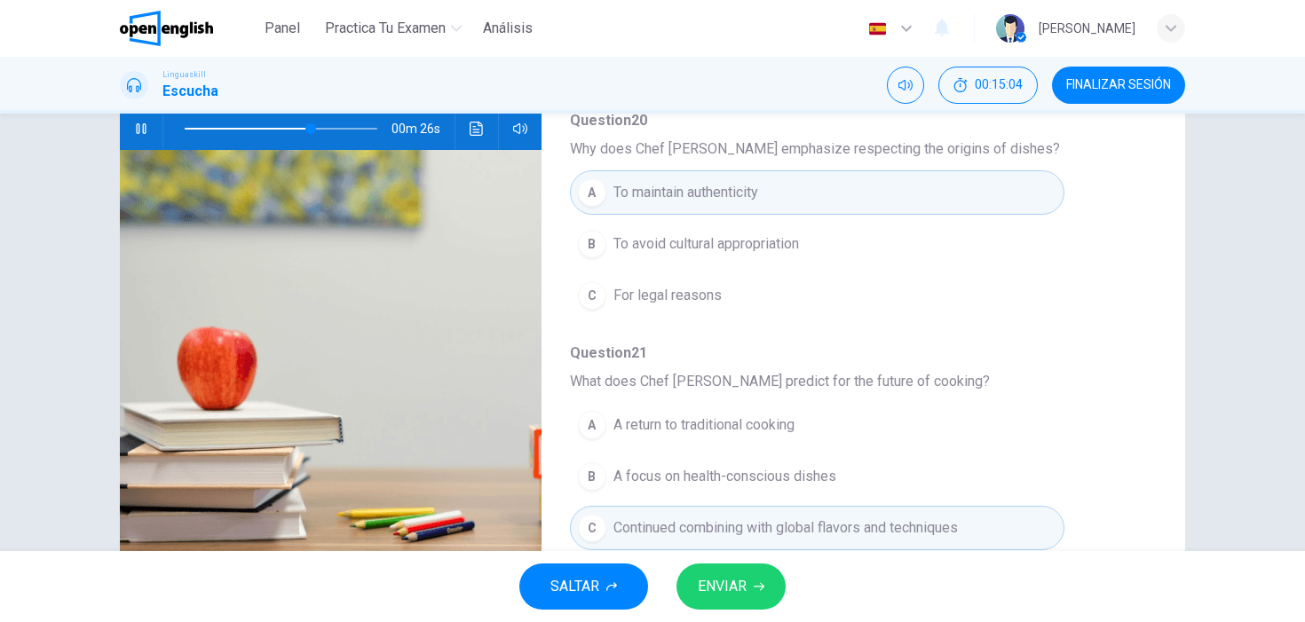
scroll to position [186, 0]
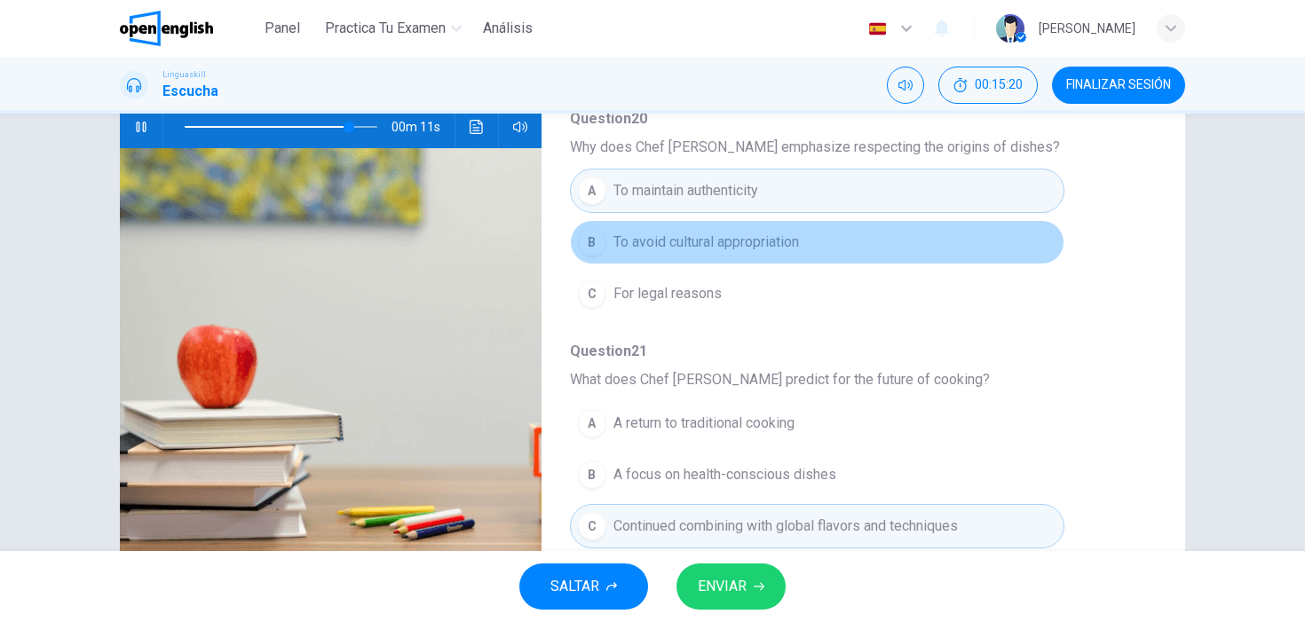
click at [793, 233] on span "To avoid cultural appropriation" at bounding box center [706, 242] width 186 height 21
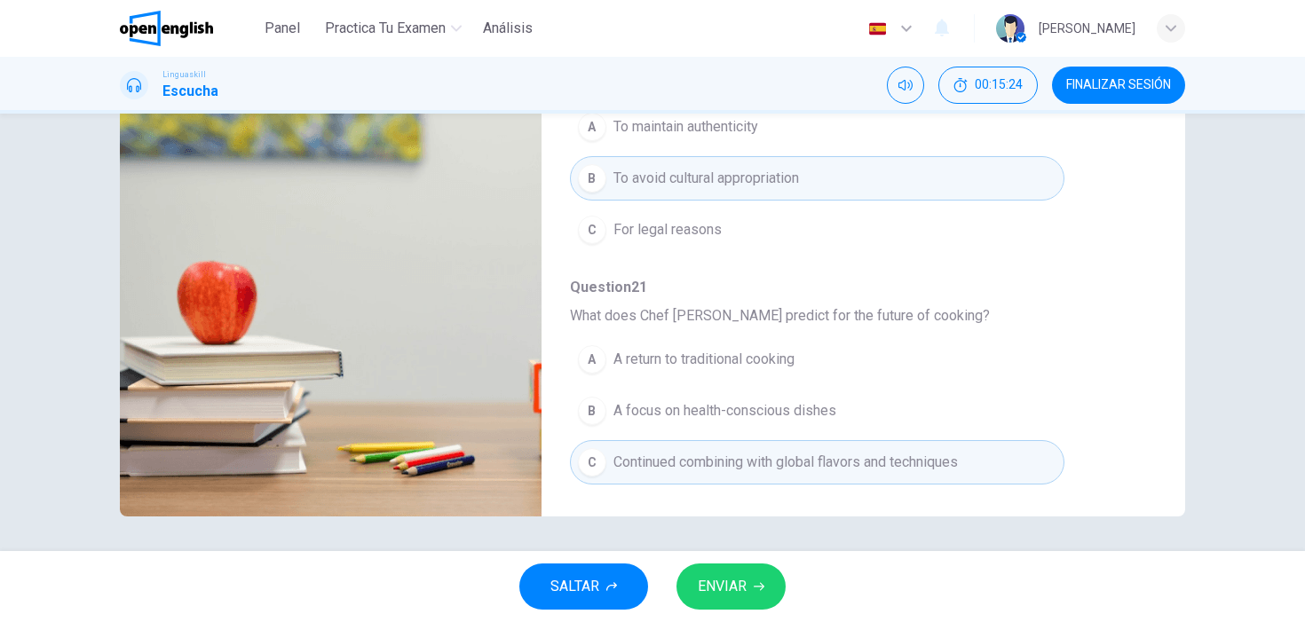
scroll to position [250, 0]
click at [693, 579] on button "ENVIAR" at bounding box center [730, 587] width 109 height 46
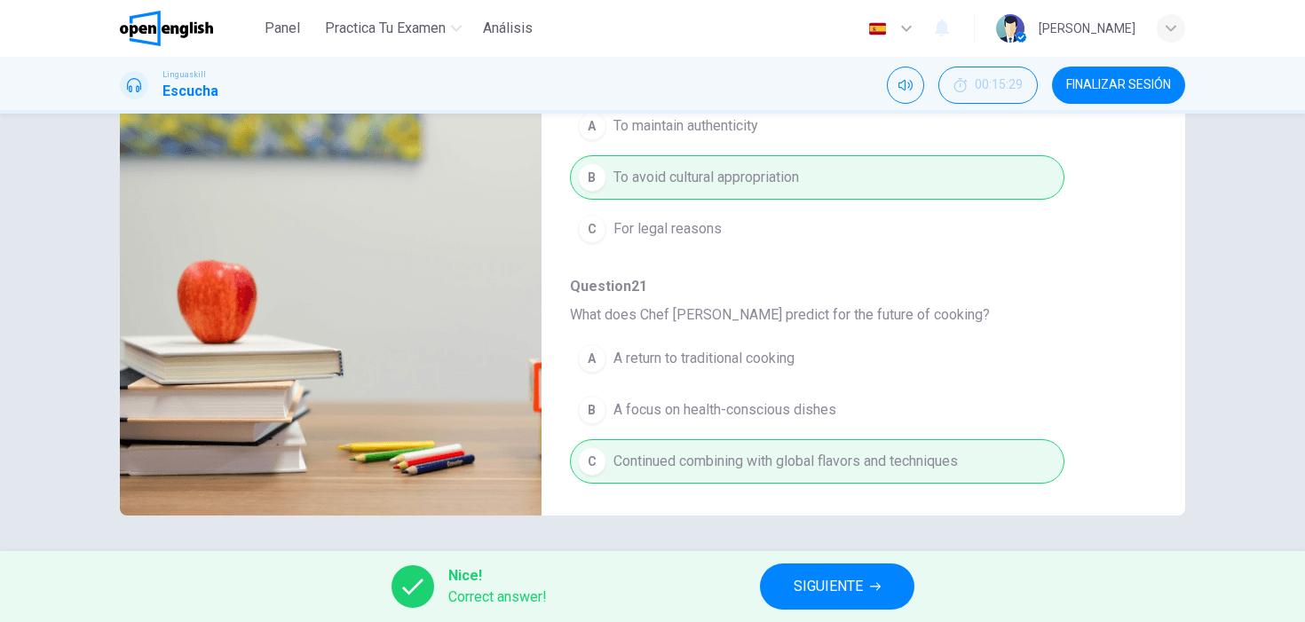
type input "*"
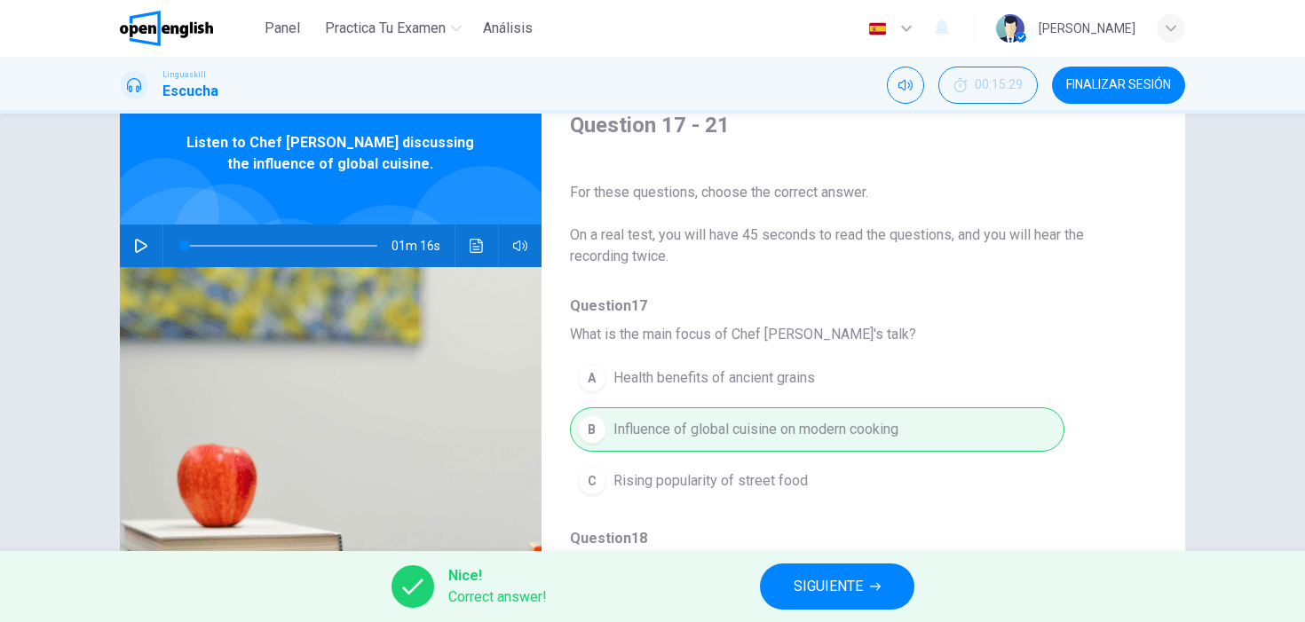
scroll to position [53, 0]
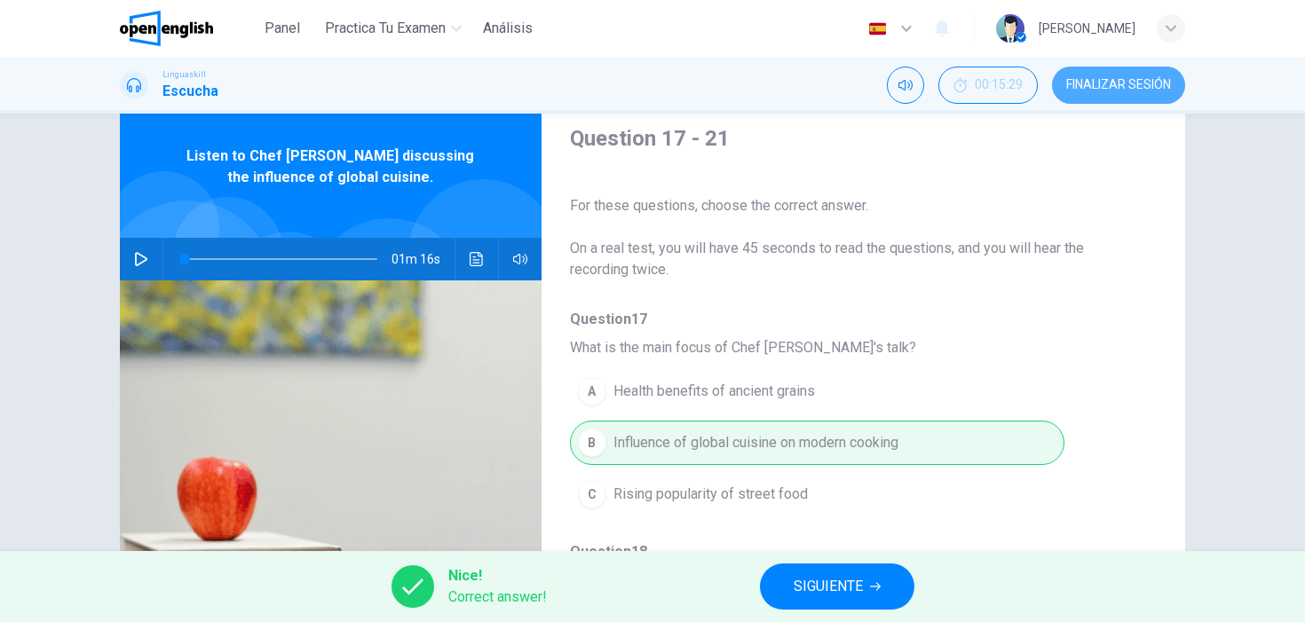
click at [1129, 92] on button "FINALIZAR SESIÓN" at bounding box center [1118, 85] width 133 height 37
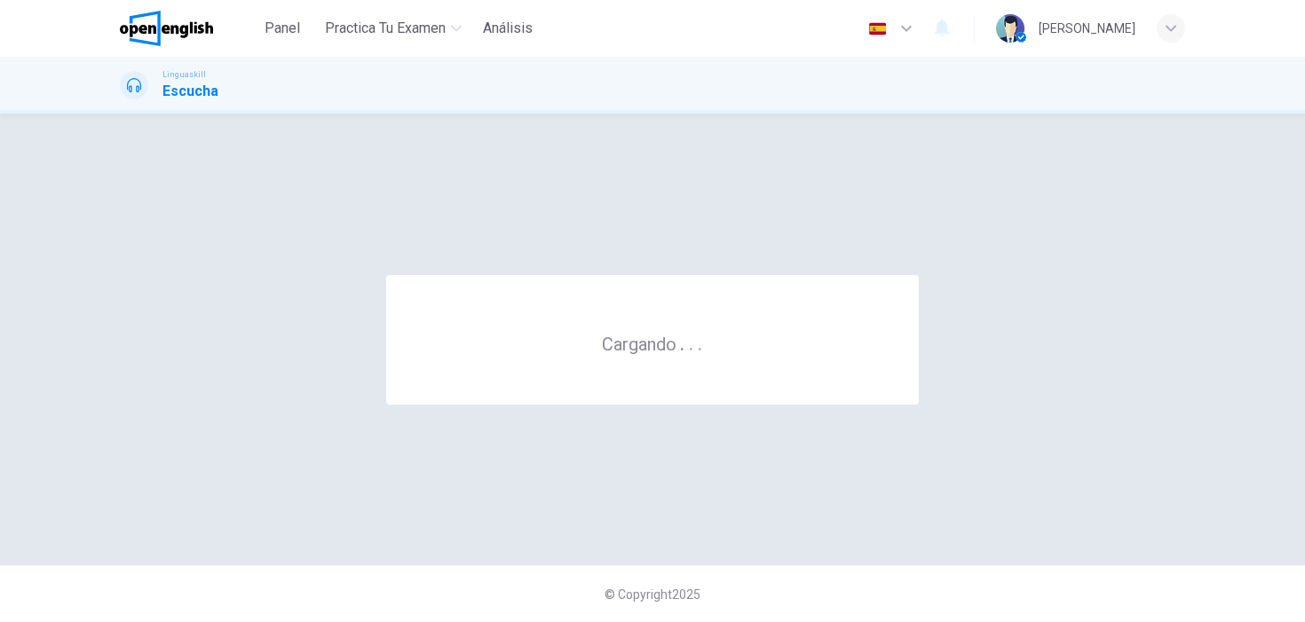
scroll to position [0, 0]
